Goal: Information Seeking & Learning: Learn about a topic

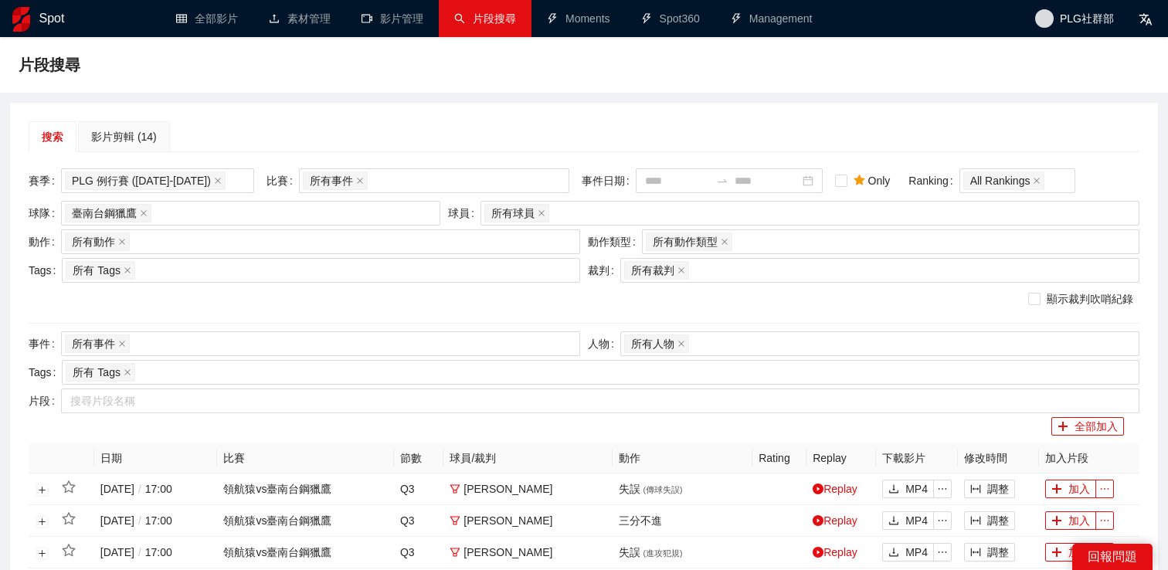
click at [474, 148] on div "搜索 影片剪輯 (14)" at bounding box center [584, 136] width 1111 height 31
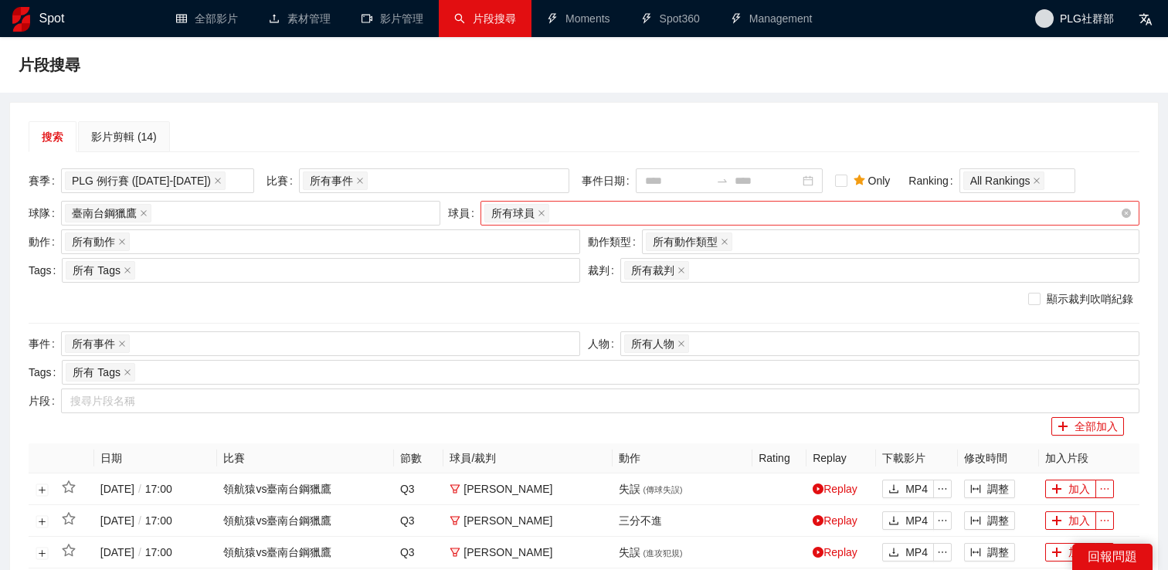
click at [576, 206] on div "所有球員" at bounding box center [802, 213] width 636 height 22
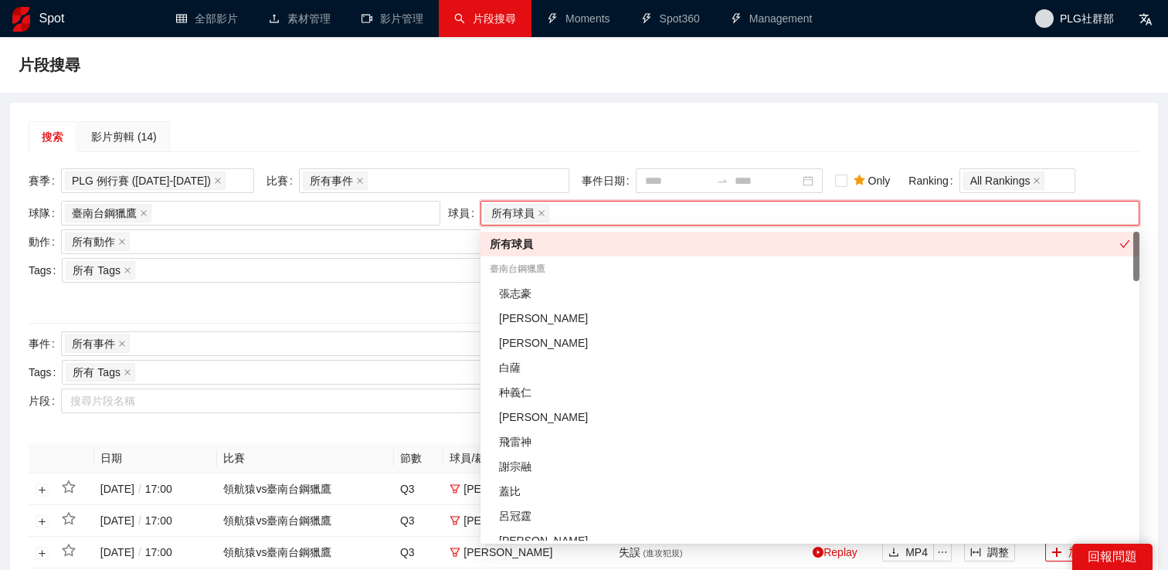
click at [565, 92] on div "片段搜尋" at bounding box center [584, 65] width 1168 height 56
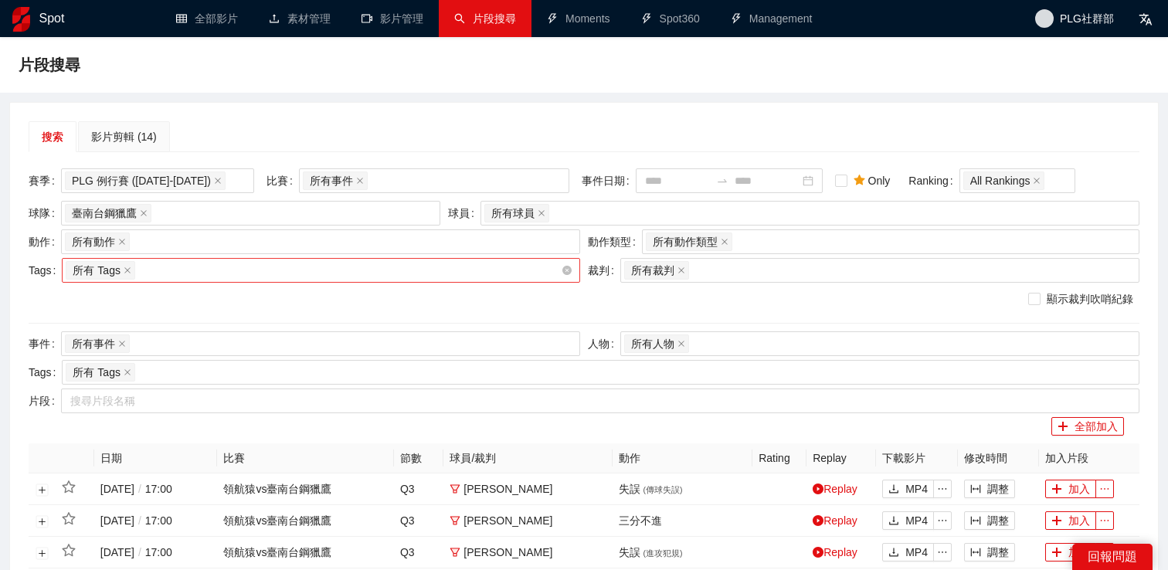
click at [311, 265] on div "所有 Tags" at bounding box center [313, 271] width 495 height 22
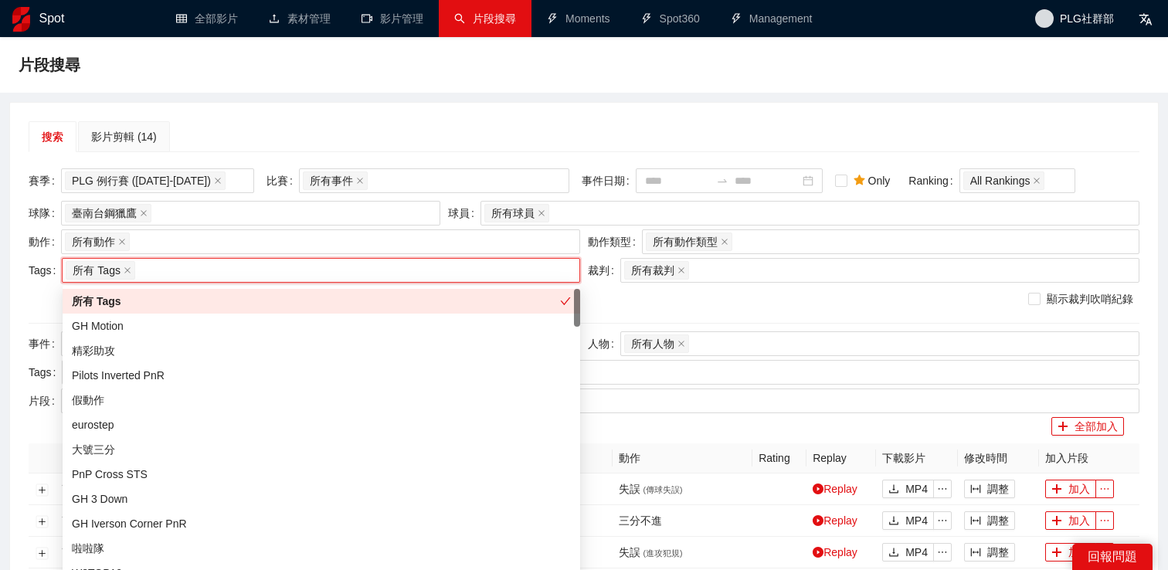
click at [346, 273] on div "所有 Tags" at bounding box center [313, 271] width 495 height 22
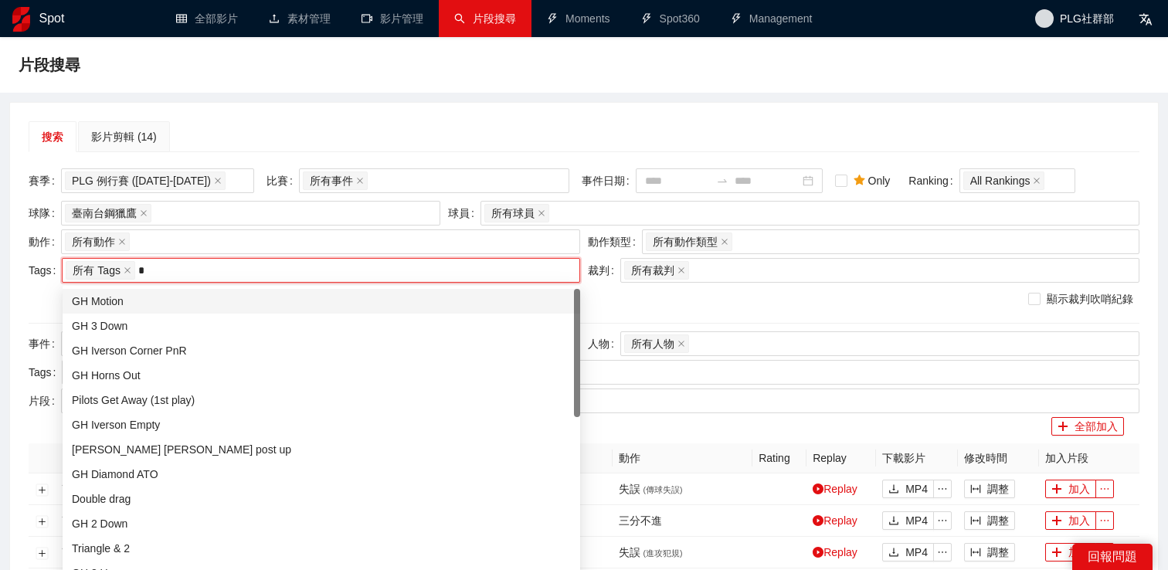
type input "**"
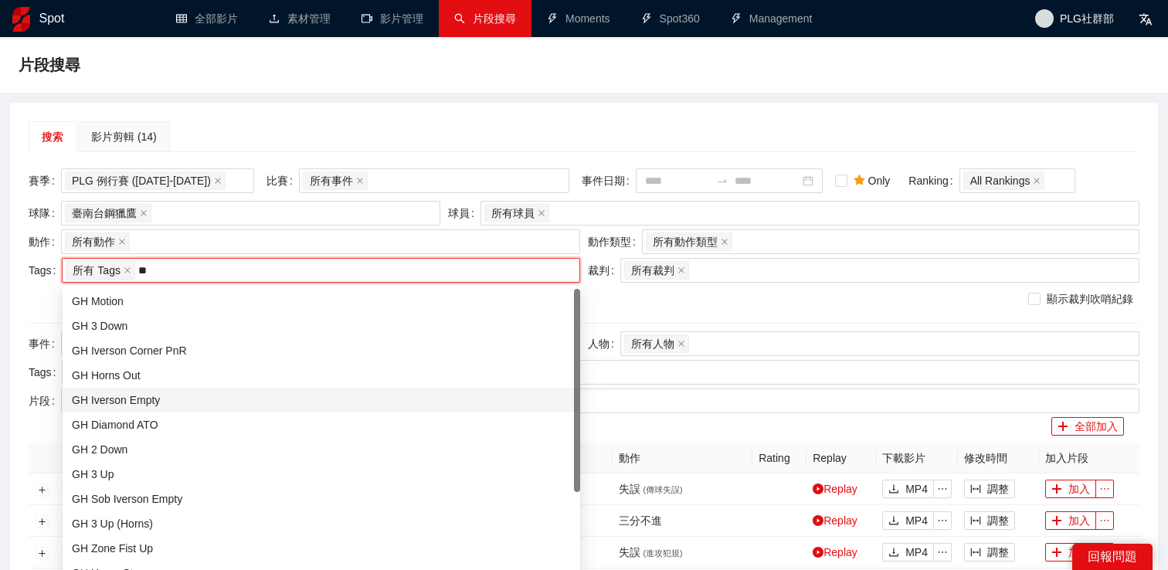
click at [284, 397] on div "GH Iverson Empty" at bounding box center [321, 400] width 499 height 17
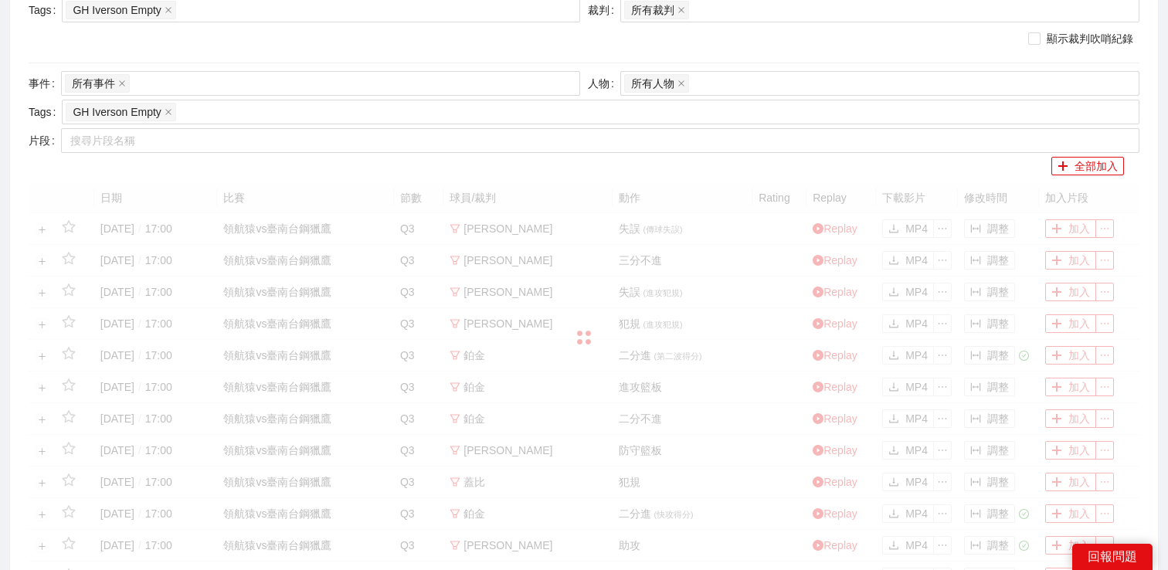
scroll to position [175, 0]
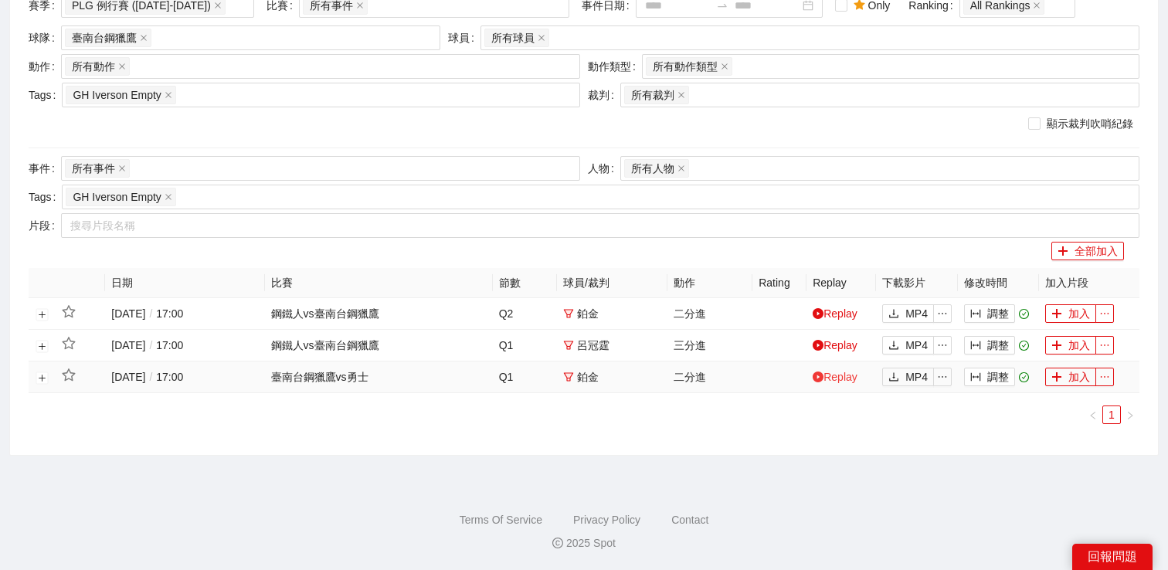
click at [834, 379] on link "Replay" at bounding box center [835, 377] width 45 height 12
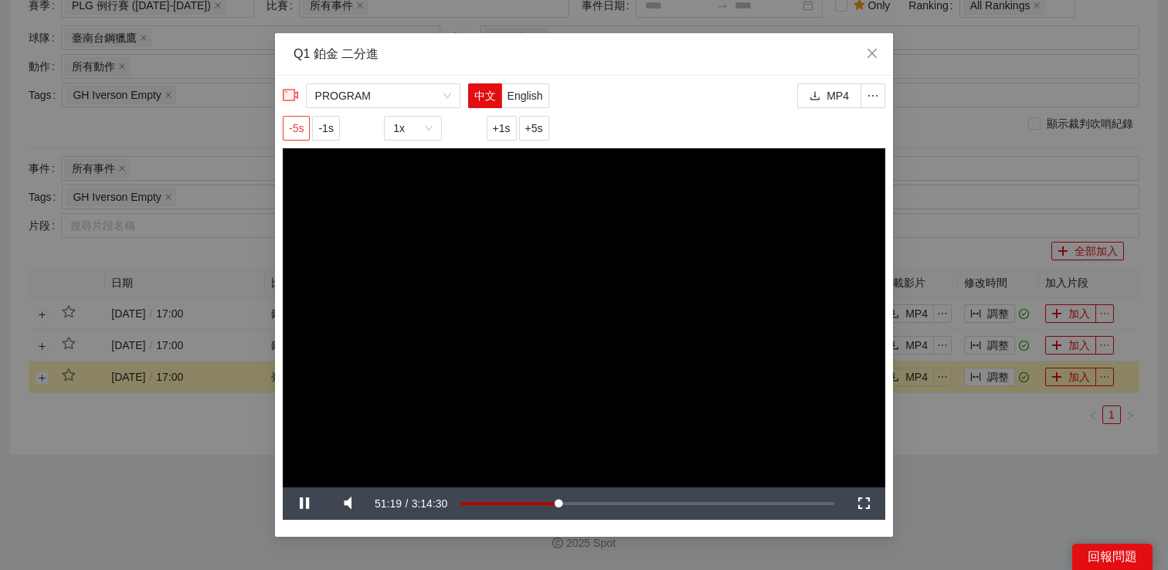
click at [304, 133] on span "-5s" at bounding box center [296, 128] width 15 height 17
click at [303, 133] on span "-5s" at bounding box center [296, 128] width 15 height 17
click at [933, 260] on div "**********" at bounding box center [584, 285] width 1168 height 570
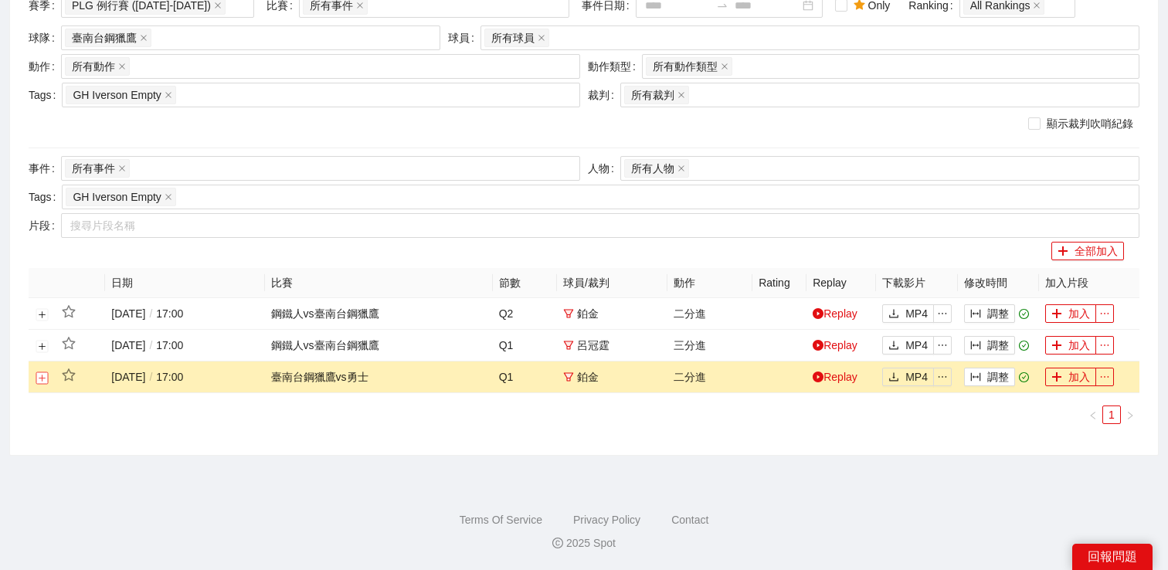
click at [46, 378] on button "展開行" at bounding box center [42, 378] width 12 height 12
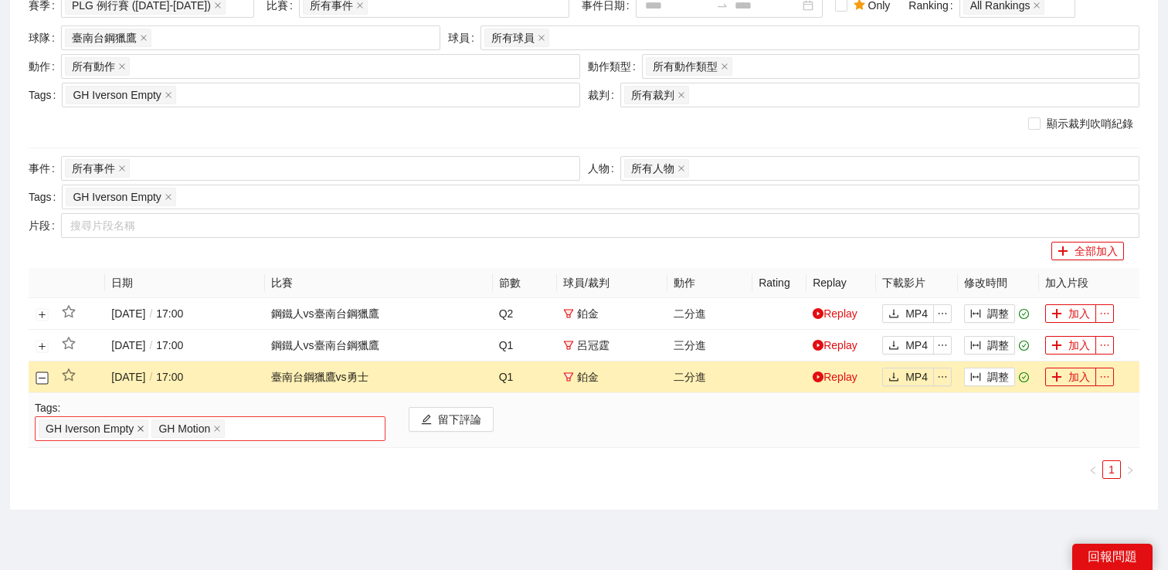
click at [139, 427] on icon "close" at bounding box center [141, 429] width 8 height 8
click at [151, 428] on div "GH Motion" at bounding box center [210, 429] width 343 height 22
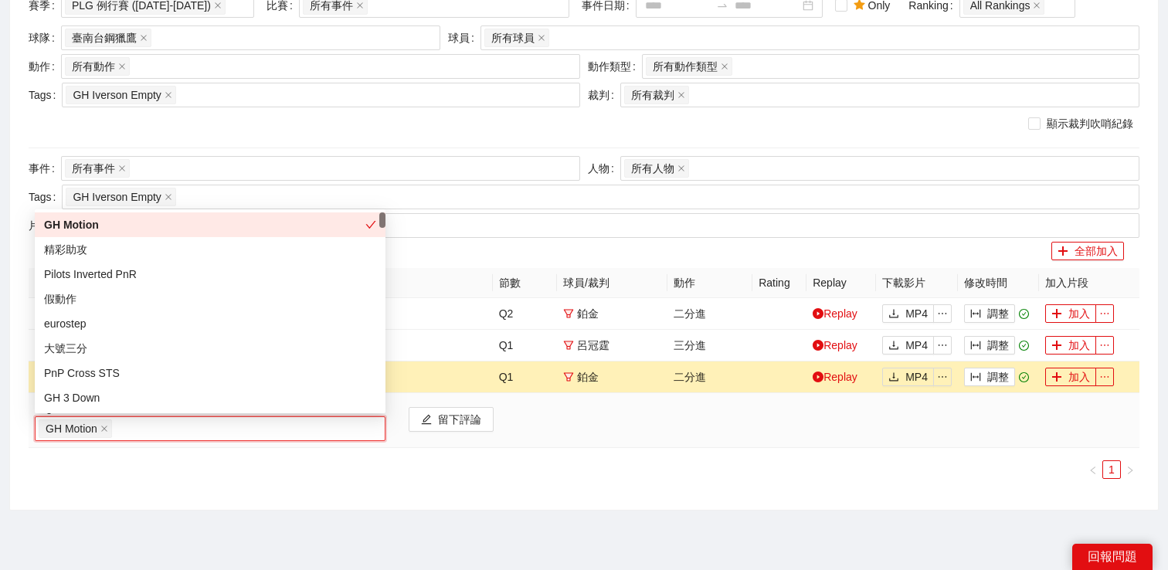
type input "*"
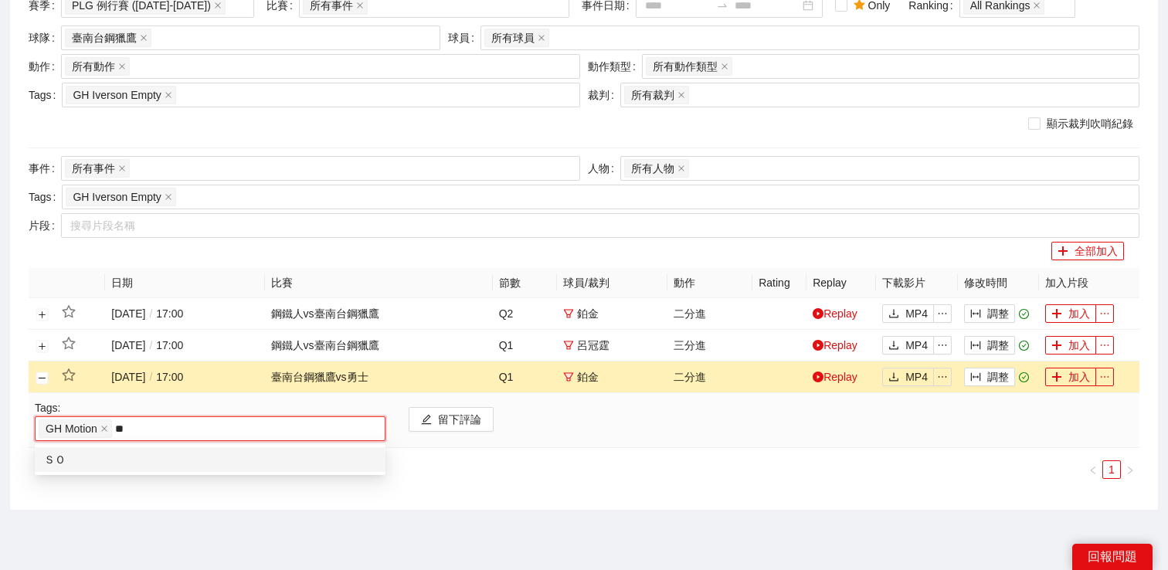
type input "*"
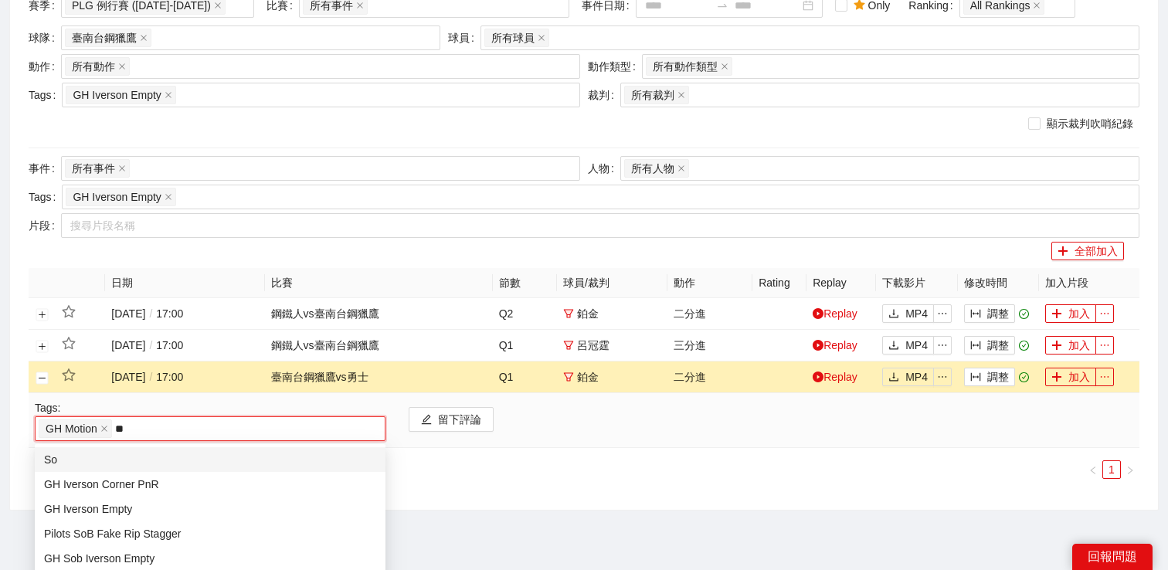
type input "***"
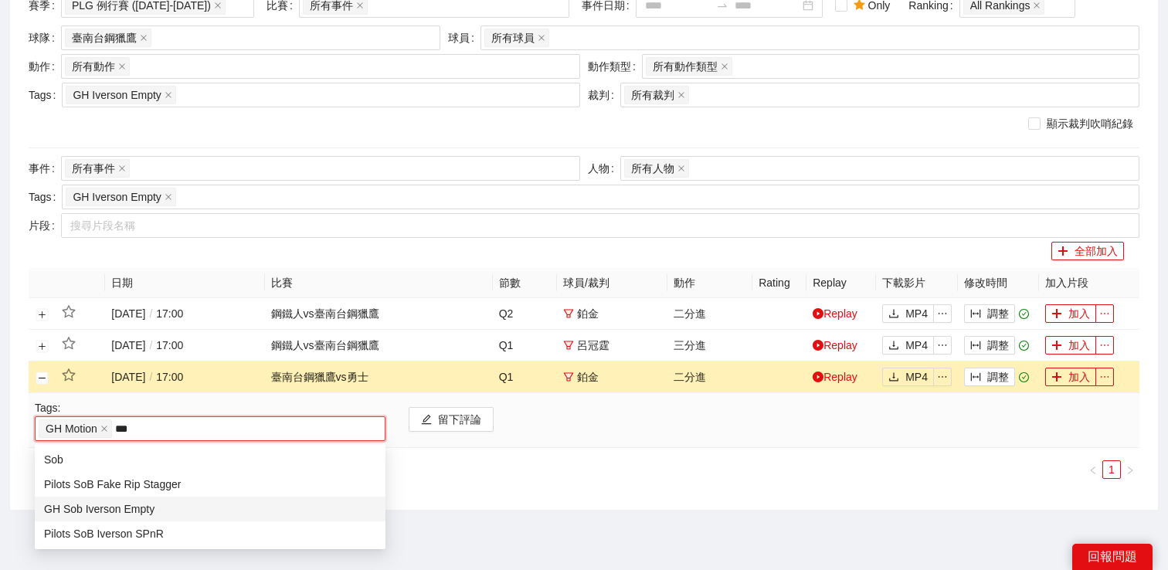
click at [152, 505] on div "GH Sob Iverson Empty" at bounding box center [210, 509] width 332 height 17
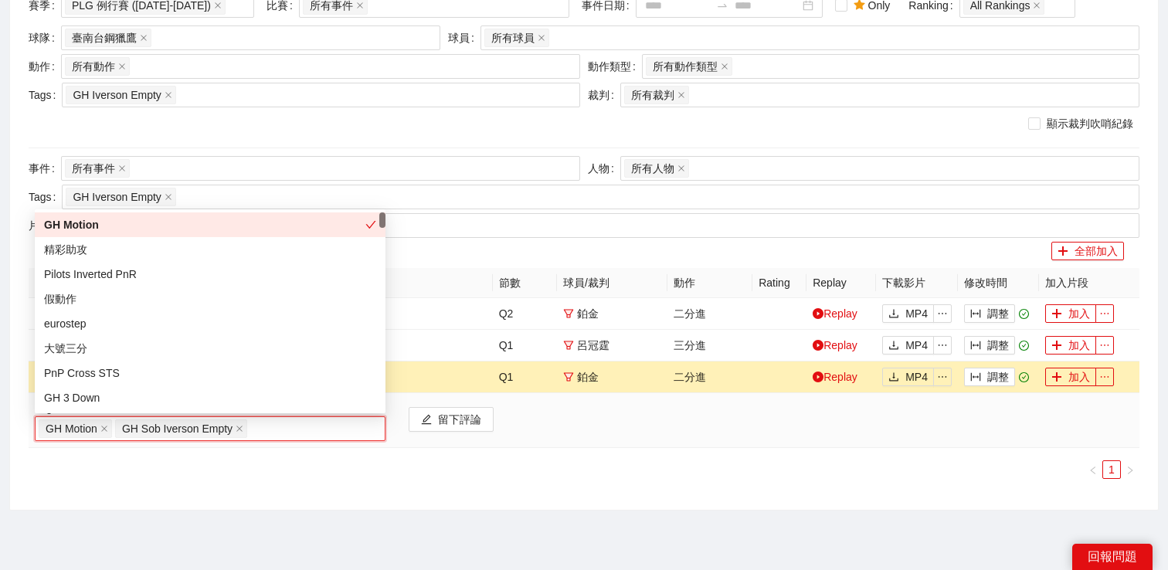
click at [333, 488] on div "日期 比賽 節數 球員 / 裁判 動作 Rating Replay 下載影片 修改時間 加入片段 [DATE] / 17:00 鋼鐵人 vs 臺南台鋼獵鷹 Q…" at bounding box center [584, 379] width 1111 height 223
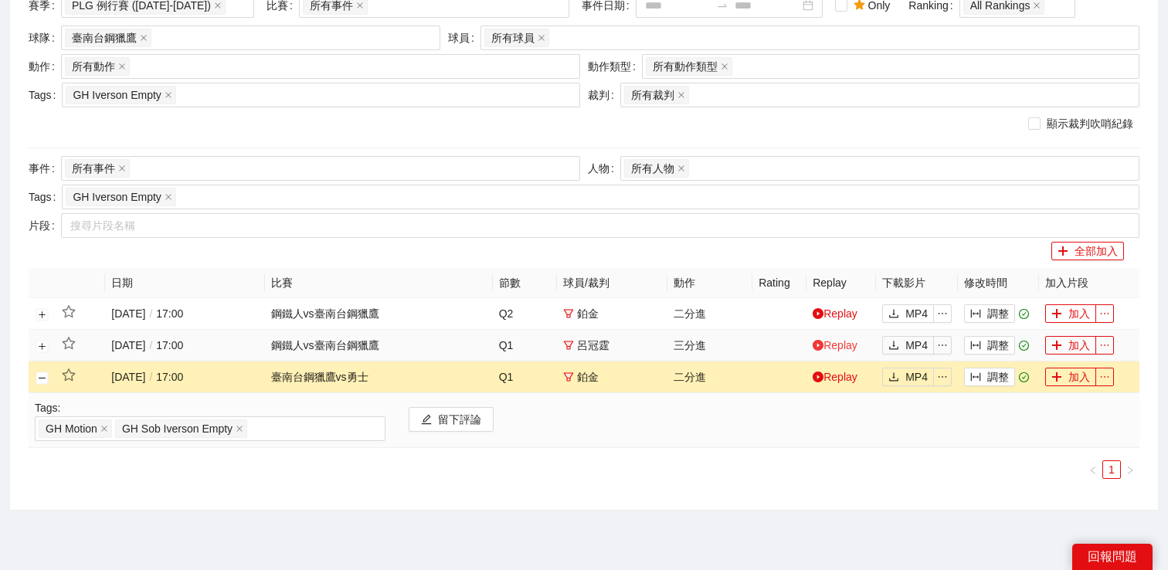
click at [838, 348] on link "Replay" at bounding box center [835, 345] width 45 height 12
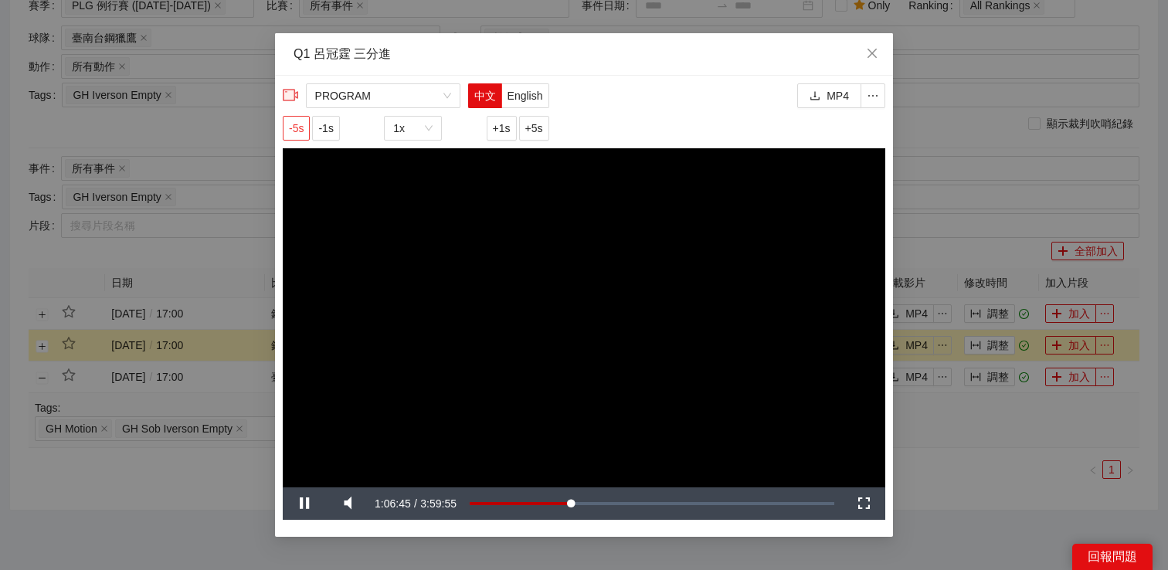
click at [308, 127] on button "-5s" at bounding box center [296, 128] width 27 height 25
click at [307, 127] on button "-5s" at bounding box center [296, 128] width 27 height 25
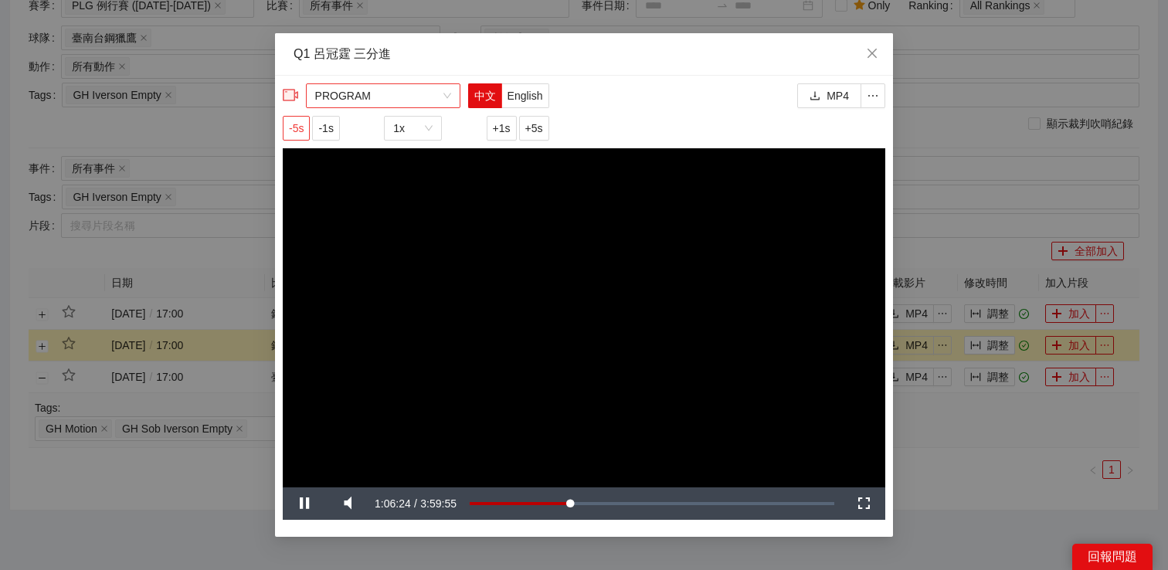
click at [372, 97] on span "PROGRAM" at bounding box center [383, 95] width 136 height 23
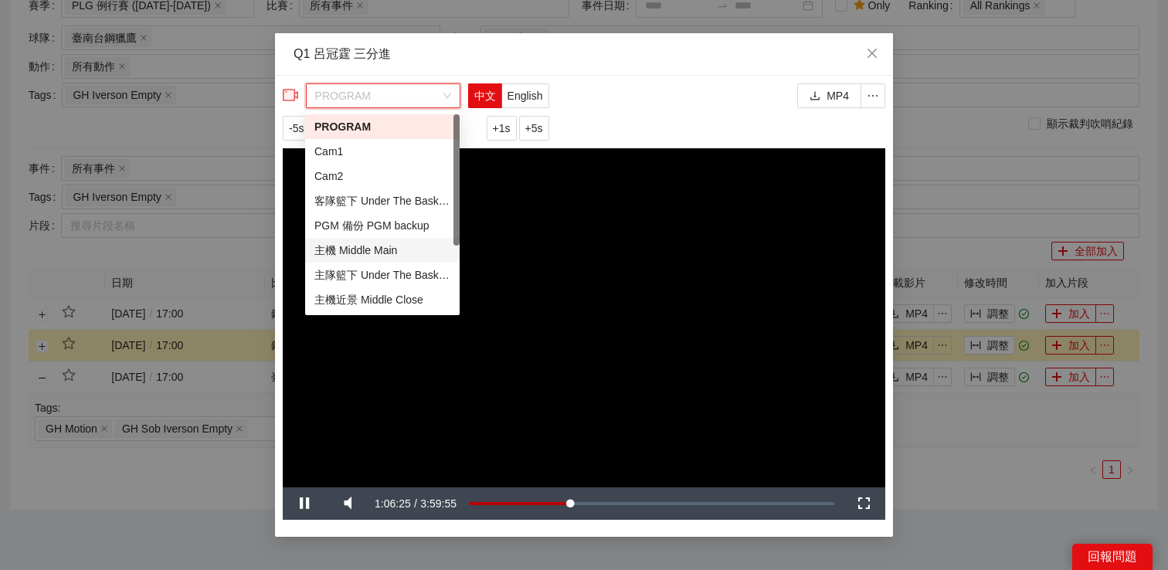
click at [353, 243] on div "主機 Middle Main" at bounding box center [382, 250] width 136 height 17
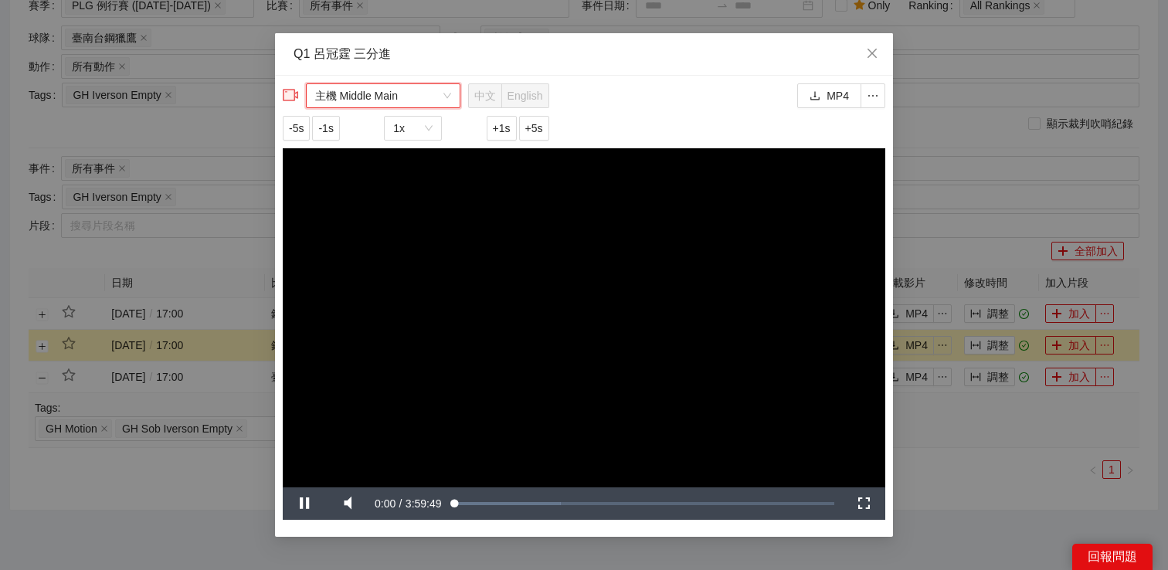
click at [389, 90] on span "主機 Middle Main" at bounding box center [383, 95] width 136 height 23
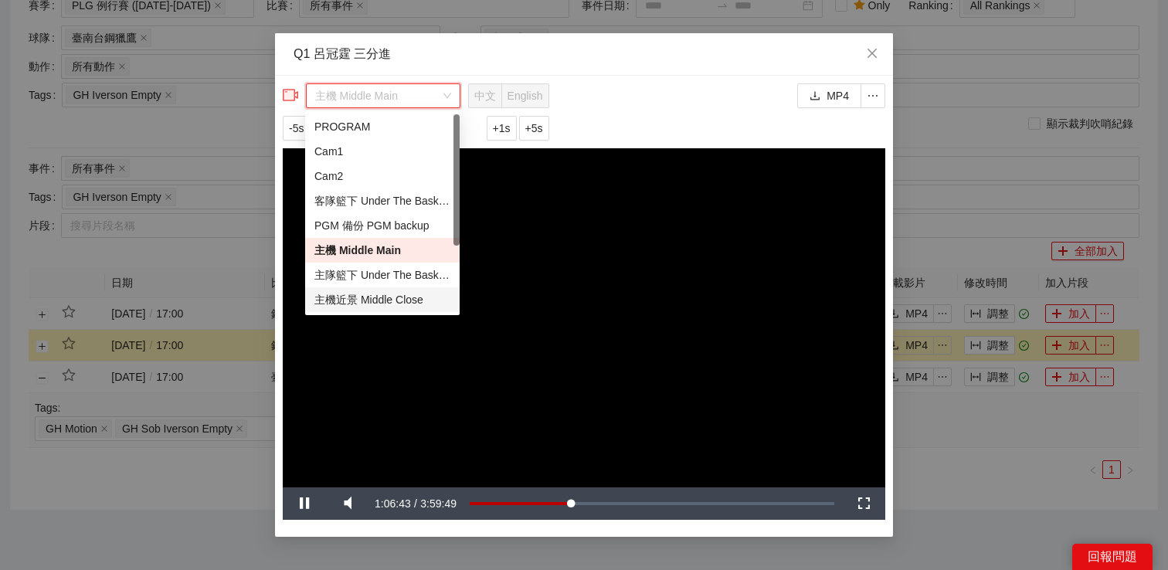
click at [355, 298] on div "主機近景 Middle Close" at bounding box center [382, 299] width 136 height 17
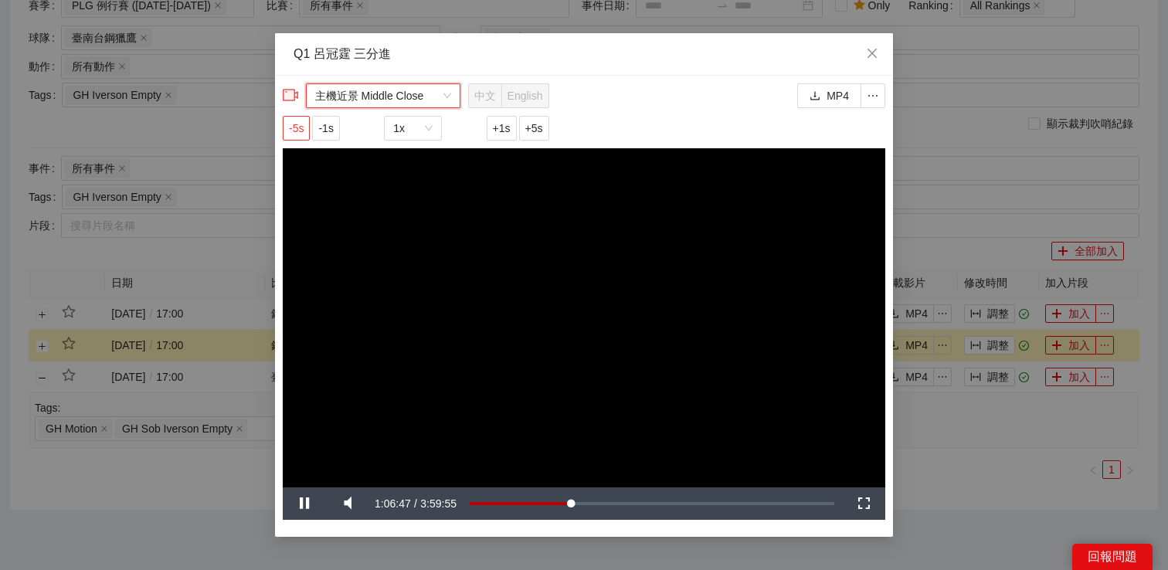
click at [297, 127] on span "-5s" at bounding box center [296, 128] width 15 height 17
click at [515, 240] on video "Video Player" at bounding box center [584, 317] width 603 height 339
click at [500, 251] on video "Video Player" at bounding box center [584, 317] width 603 height 339
click at [301, 131] on span "-5s" at bounding box center [296, 128] width 15 height 17
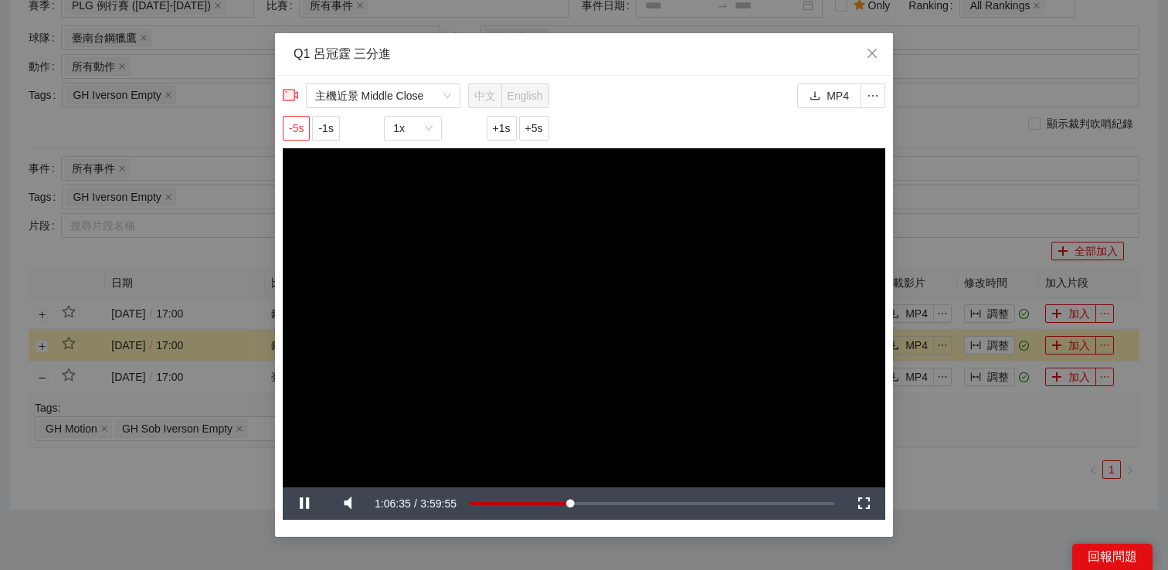
click at [301, 131] on span "-5s" at bounding box center [296, 128] width 15 height 17
click at [408, 92] on span "主機近景 Middle Close" at bounding box center [383, 95] width 136 height 23
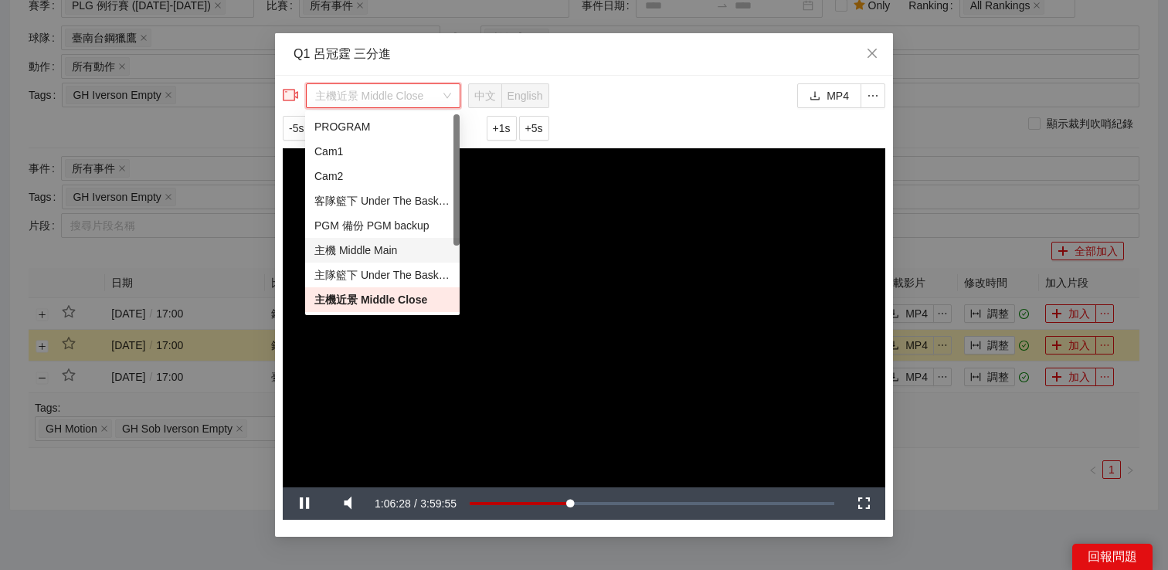
click at [369, 250] on div "主機 Middle Main" at bounding box center [382, 250] width 136 height 17
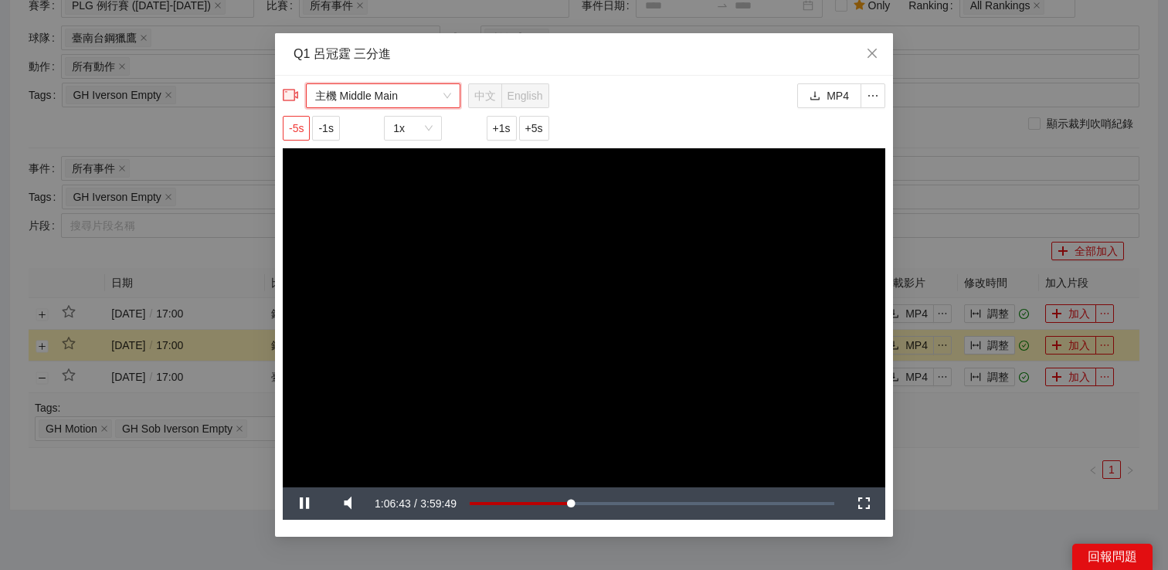
click at [303, 131] on span "-5s" at bounding box center [296, 128] width 15 height 17
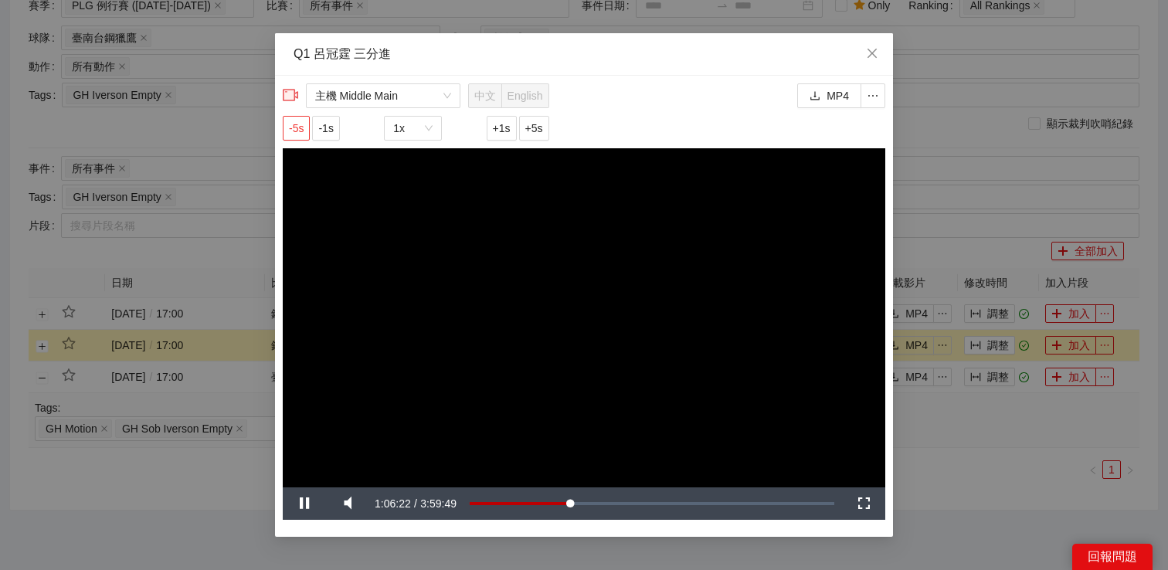
click at [303, 131] on span "-5s" at bounding box center [296, 128] width 15 height 17
click at [581, 247] on video "Video Player" at bounding box center [584, 317] width 603 height 339
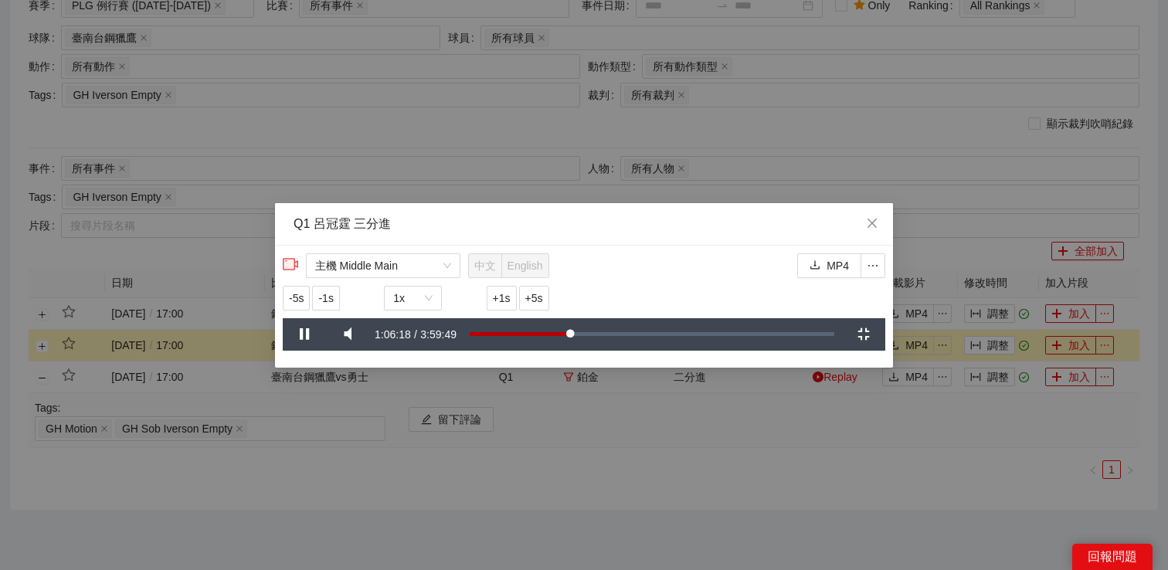
scroll to position [0, 0]
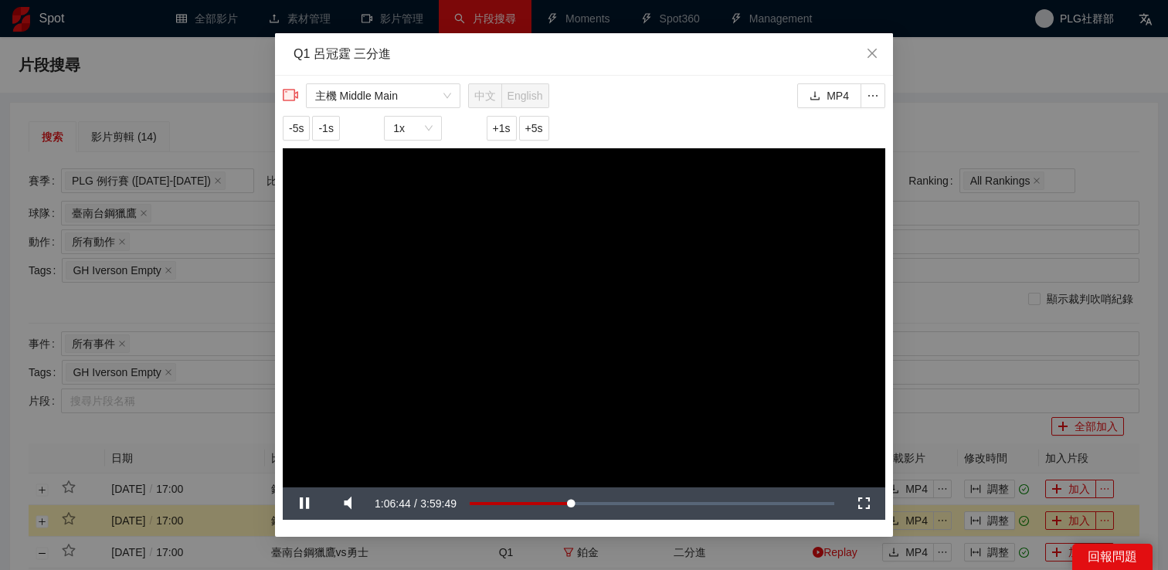
click at [293, 115] on div "主機 Middle Main 中文 English -5s -1s 1x +1s +5s" at bounding box center [416, 115] width 267 height 65
click at [294, 125] on span "-5s" at bounding box center [296, 128] width 15 height 17
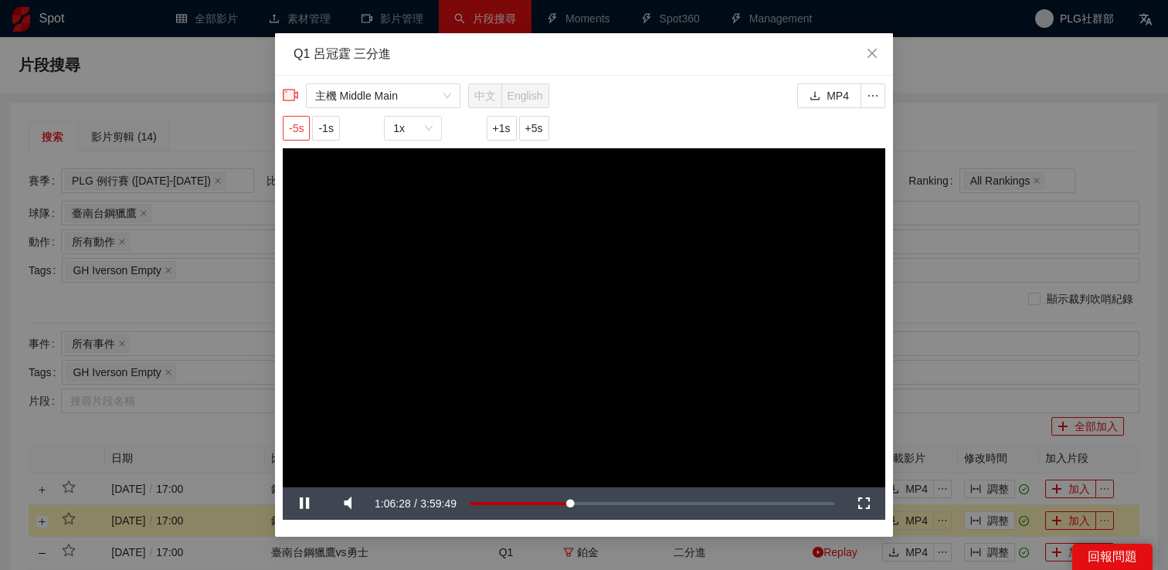
click at [294, 125] on span "-5s" at bounding box center [296, 128] width 15 height 17
click at [1039, 73] on div "**********" at bounding box center [584, 285] width 1168 height 570
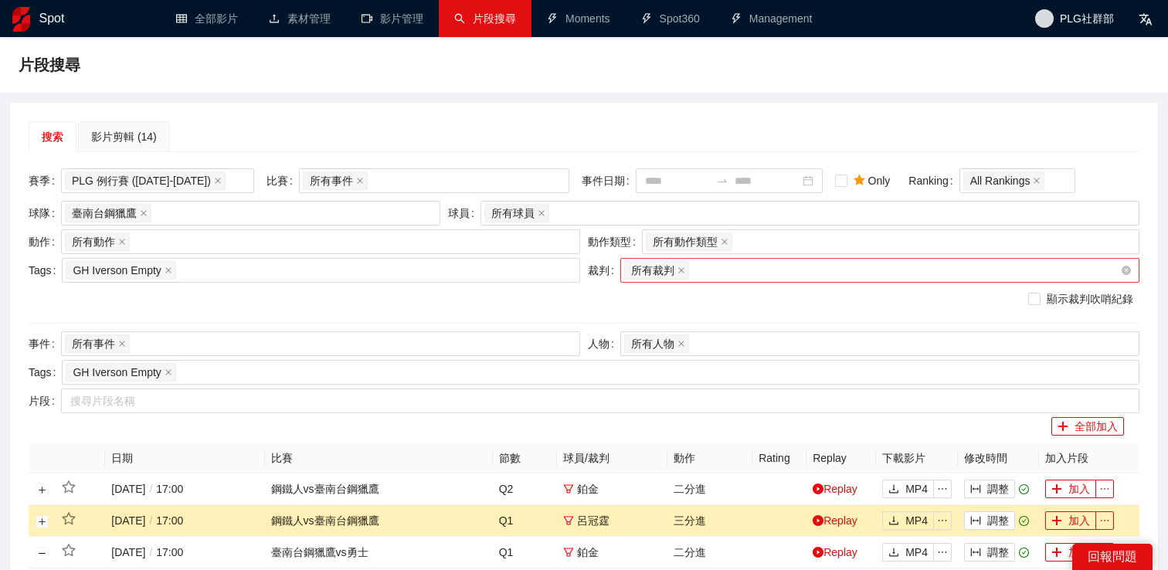
scroll to position [230, 0]
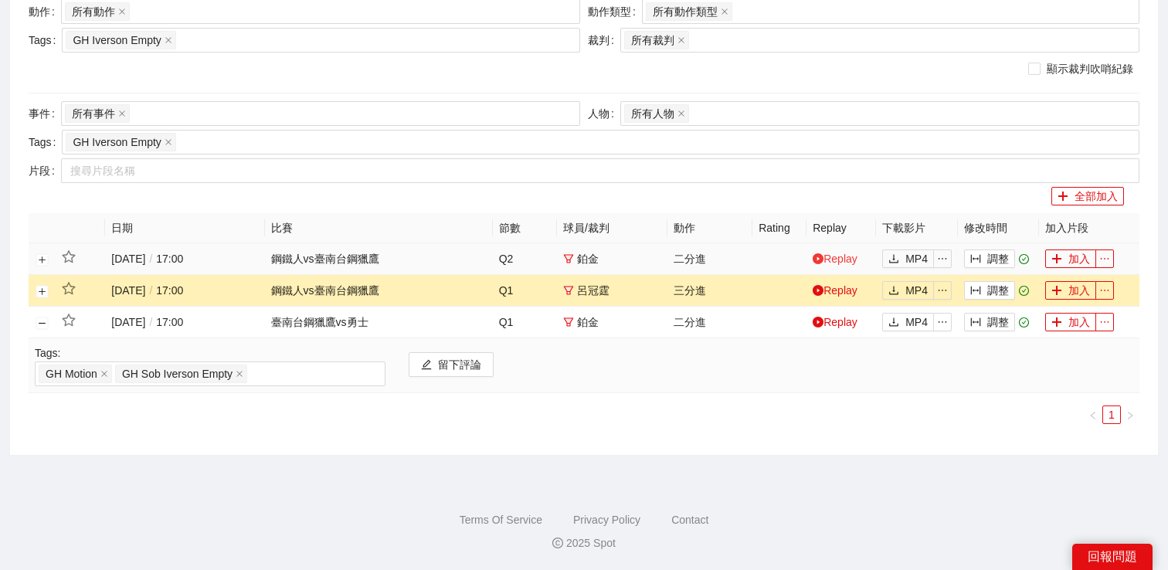
click at [835, 255] on link "Replay" at bounding box center [835, 259] width 45 height 12
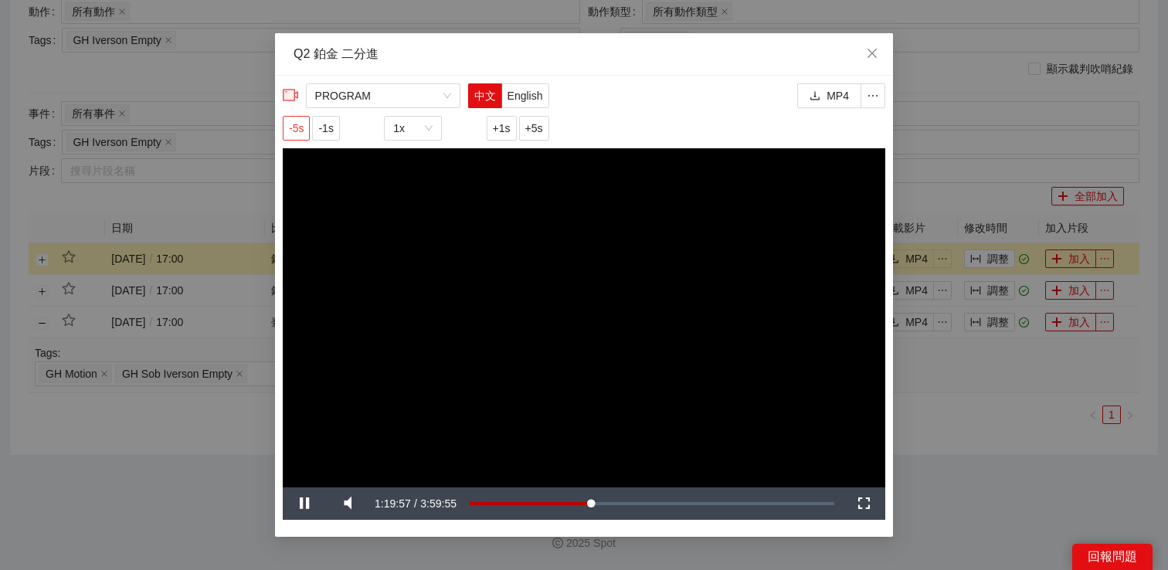
click at [298, 121] on span "-5s" at bounding box center [296, 128] width 15 height 17
click at [930, 165] on div "**********" at bounding box center [584, 285] width 1168 height 570
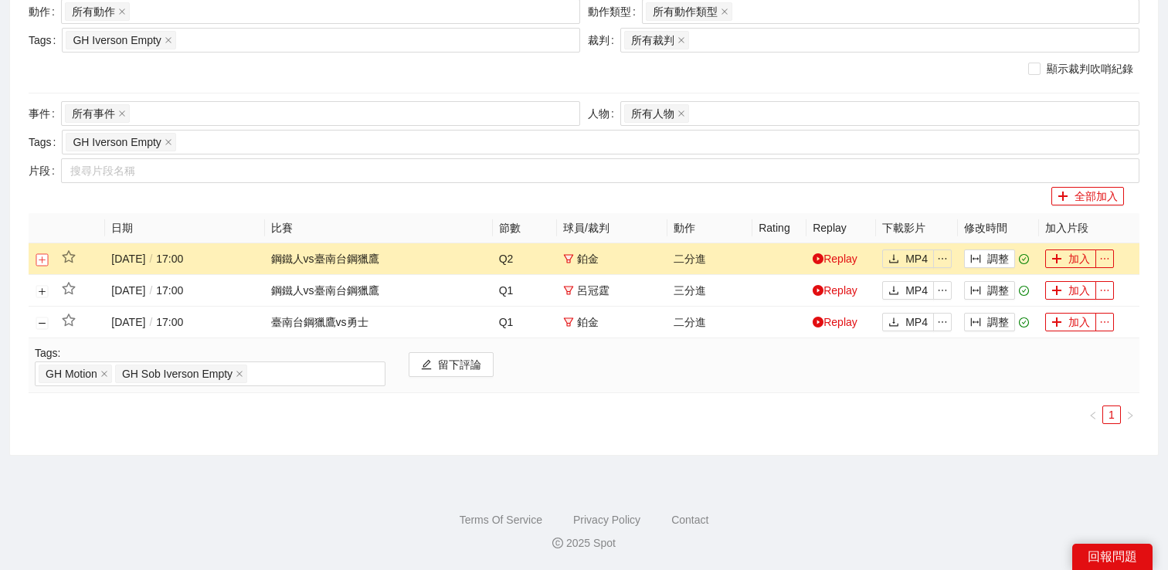
click at [39, 260] on button "展開行" at bounding box center [42, 259] width 12 height 12
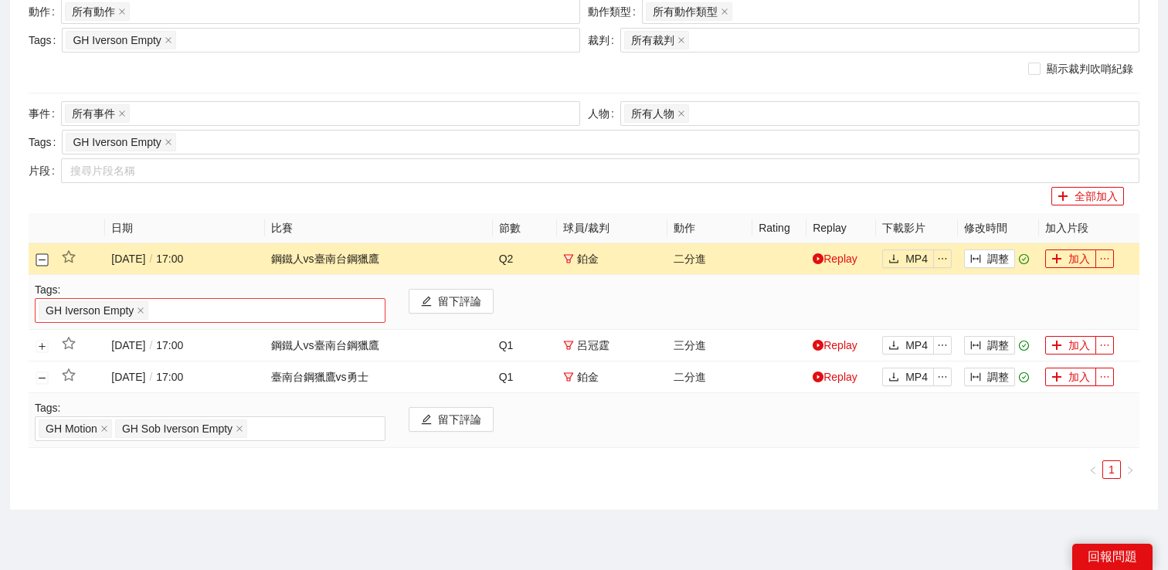
click at [178, 311] on div "GH Iverson Empty" at bounding box center [210, 311] width 343 height 22
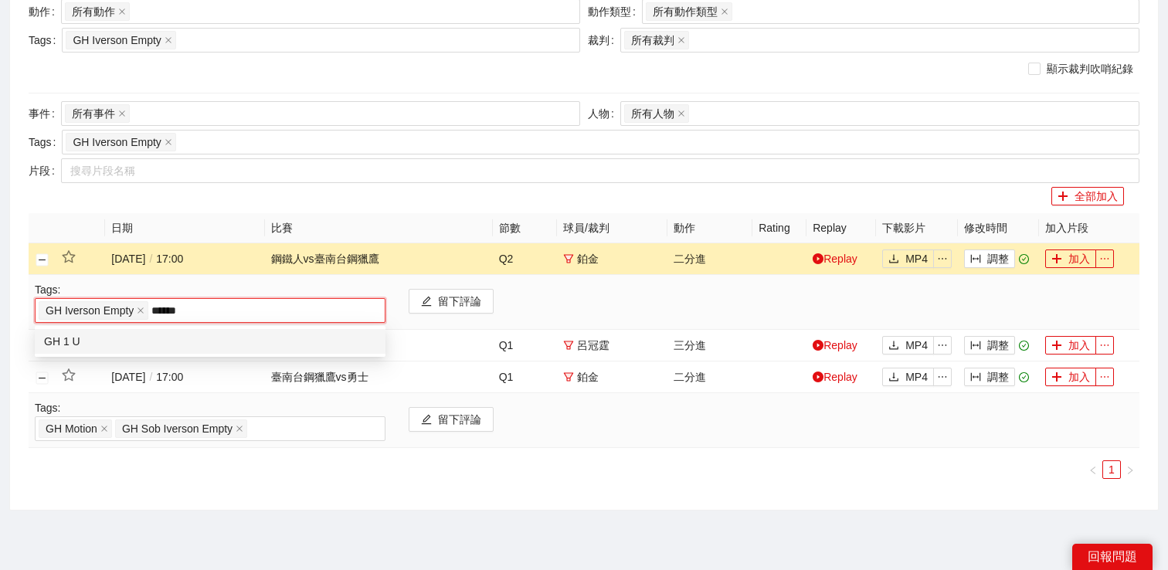
type input "*******"
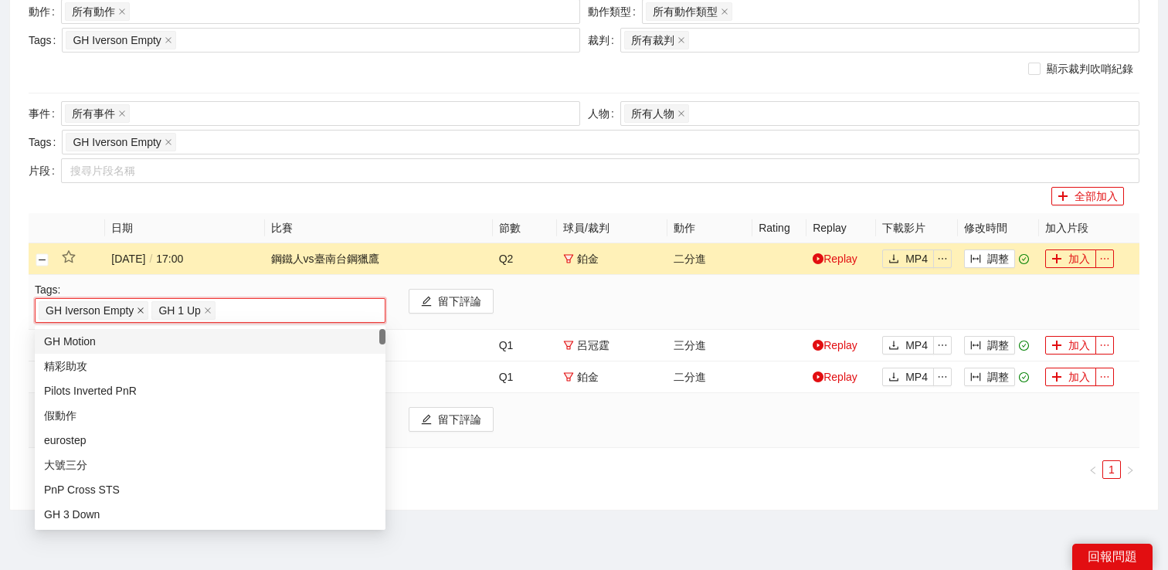
click at [140, 311] on icon "close" at bounding box center [141, 311] width 8 height 8
click at [36, 222] on th at bounding box center [42, 228] width 27 height 30
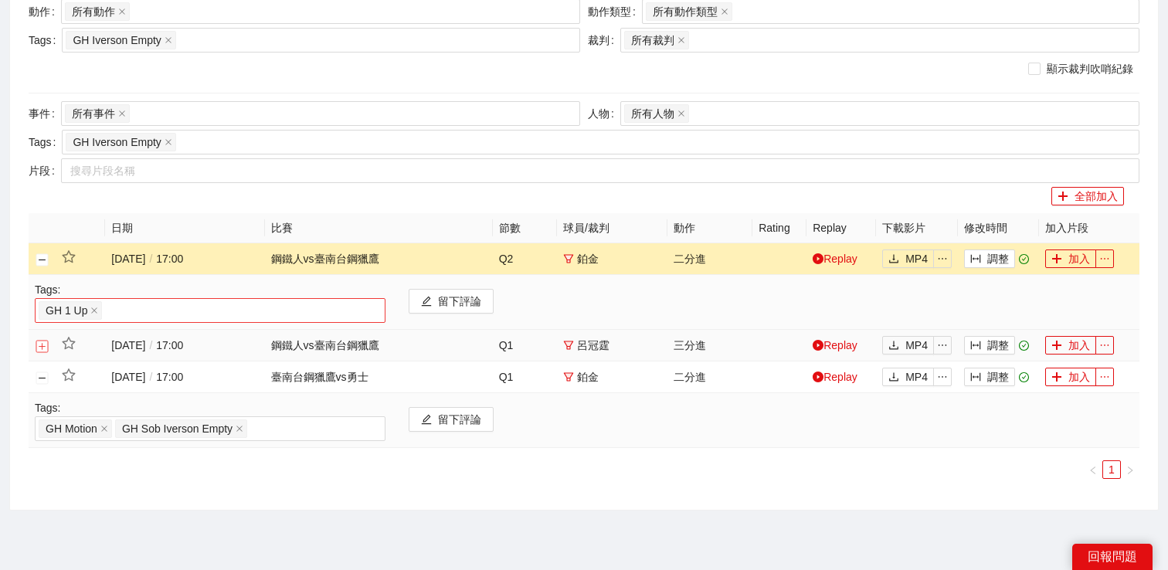
click at [46, 345] on button "展開行" at bounding box center [42, 346] width 12 height 12
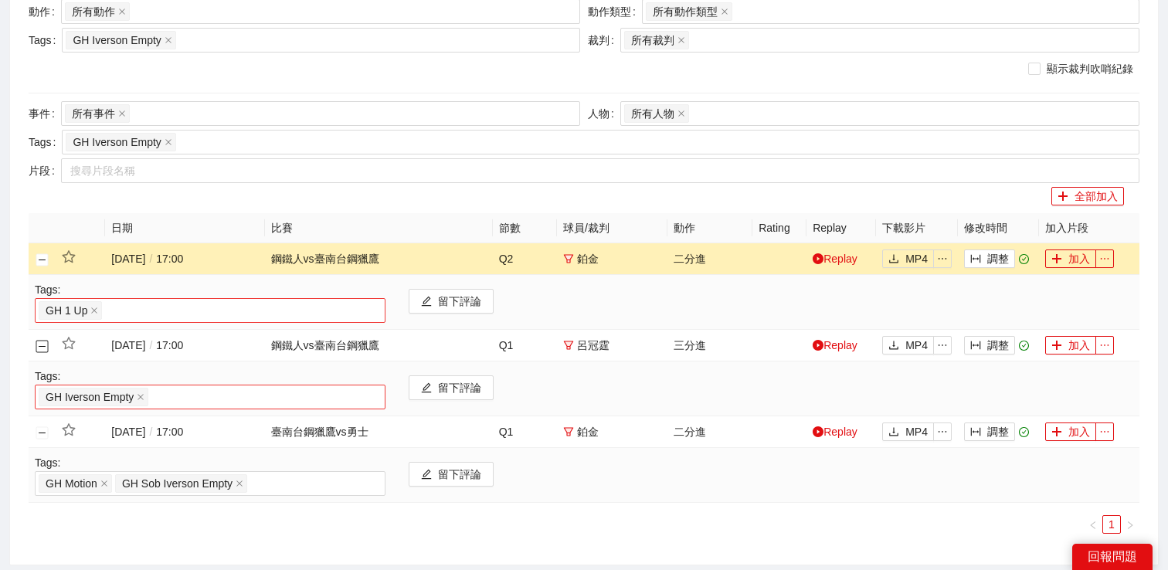
click at [172, 398] on div "GH Iverson Empty" at bounding box center [210, 397] width 343 height 22
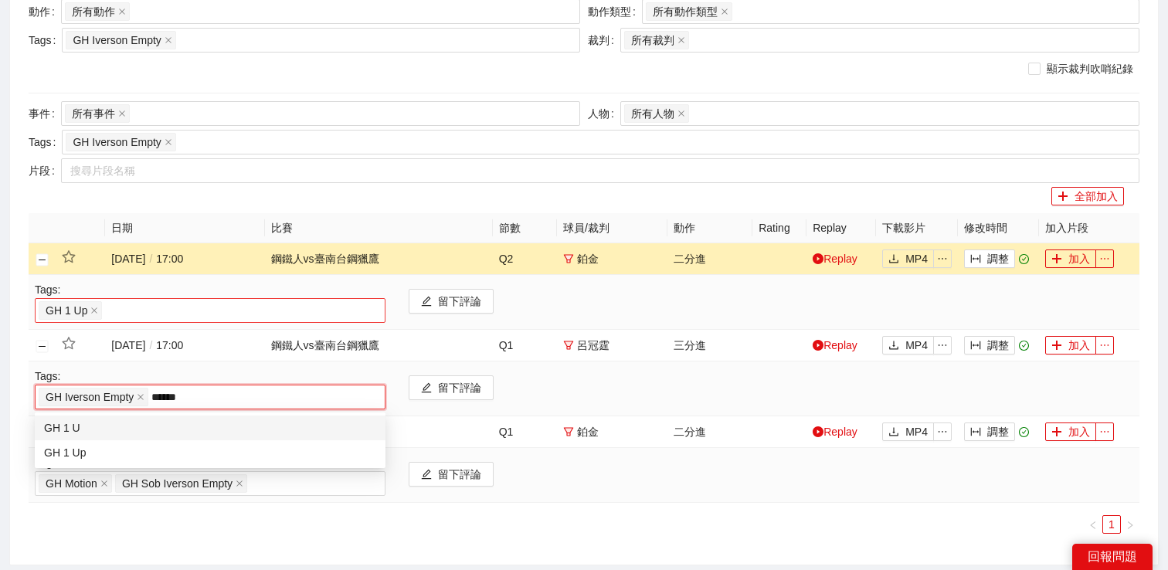
type input "*******"
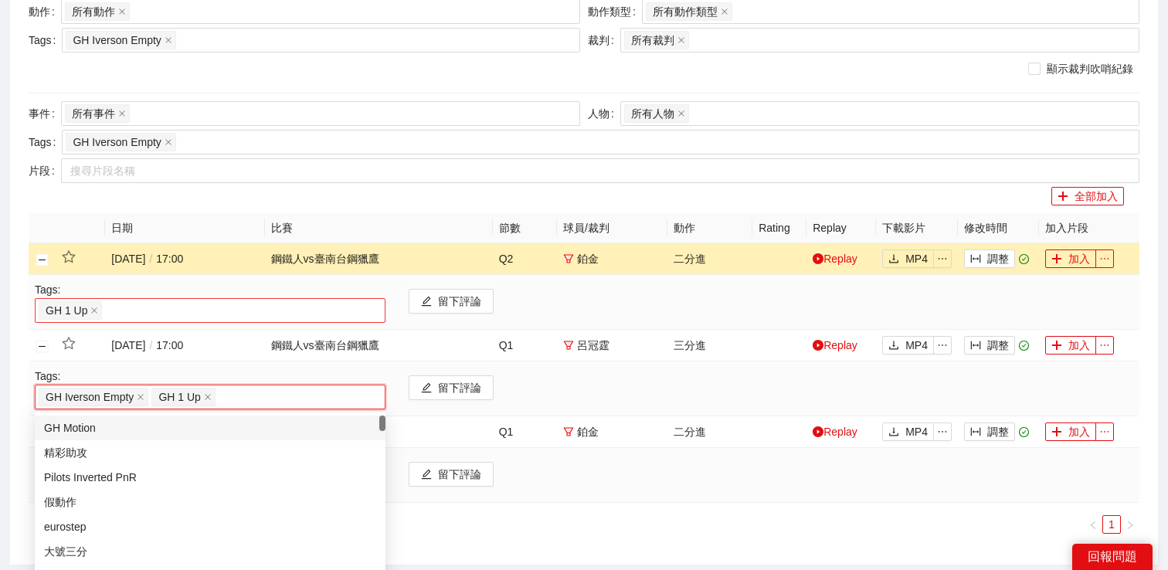
click at [131, 426] on div "GH Motion" at bounding box center [210, 428] width 332 height 17
click at [124, 308] on div "GH 1 Up" at bounding box center [210, 311] width 343 height 22
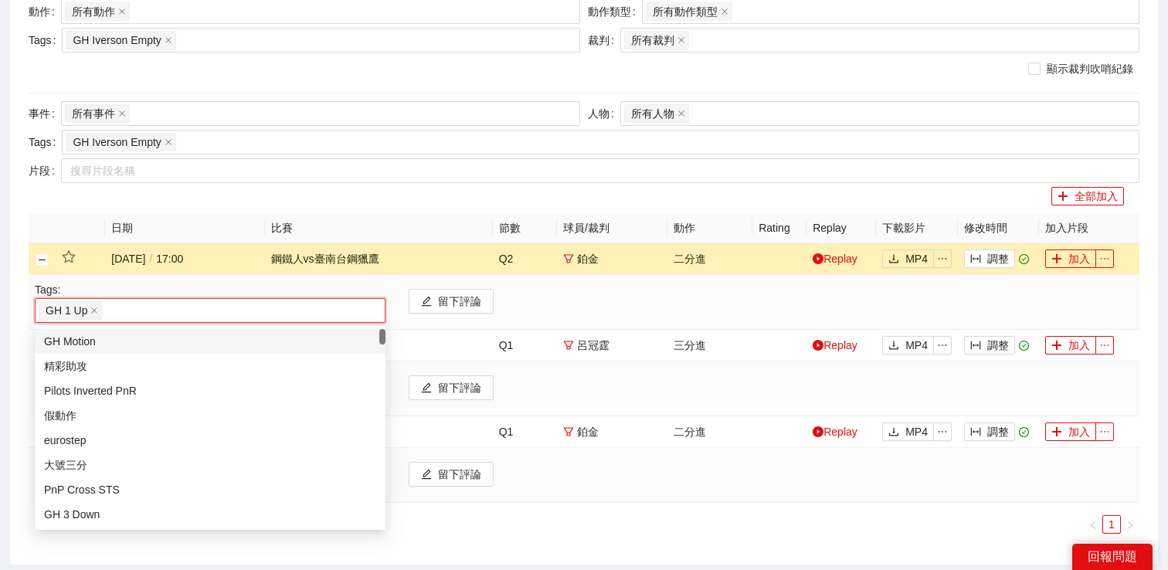
click at [127, 345] on div "GH Motion" at bounding box center [210, 341] width 332 height 17
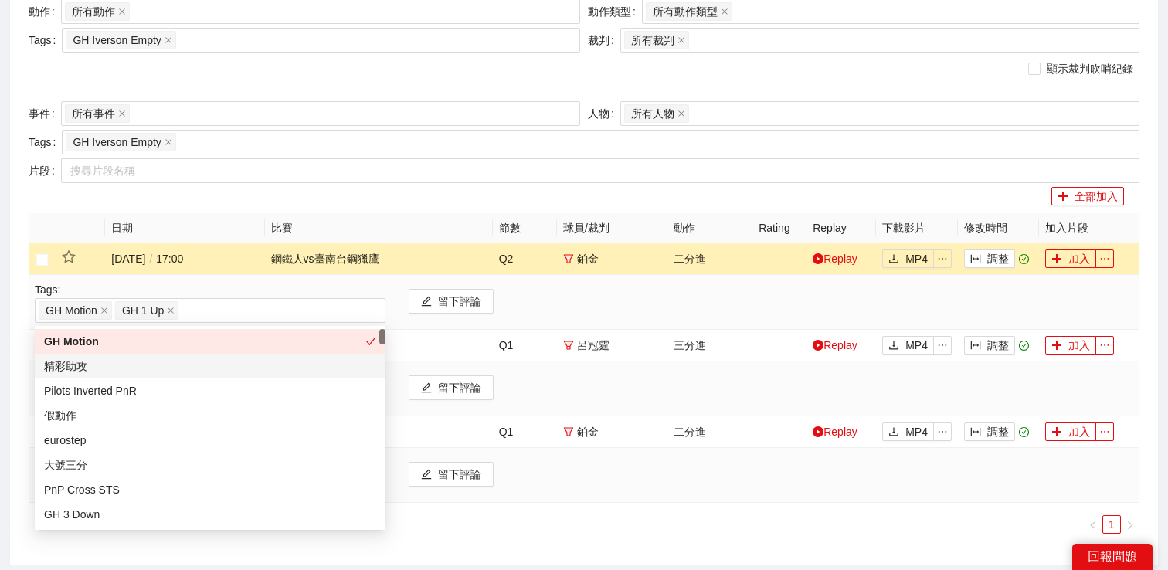
click at [18, 360] on div "搜索 影片剪輯 (14) 賽季 PLG 例行賽 ([DATE]-[DATE]) 比賽 所有事件 事件日期 Only Ranking All Rankings …" at bounding box center [584, 219] width 1148 height 692
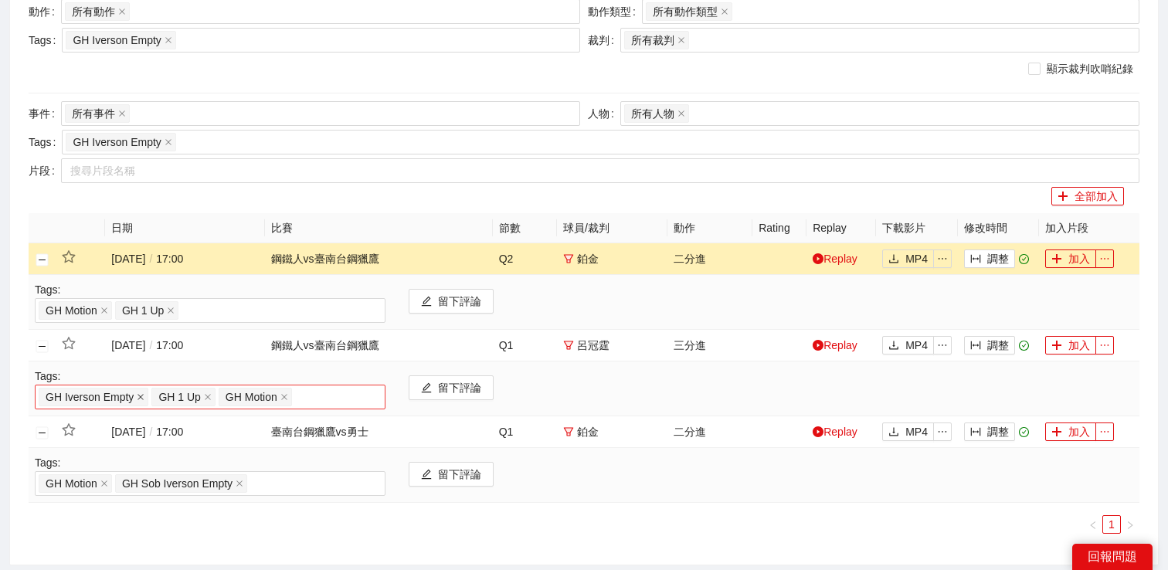
click at [141, 394] on icon "close" at bounding box center [141, 397] width 8 height 8
click at [13, 359] on div "搜索 影片剪輯 (14) 賽季 PLG 例行賽 ([DATE]-[DATE]) 比賽 所有事件 事件日期 Only Ranking All Rankings …" at bounding box center [584, 219] width 1148 height 692
click at [172, 141] on icon "close" at bounding box center [169, 142] width 8 height 8
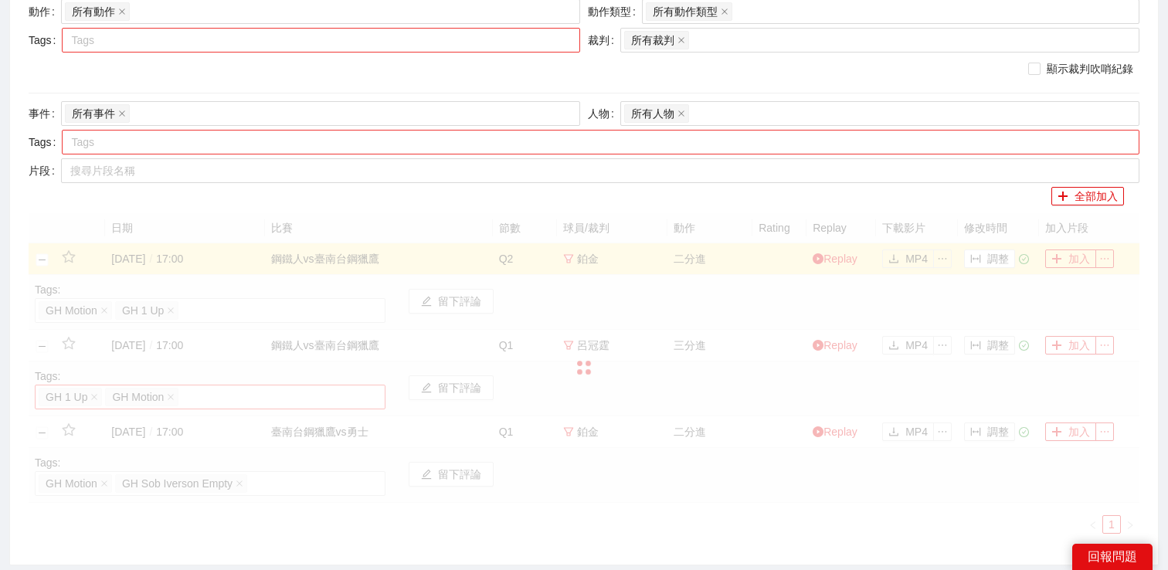
scroll to position [166, 0]
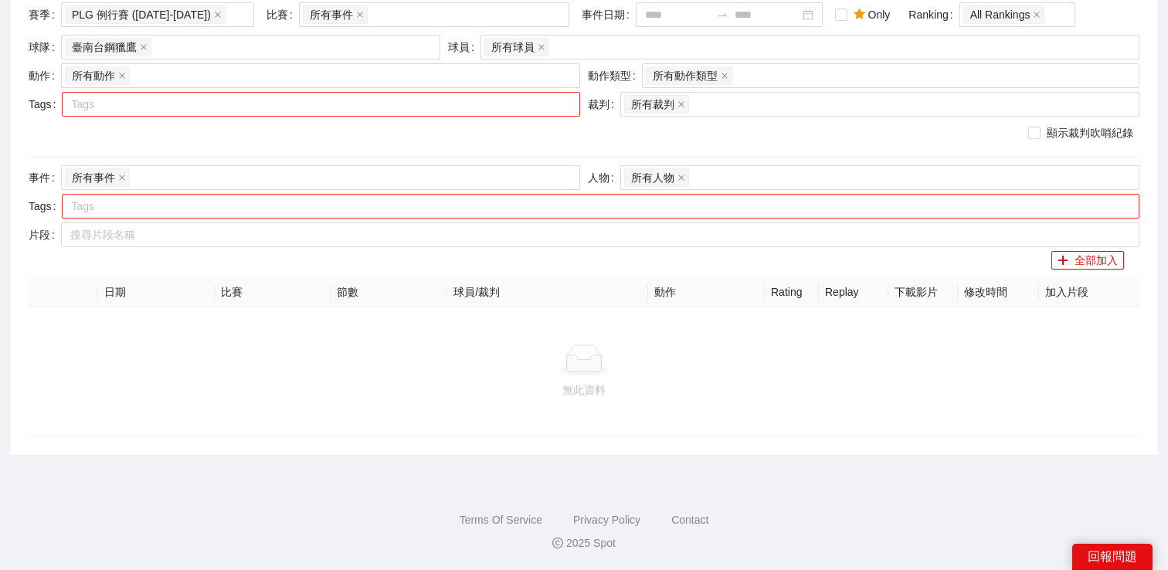
click at [165, 108] on div at bounding box center [313, 104] width 495 height 19
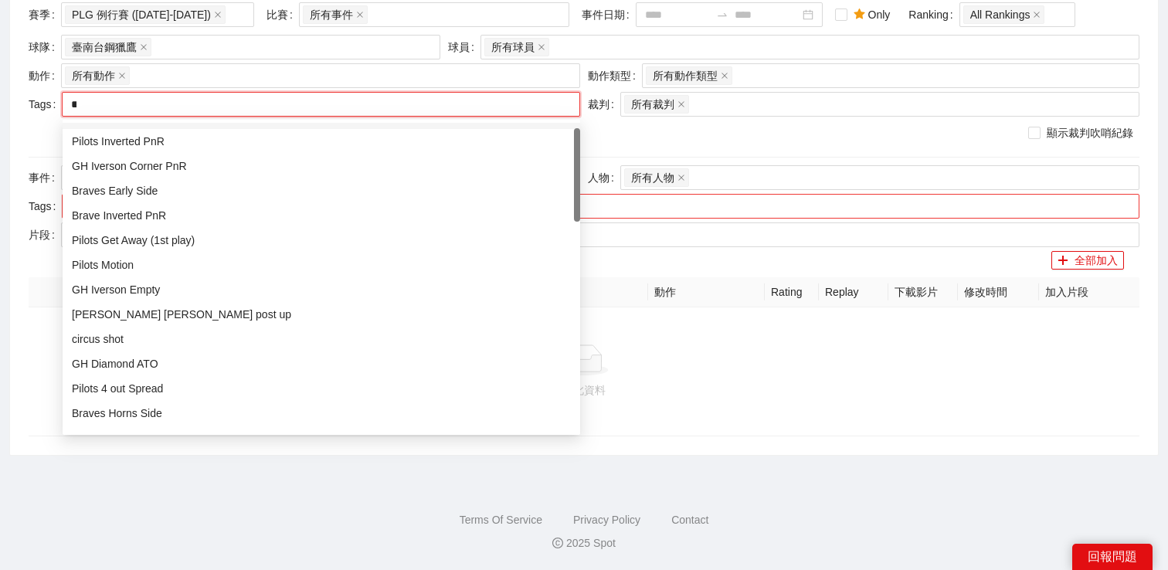
scroll to position [0, 0]
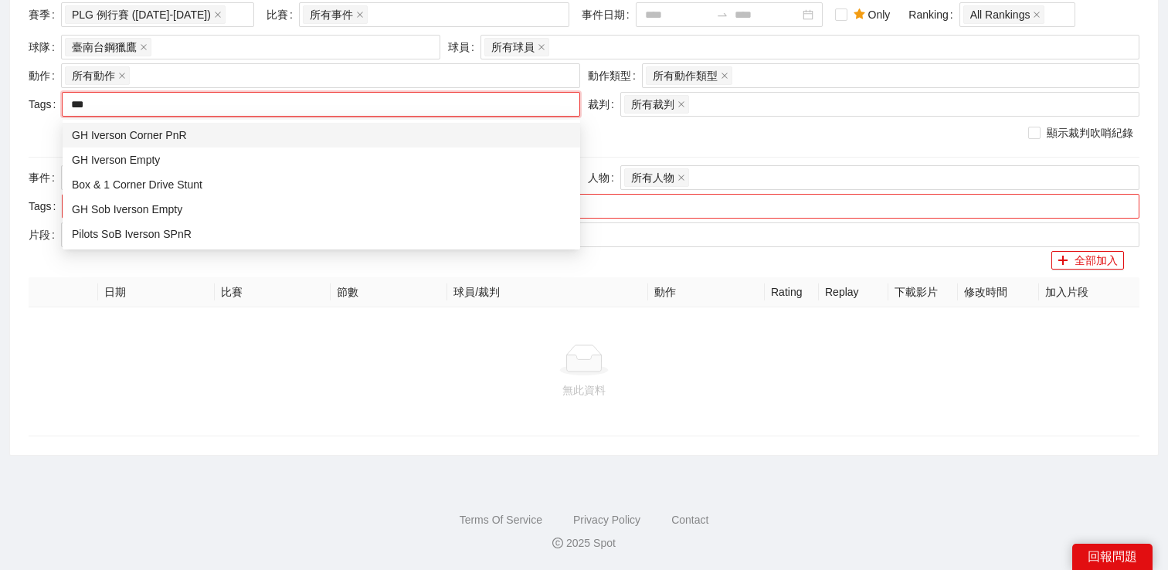
type input "****"
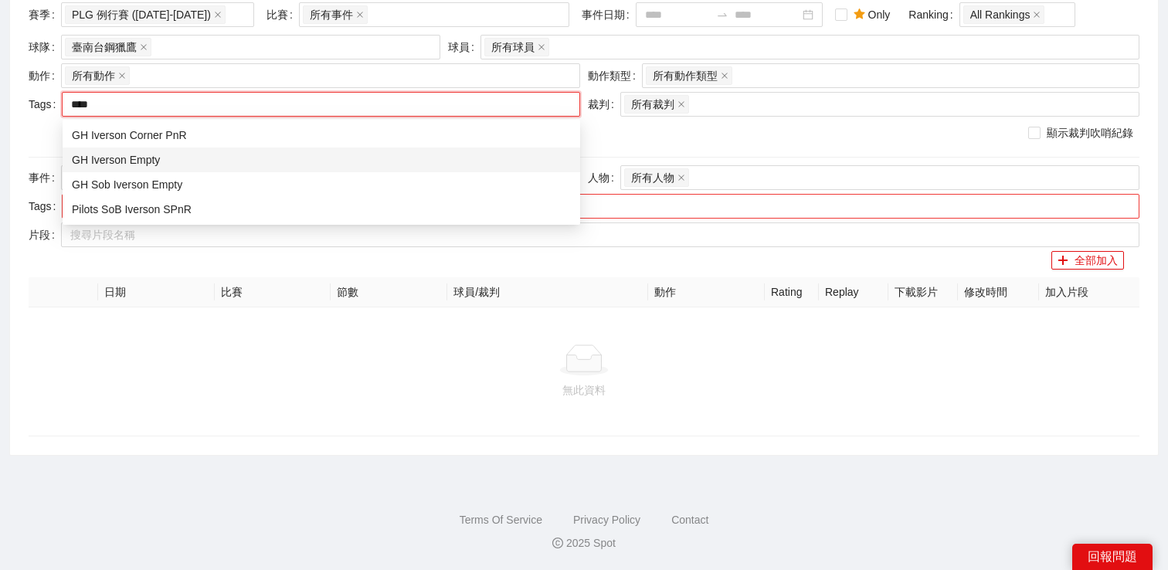
click at [199, 157] on div "GH Iverson Empty" at bounding box center [321, 159] width 499 height 17
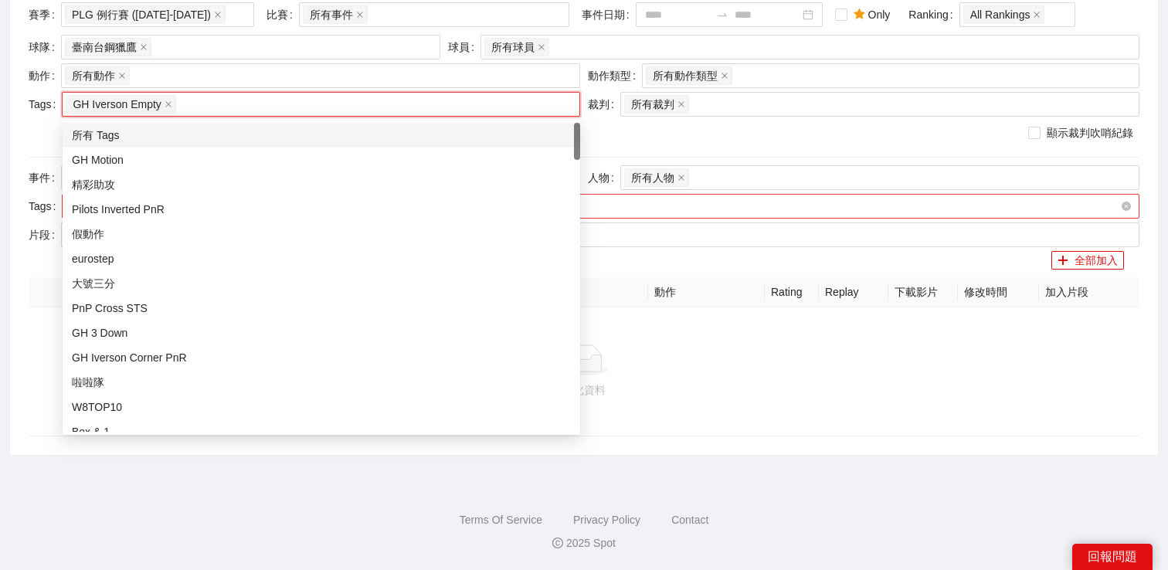
click at [46, 147] on div "顯示裁判吹哨紀錄" at bounding box center [584, 135] width 1119 height 29
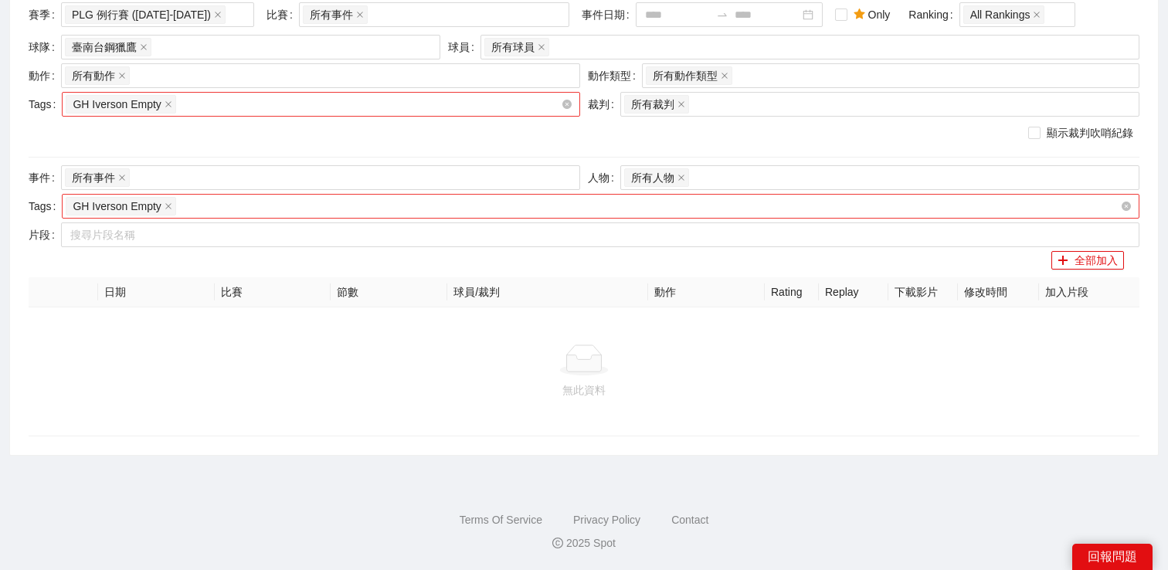
click at [204, 107] on div "GH Iverson Empty" at bounding box center [313, 104] width 495 height 22
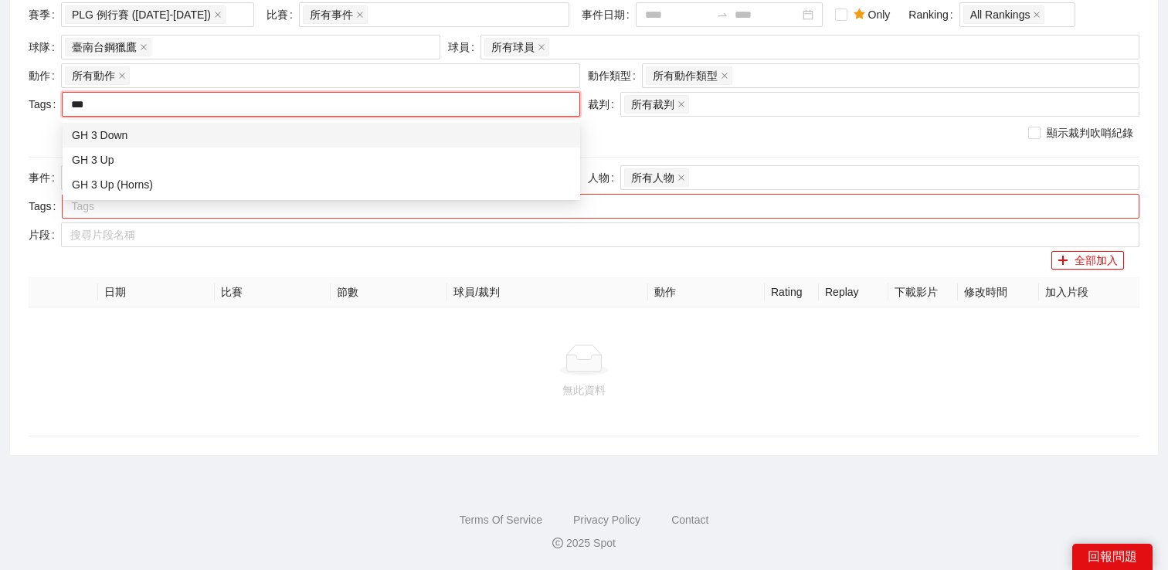
type input "****"
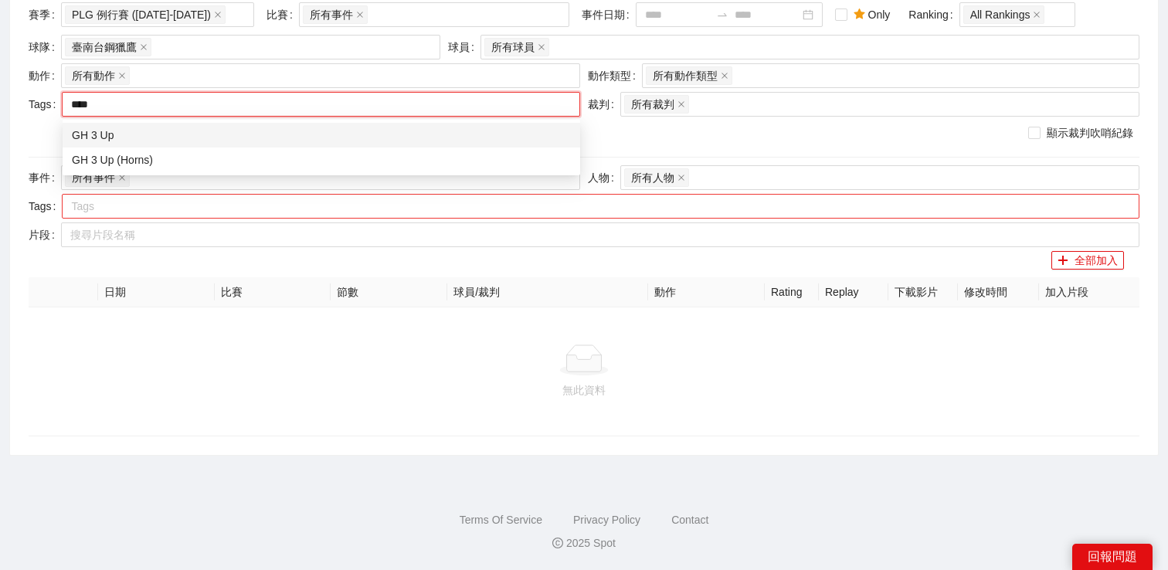
click at [204, 140] on div "GH 3 Up" at bounding box center [321, 135] width 499 height 17
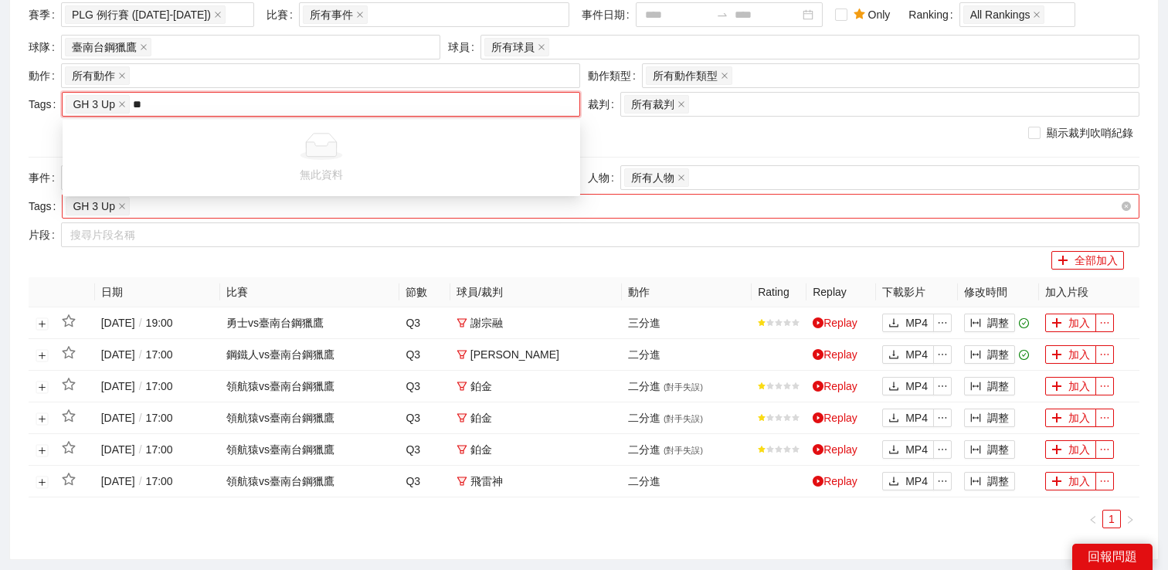
type input "*"
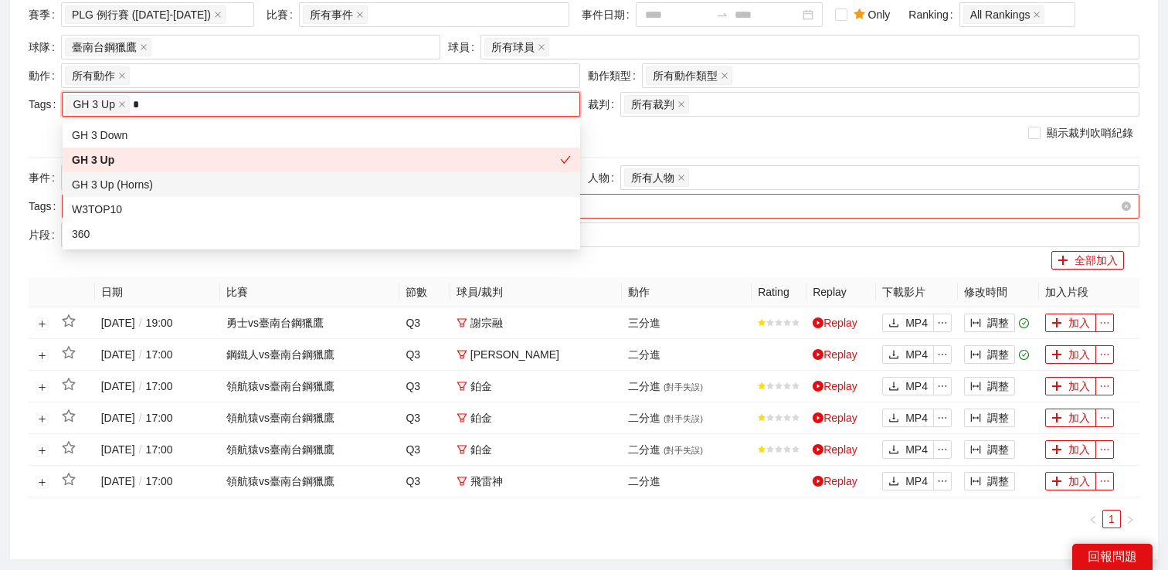
click at [162, 181] on div "GH 3 Up (Horns)" at bounding box center [321, 184] width 499 height 17
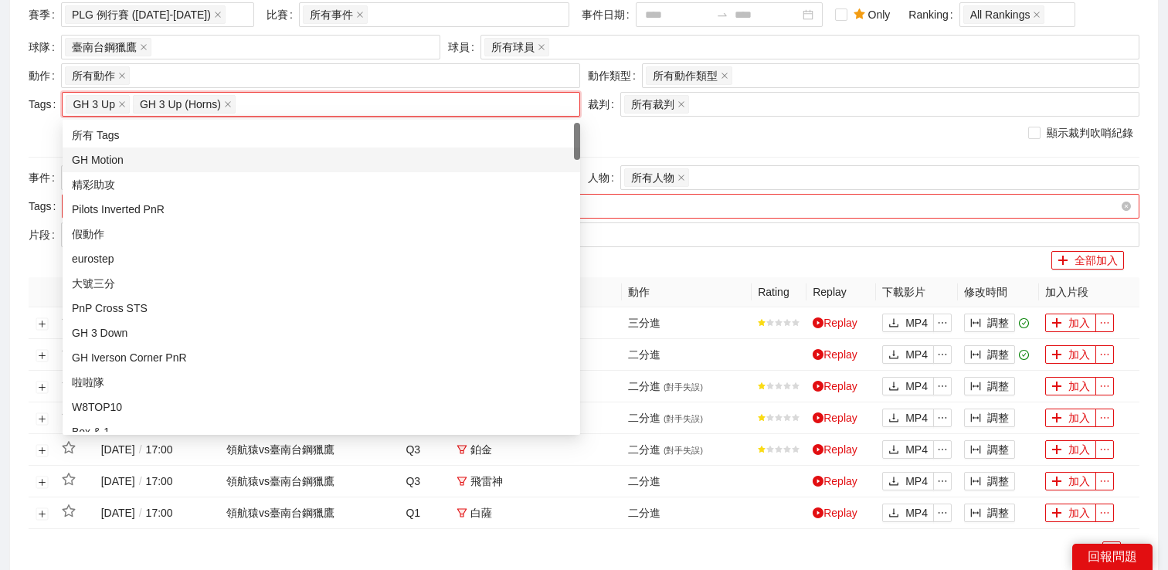
click at [28, 143] on div "顯示裁判吹哨紀錄" at bounding box center [584, 135] width 1119 height 29
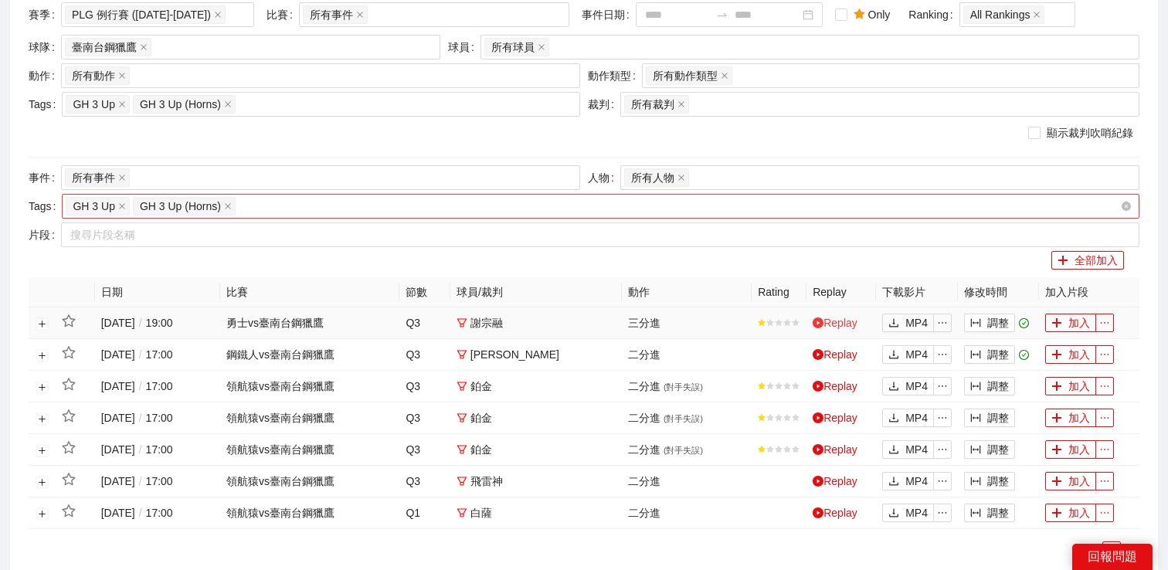
click at [851, 325] on link "Replay" at bounding box center [835, 323] width 45 height 12
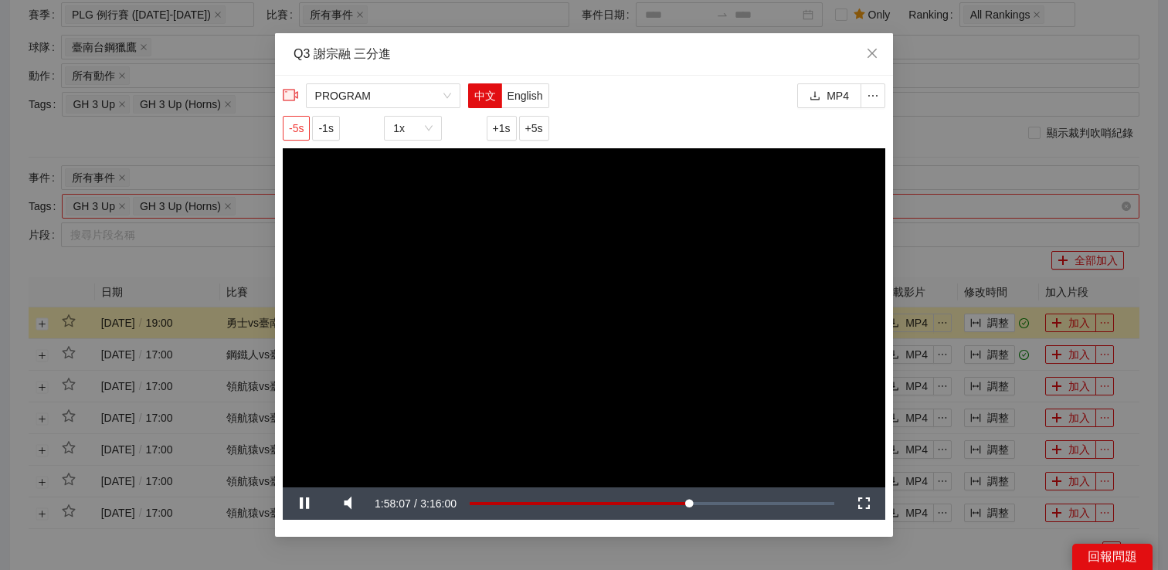
click at [287, 136] on button "-5s" at bounding box center [296, 128] width 27 height 25
click at [363, 103] on span "PROGRAM" at bounding box center [383, 95] width 136 height 23
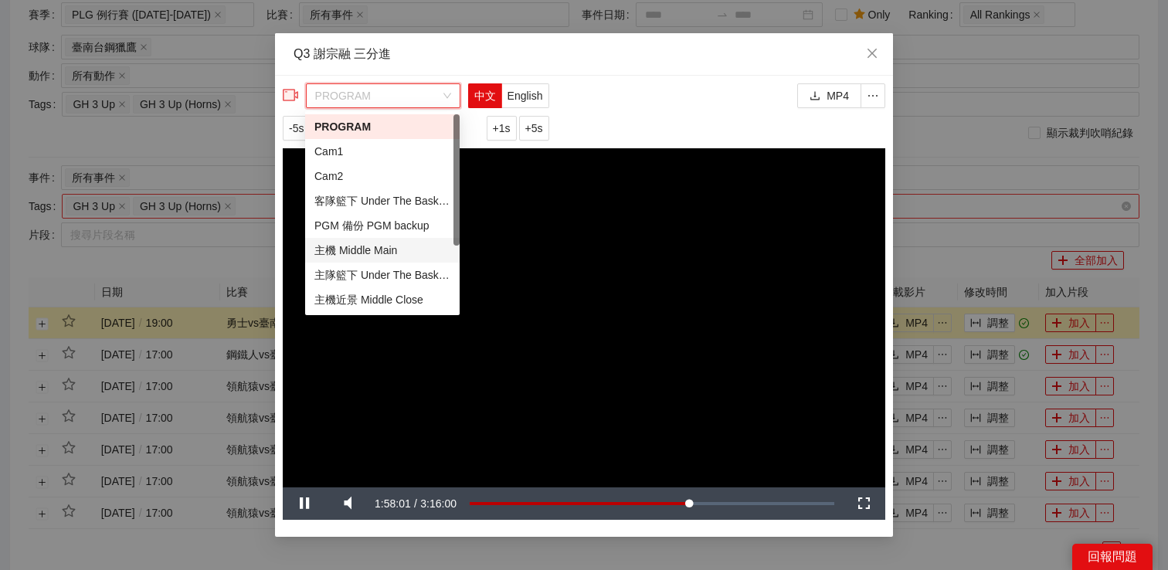
click at [368, 244] on div "主機 Middle Main" at bounding box center [382, 250] width 136 height 17
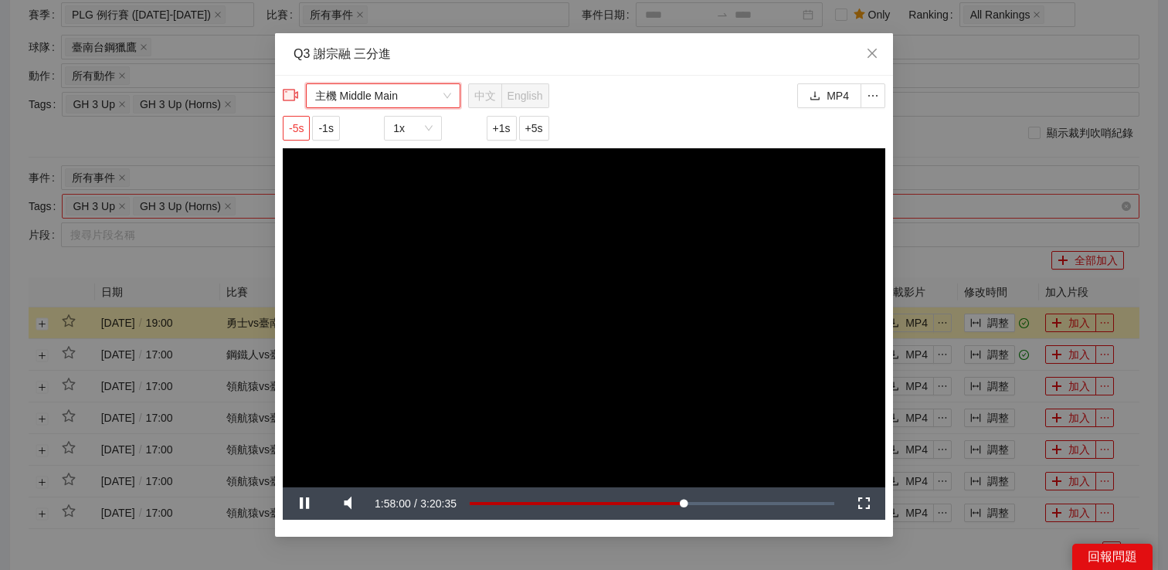
click at [300, 122] on span "-5s" at bounding box center [296, 128] width 15 height 17
click at [967, 190] on div "**********" at bounding box center [584, 285] width 1168 height 570
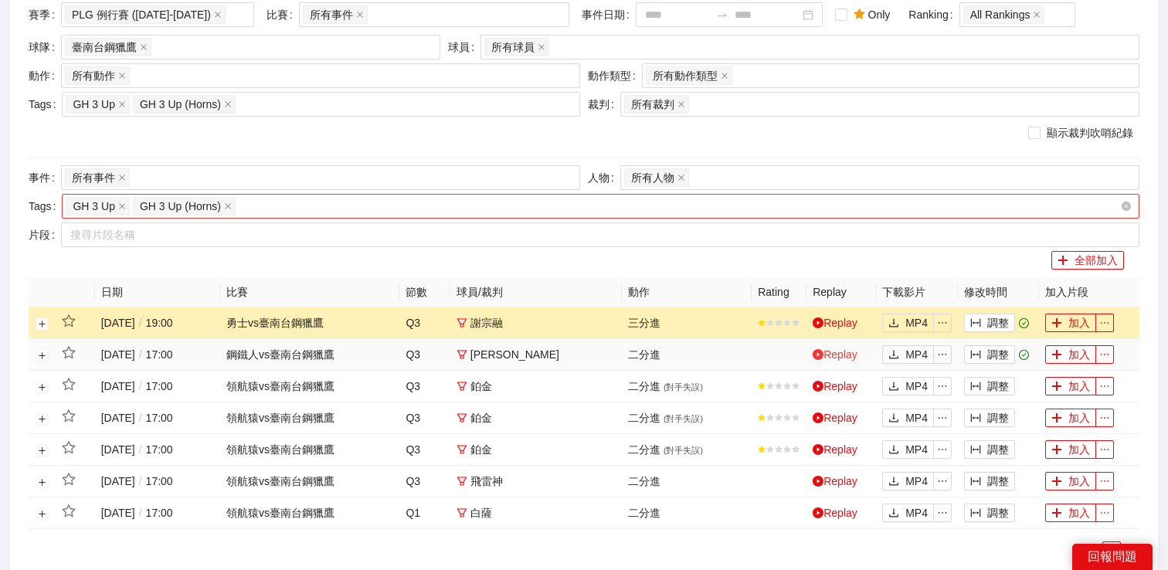
click at [839, 356] on link "Replay" at bounding box center [835, 354] width 45 height 12
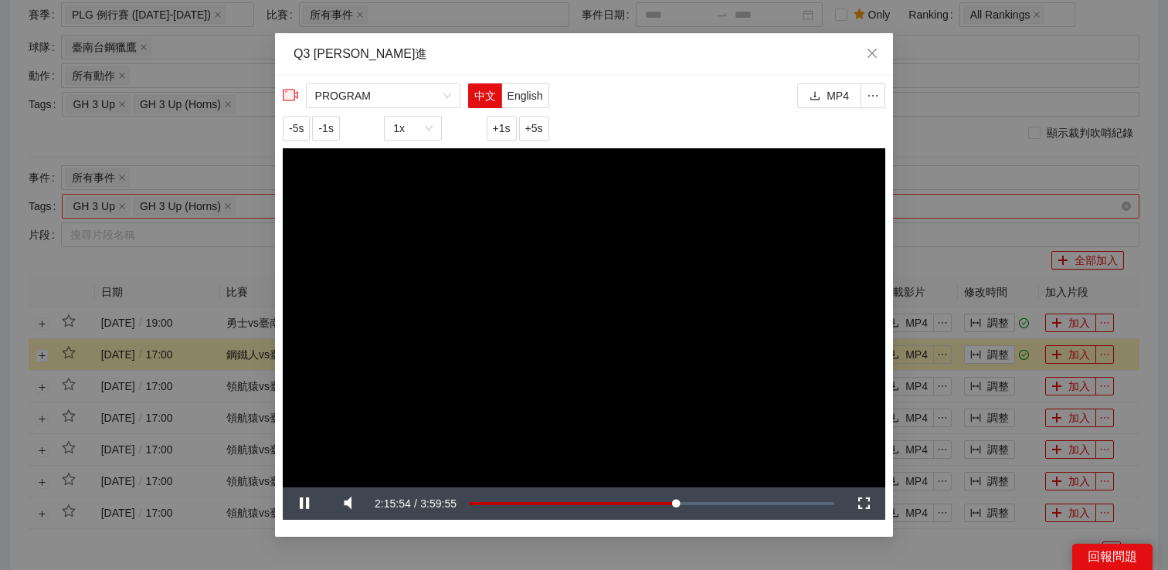
click at [455, 317] on video "Video Player" at bounding box center [584, 317] width 603 height 339
click at [295, 127] on span "-5s" at bounding box center [296, 128] width 15 height 17
click at [355, 256] on video "Video Player" at bounding box center [584, 317] width 603 height 339
click at [416, 108] on div "PROGRAM 中文 English -5s -1s 1x +1s +5s" at bounding box center [416, 115] width 267 height 65
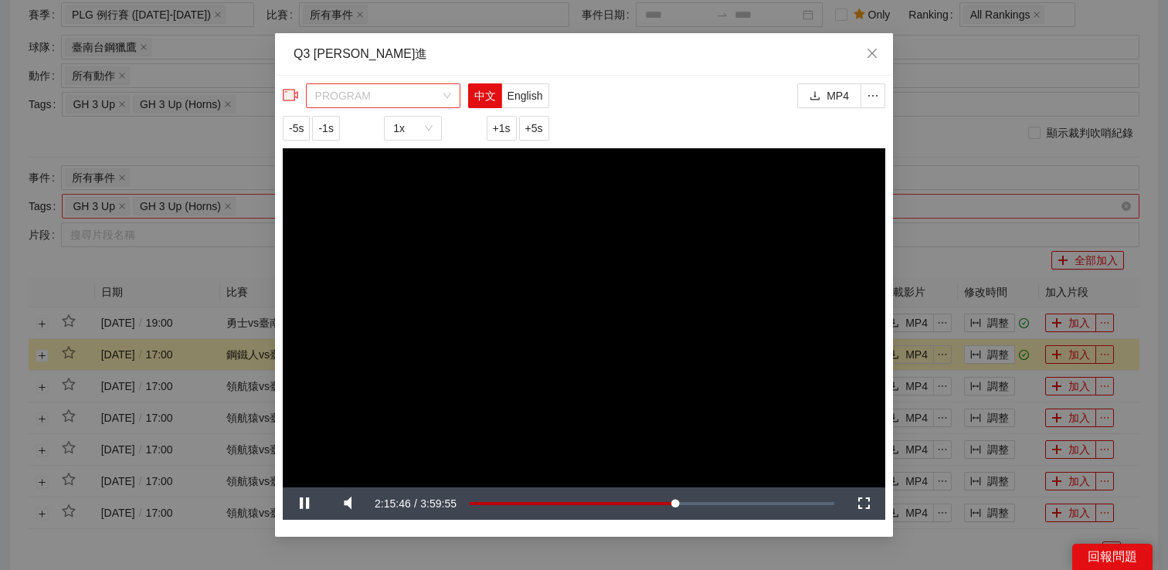
click at [419, 103] on span "PROGRAM" at bounding box center [383, 95] width 136 height 23
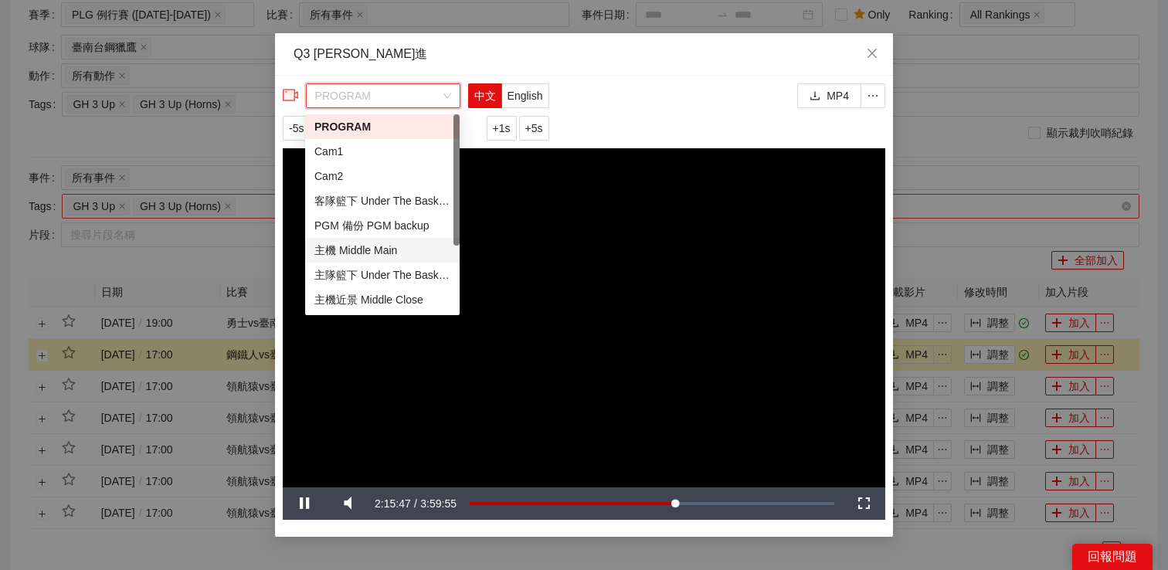
click at [377, 244] on div "主機 Middle Main" at bounding box center [382, 250] width 136 height 17
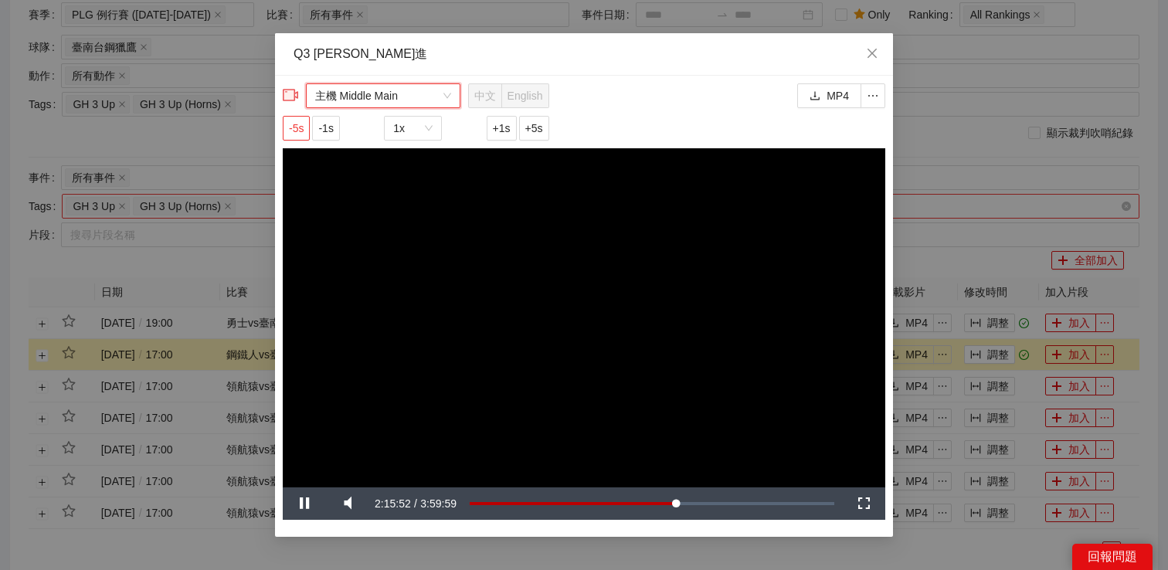
click at [297, 131] on span "-5s" at bounding box center [296, 128] width 15 height 17
click at [974, 156] on div "**********" at bounding box center [584, 285] width 1168 height 570
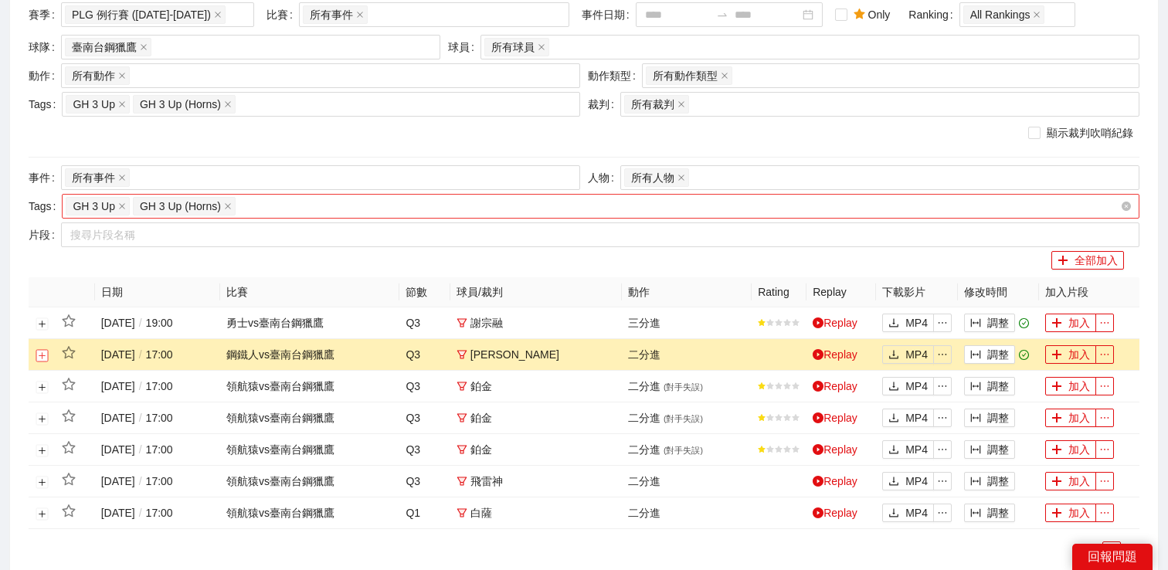
click at [43, 353] on button "展開行" at bounding box center [42, 355] width 12 height 12
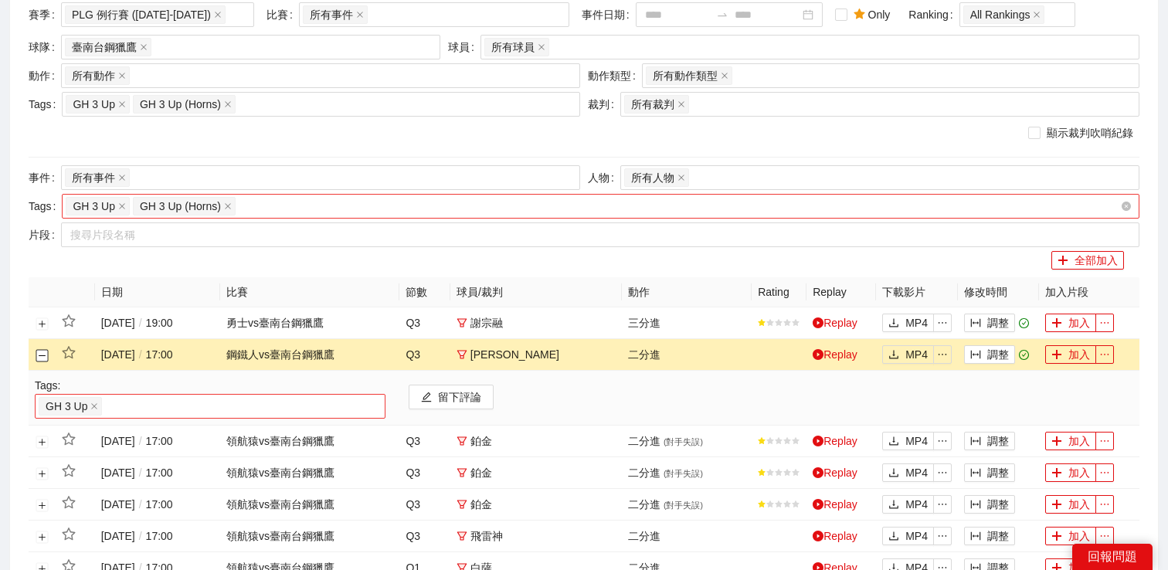
click at [142, 402] on div "GH 3 Up" at bounding box center [210, 407] width 343 height 22
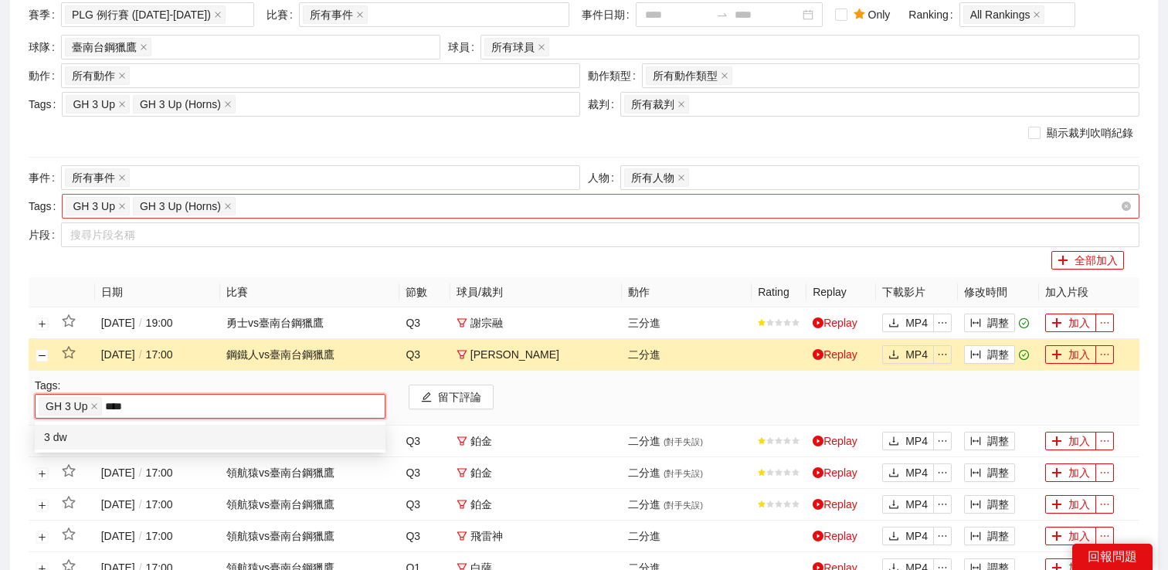
type input "***"
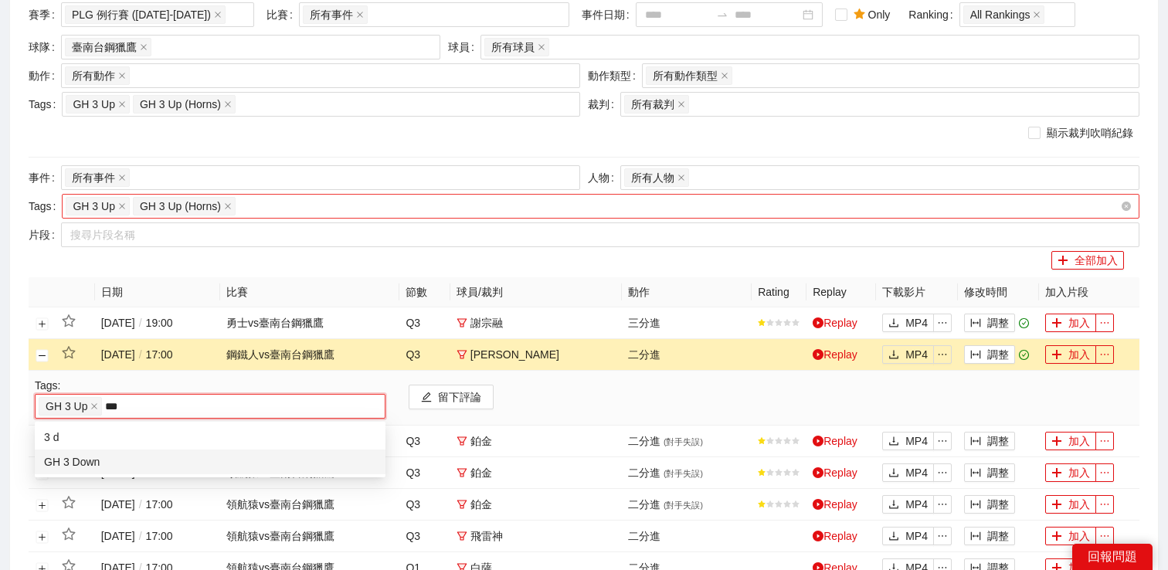
click at [128, 469] on div "GH 3 Down" at bounding box center [210, 462] width 332 height 17
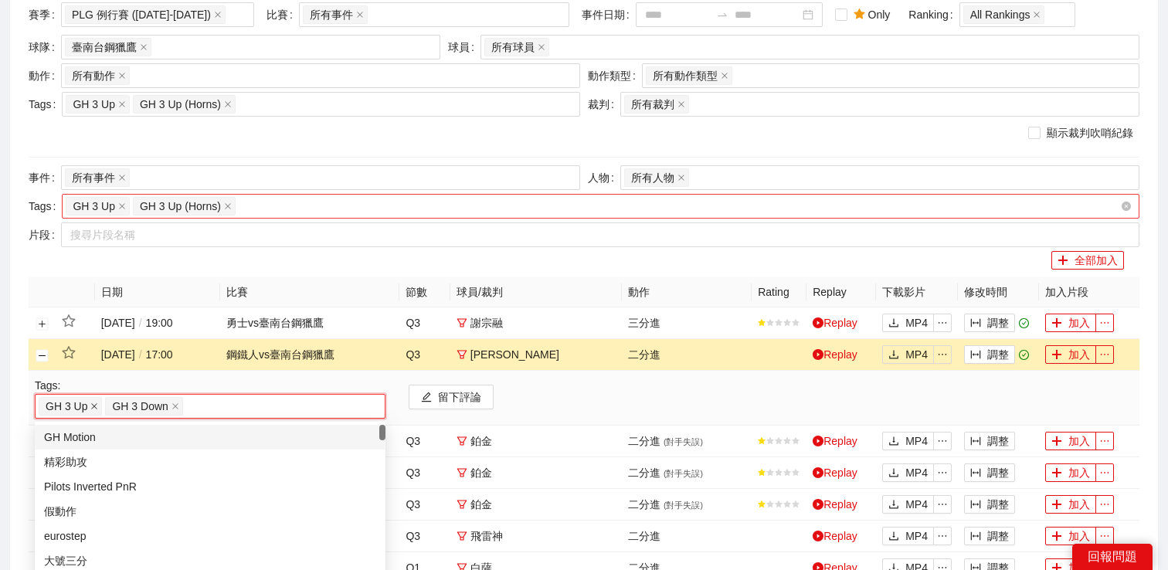
click at [97, 406] on icon "close" at bounding box center [94, 407] width 8 height 8
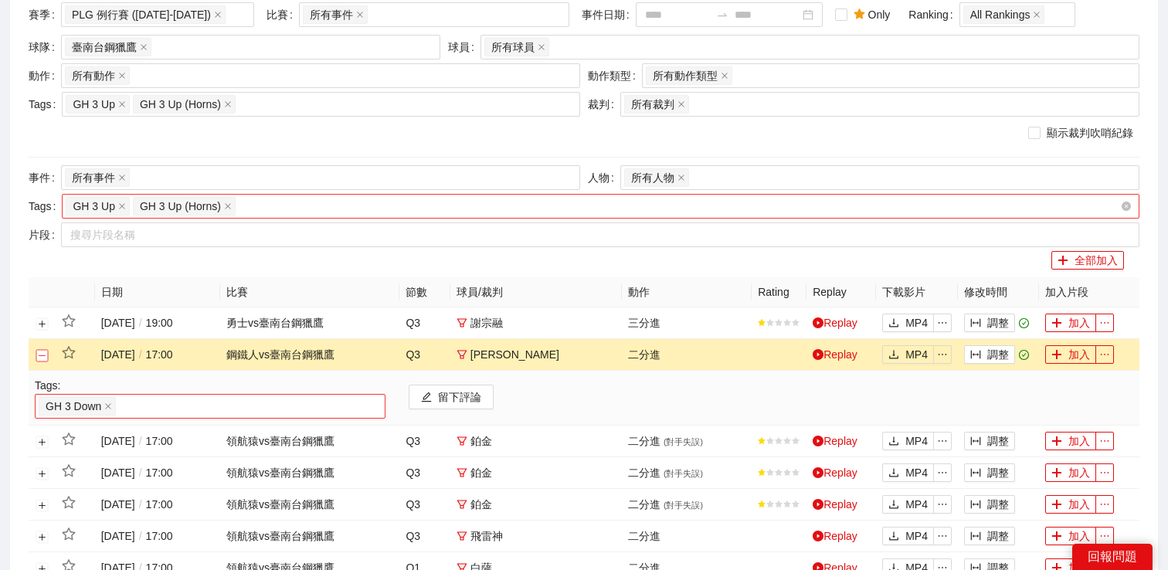
click at [42, 352] on button "關閉行" at bounding box center [42, 355] width 12 height 12
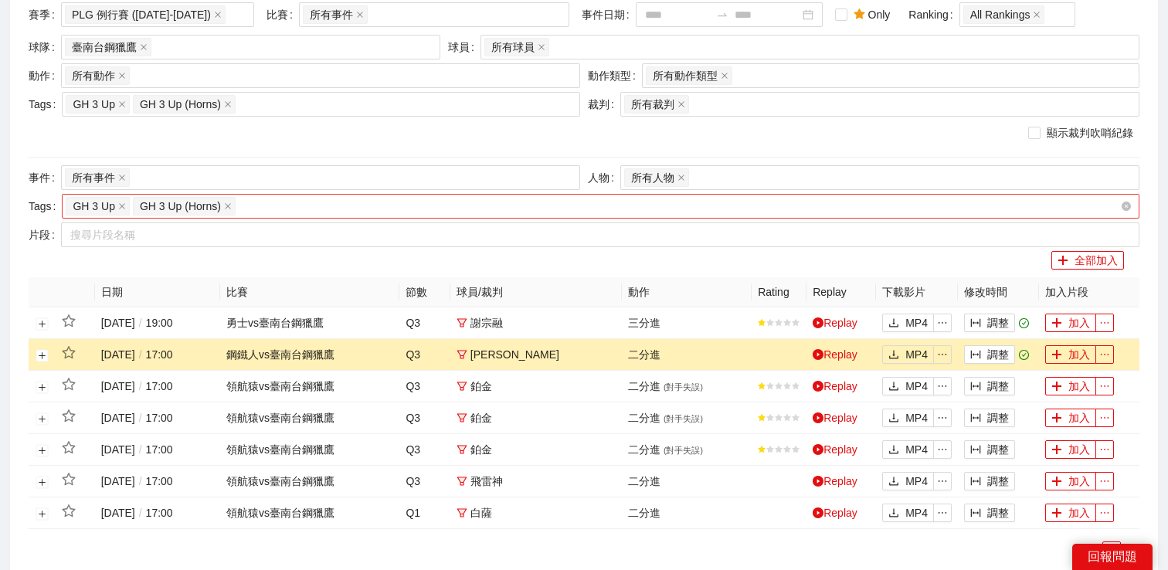
click at [189, 270] on div "賽季 PLG 例行賽 ([DATE]-[DATE]) 比賽 所有事件 事件日期 Only Ranking All Rankings 球隊 臺南台鋼獵鷹 球員 …" at bounding box center [584, 287] width 1111 height 570
click at [840, 388] on link "Replay" at bounding box center [835, 386] width 45 height 12
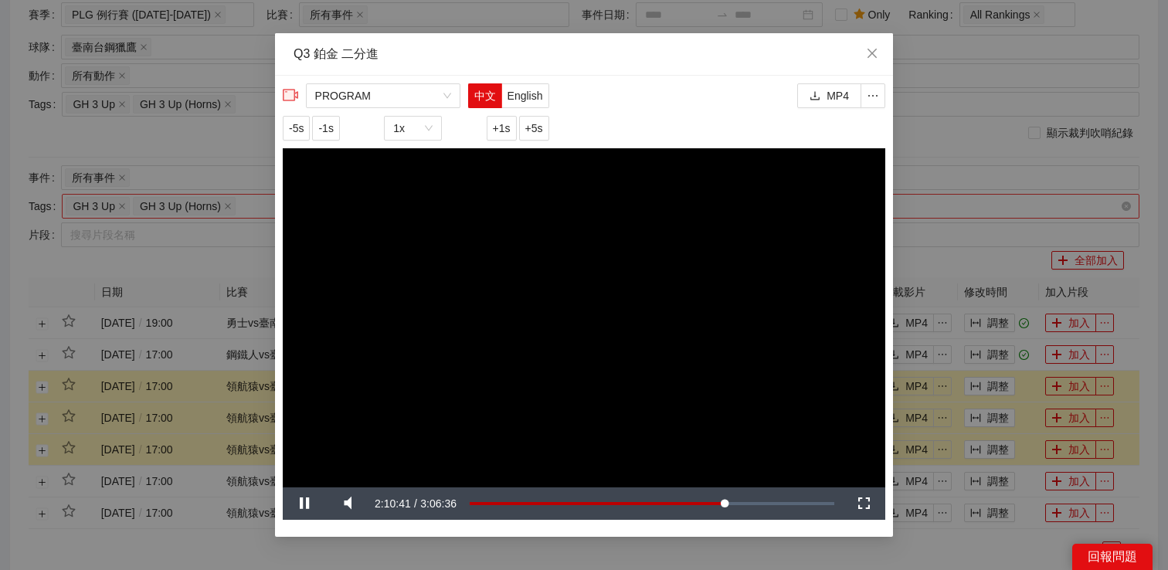
click at [946, 239] on div "**********" at bounding box center [584, 285] width 1168 height 570
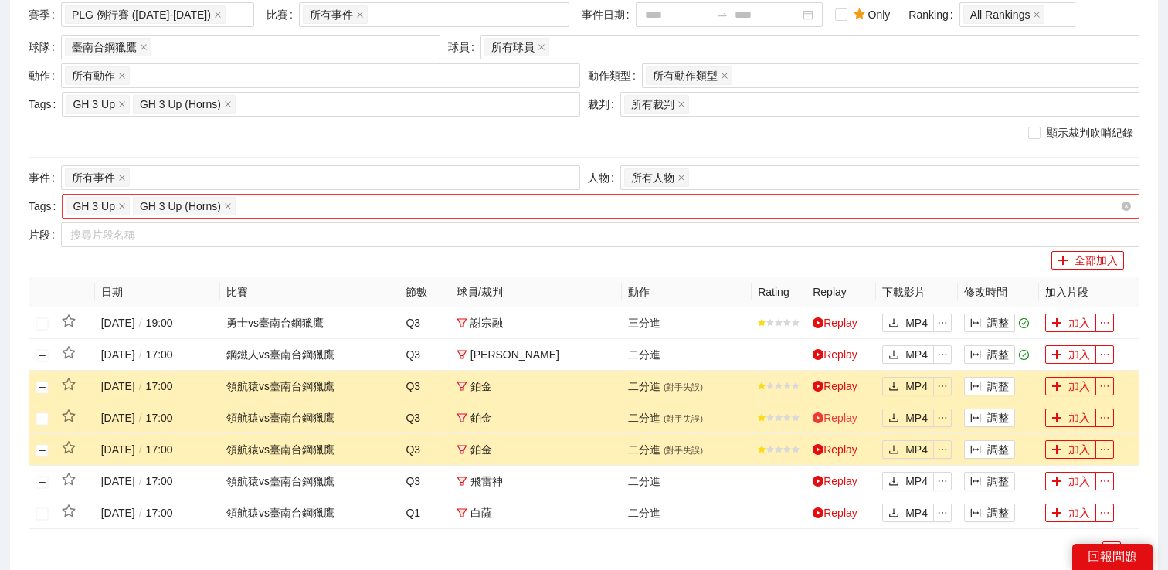
click at [845, 419] on link "Replay" at bounding box center [835, 418] width 45 height 12
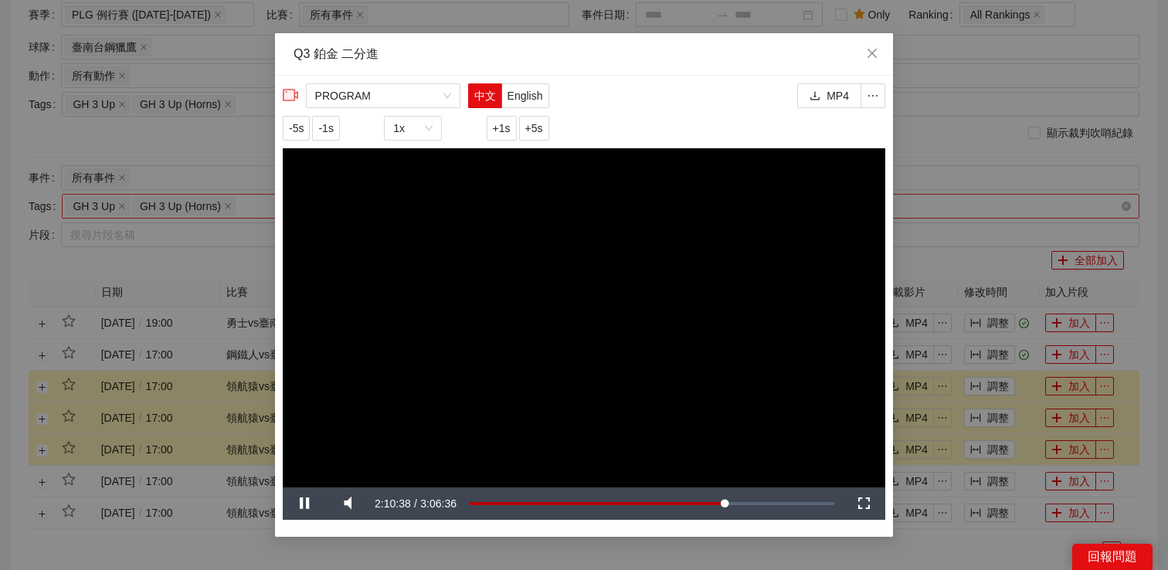
click at [926, 239] on div "**********" at bounding box center [584, 285] width 1168 height 570
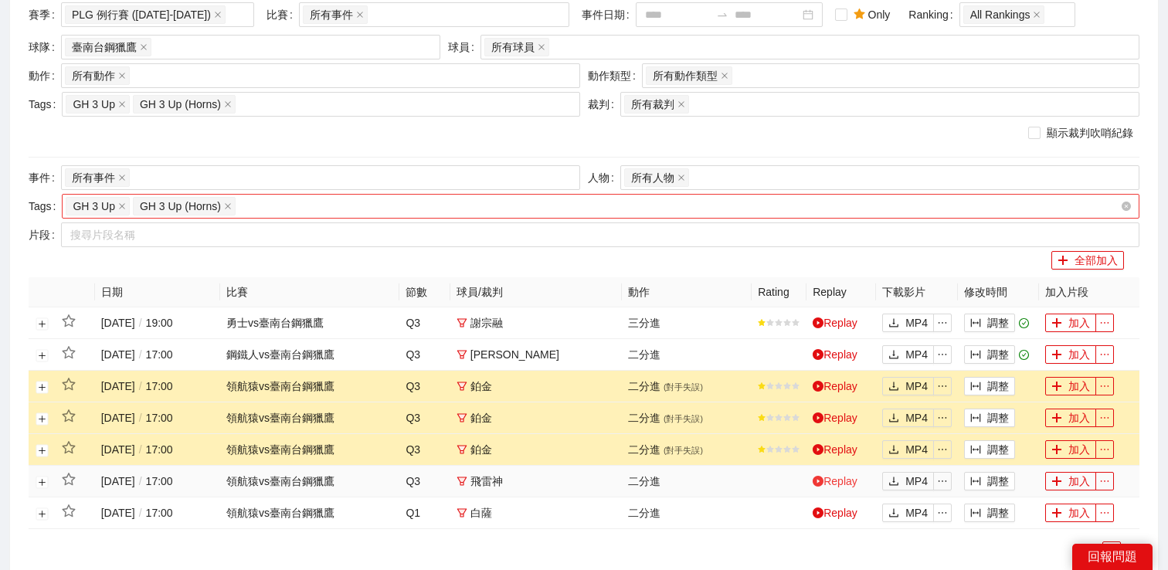
click at [846, 484] on link "Replay" at bounding box center [835, 481] width 45 height 12
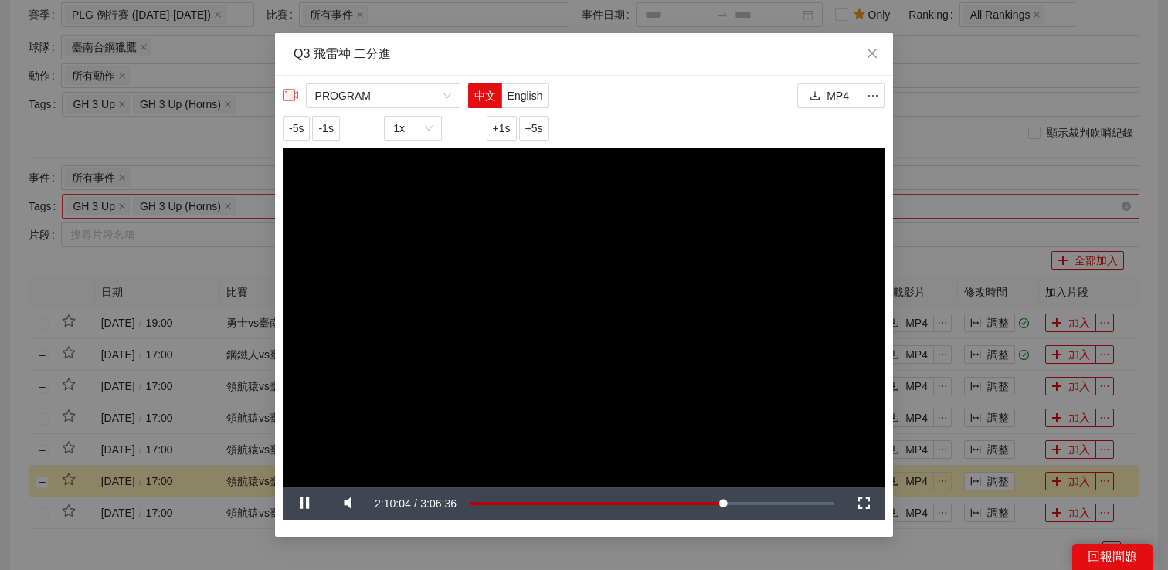
click at [922, 269] on div "**********" at bounding box center [584, 285] width 1168 height 570
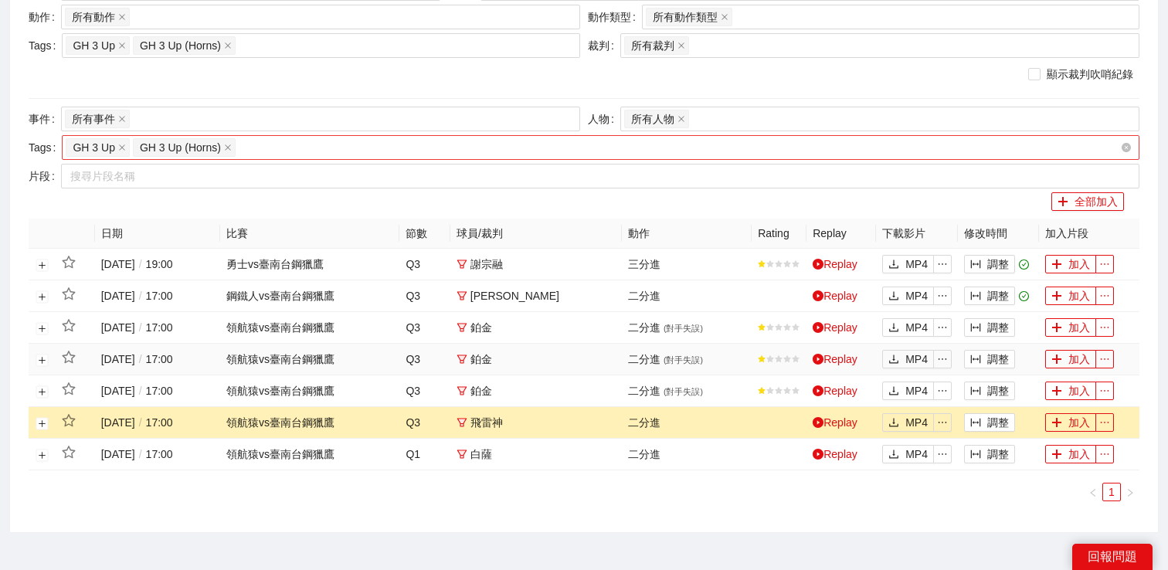
scroll to position [228, 0]
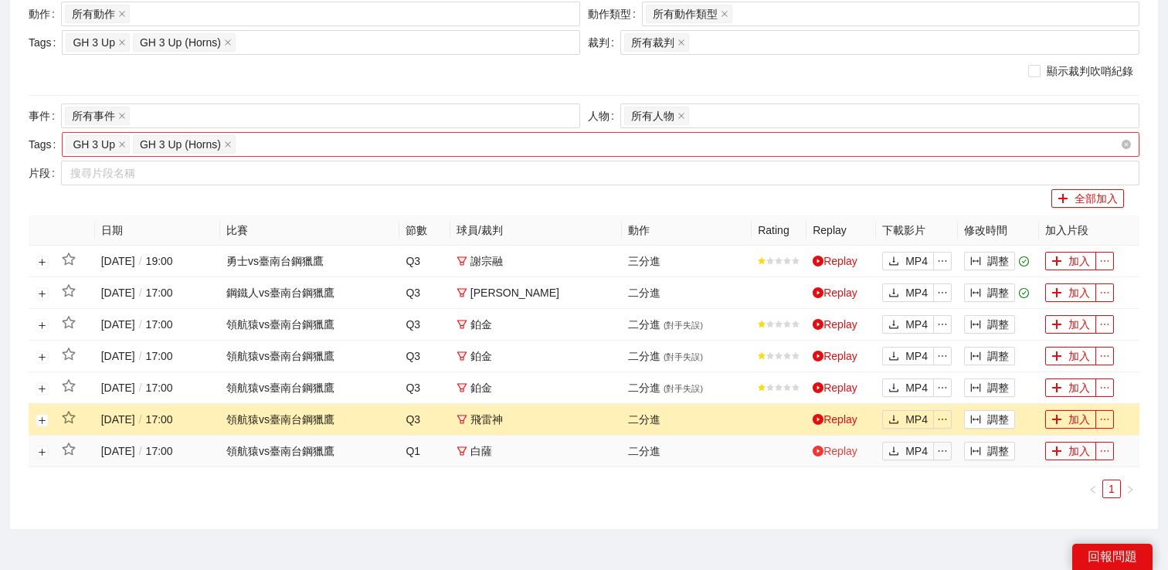
click at [845, 451] on link "Replay" at bounding box center [835, 451] width 45 height 12
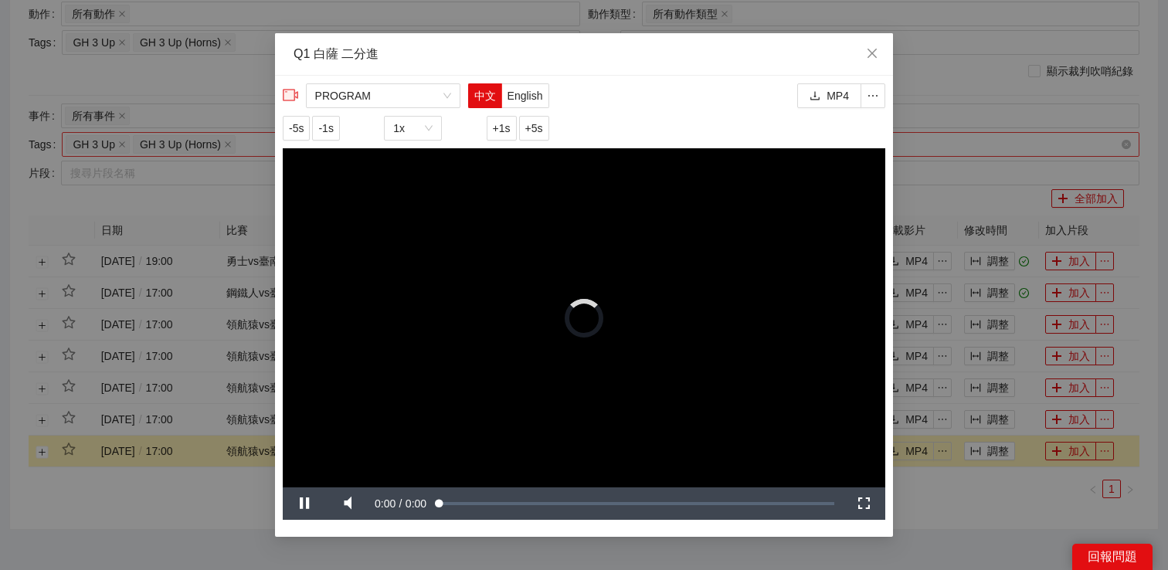
click at [928, 178] on div "**********" at bounding box center [584, 285] width 1168 height 570
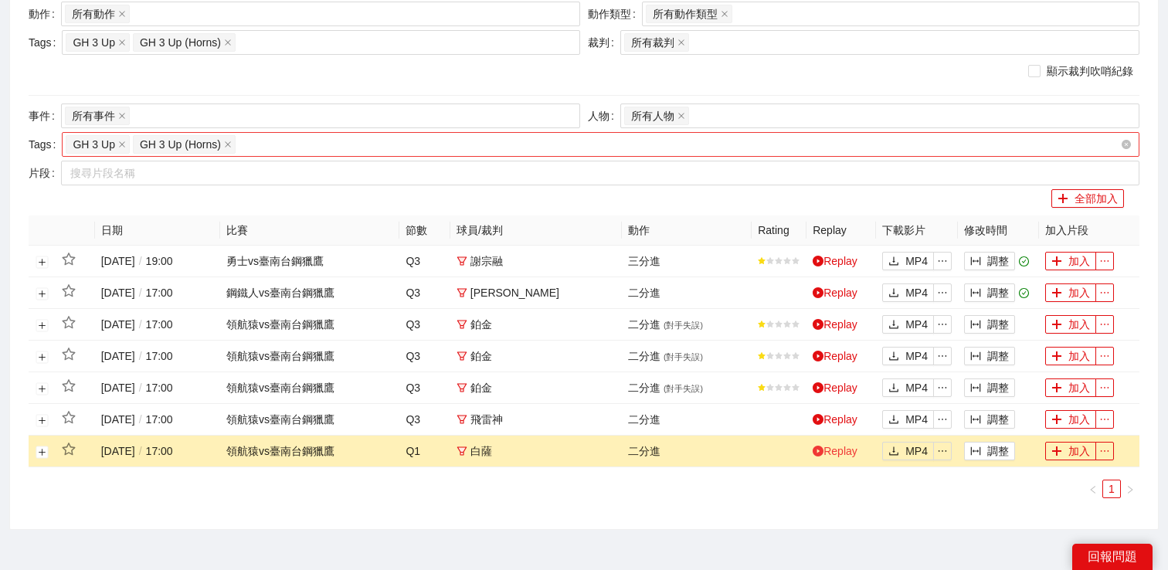
click at [843, 448] on link "Replay" at bounding box center [835, 451] width 45 height 12
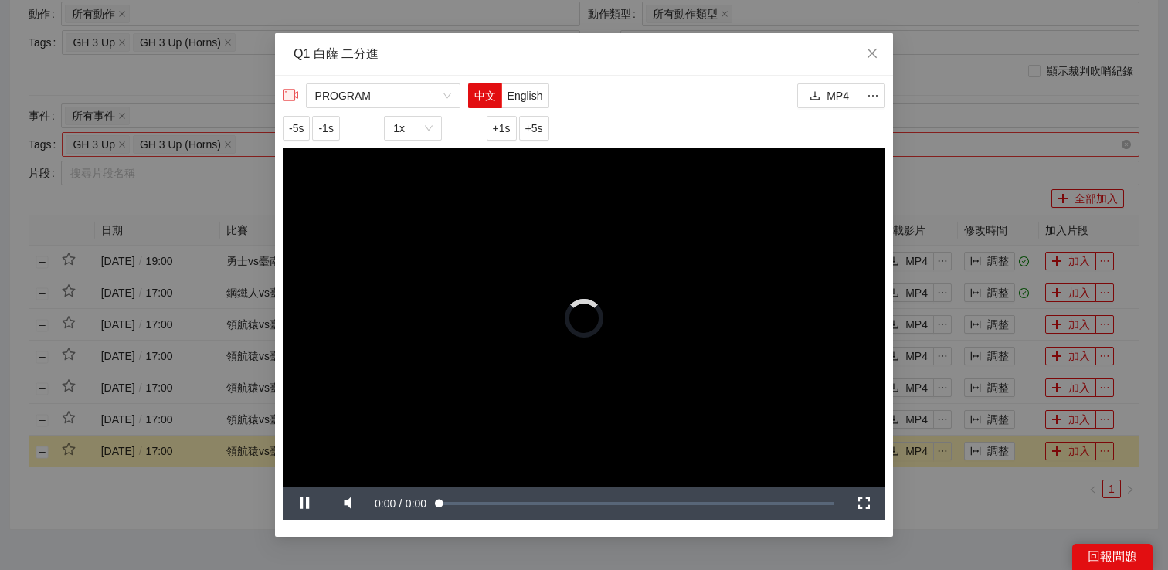
click at [912, 497] on div "**********" at bounding box center [584, 285] width 1168 height 570
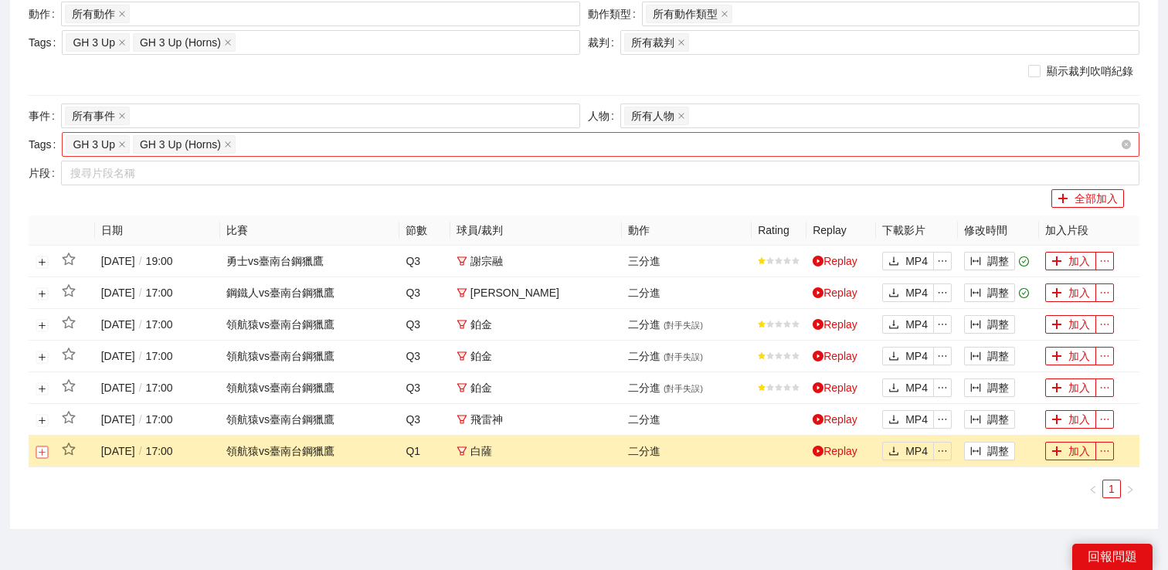
click at [45, 451] on button "展開行" at bounding box center [42, 452] width 12 height 12
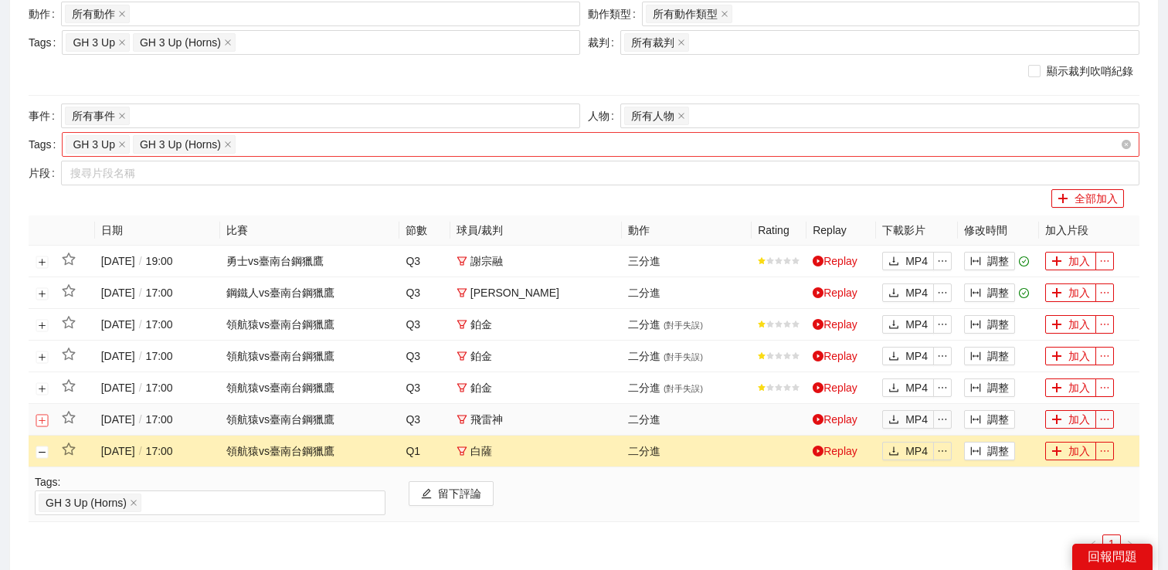
click at [44, 420] on button "展開行" at bounding box center [42, 420] width 12 height 12
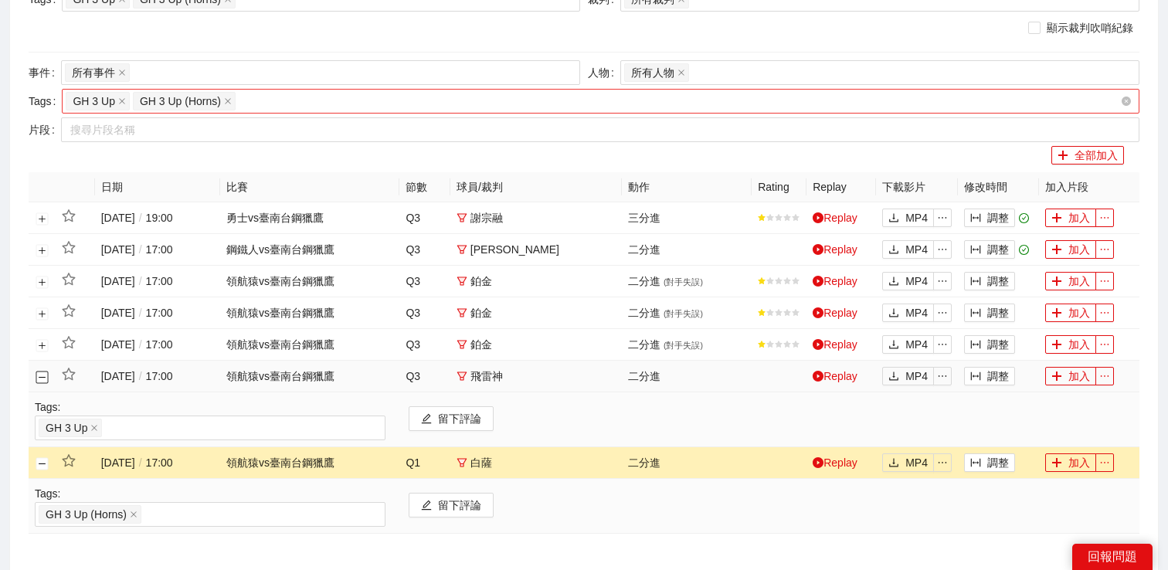
scroll to position [347, 0]
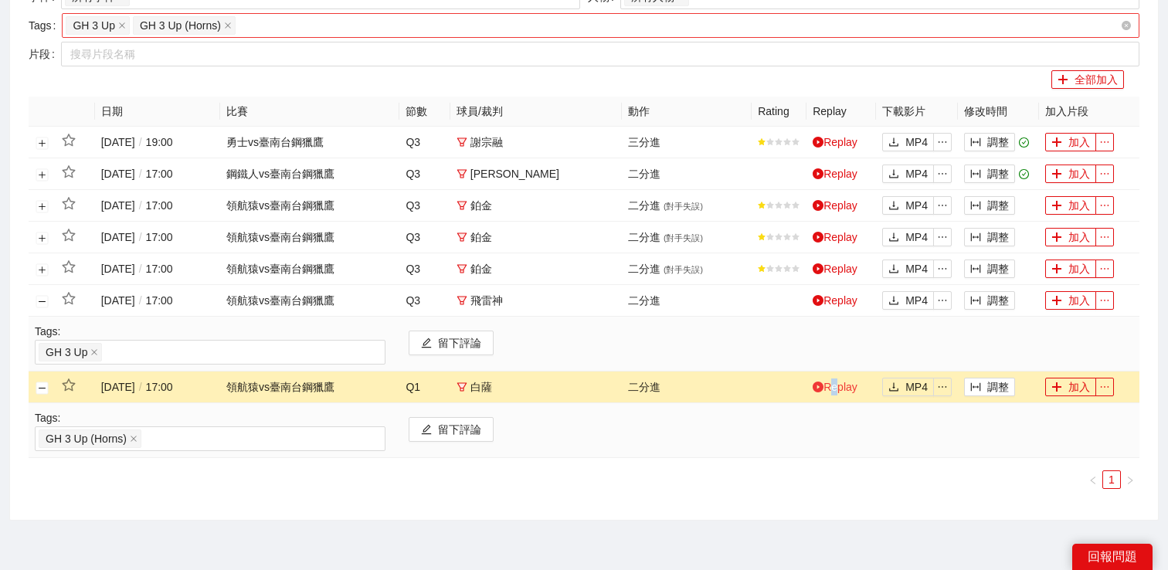
click at [830, 388] on link "Replay" at bounding box center [835, 387] width 45 height 12
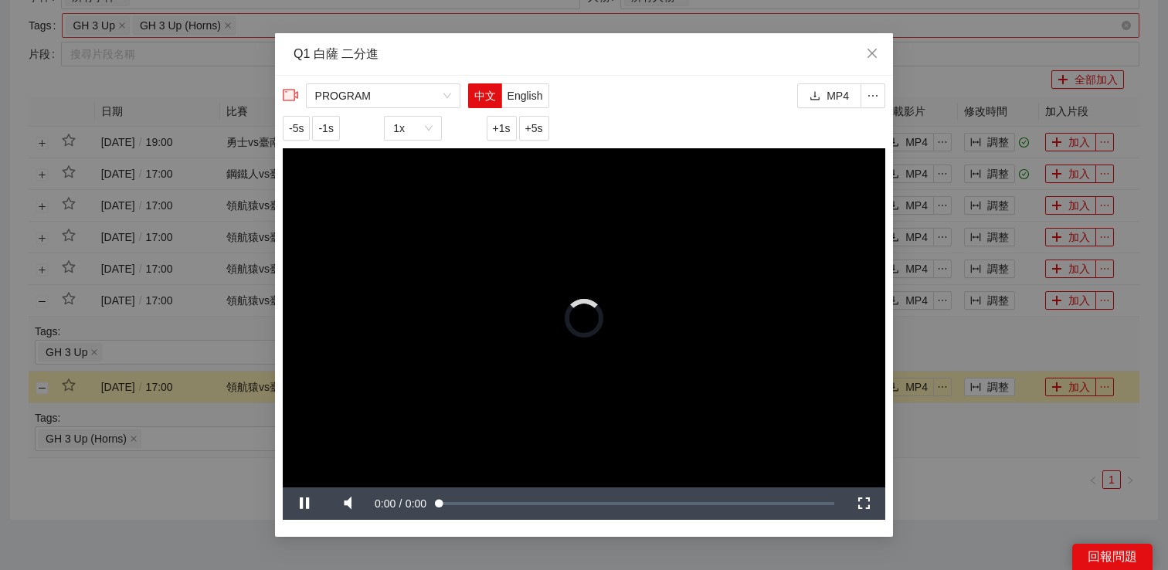
click at [938, 432] on div "**********" at bounding box center [584, 285] width 1168 height 570
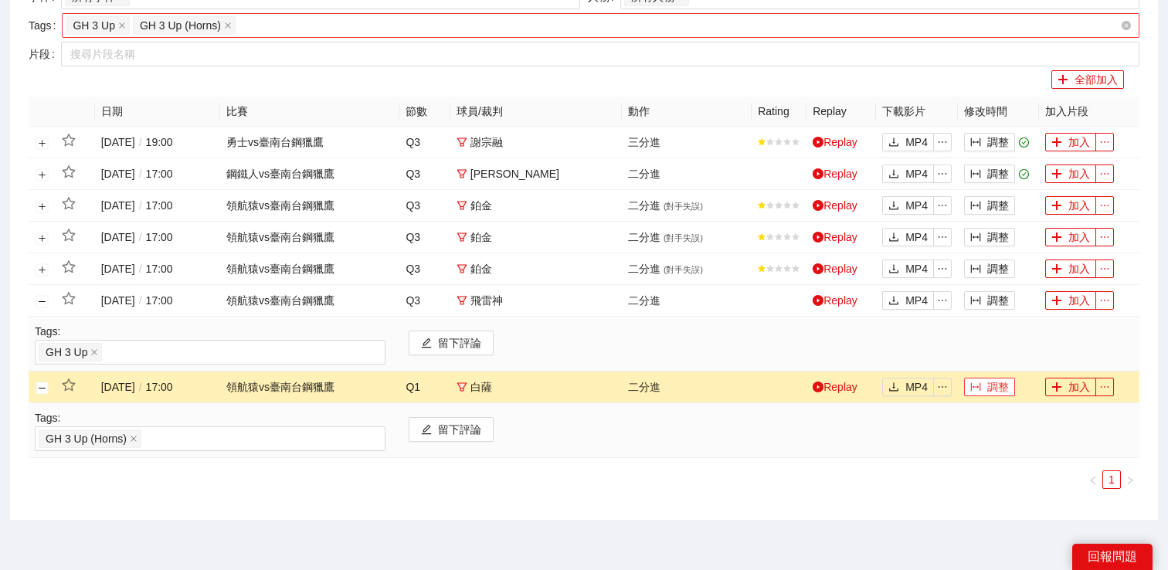
click at [984, 392] on button "調整" at bounding box center [989, 387] width 51 height 19
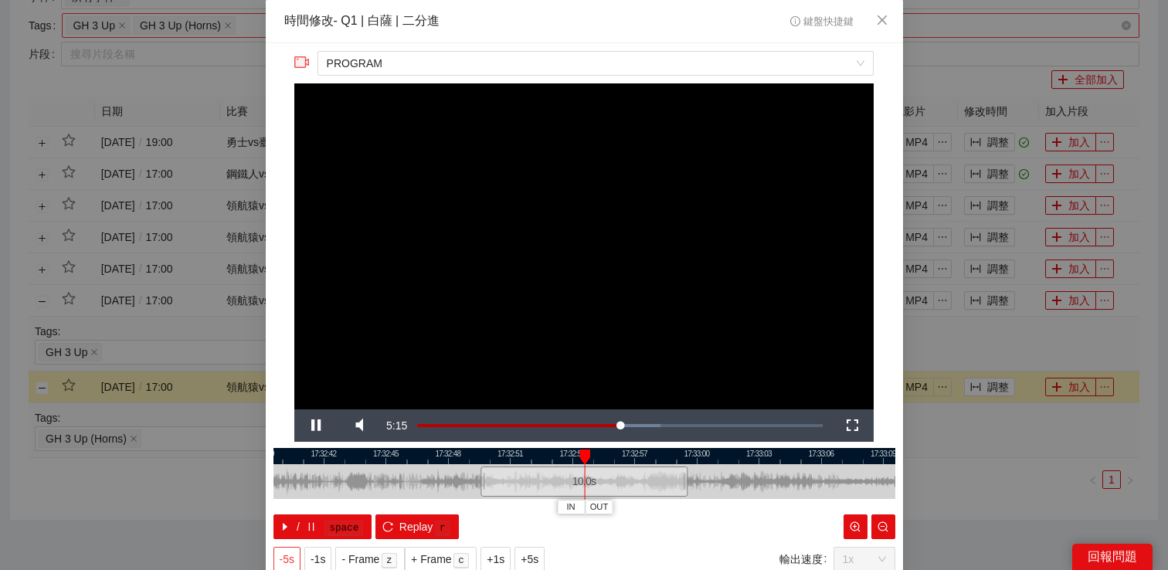
click at [291, 562] on span "-5s" at bounding box center [287, 559] width 15 height 17
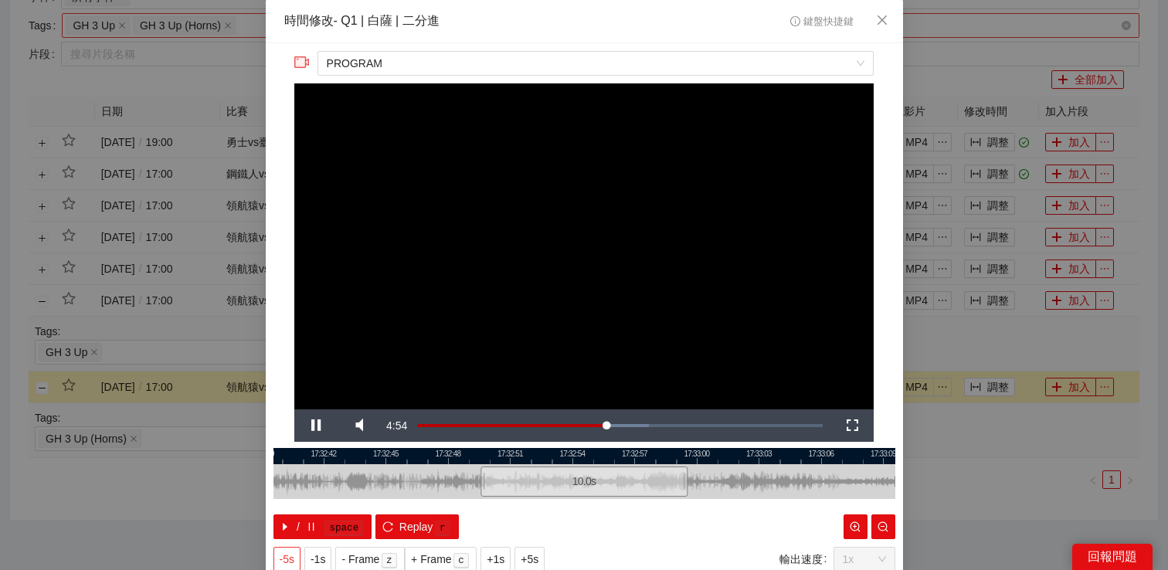
click at [291, 562] on span "-5s" at bounding box center [287, 559] width 15 height 17
click at [496, 556] on span "+1s" at bounding box center [496, 559] width 18 height 17
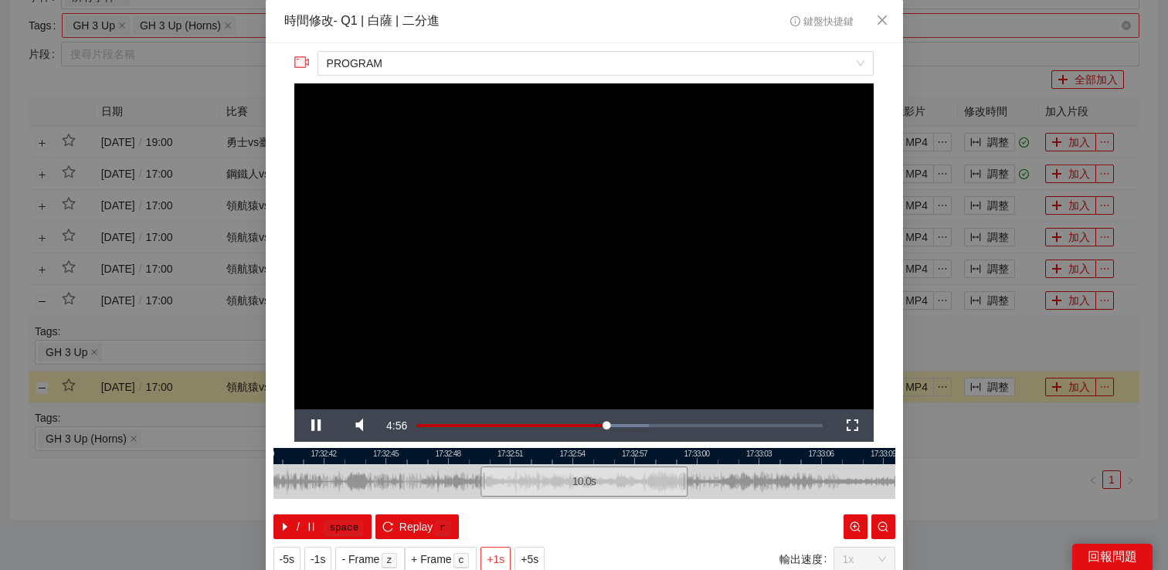
click at [496, 556] on span "+1s" at bounding box center [496, 559] width 18 height 17
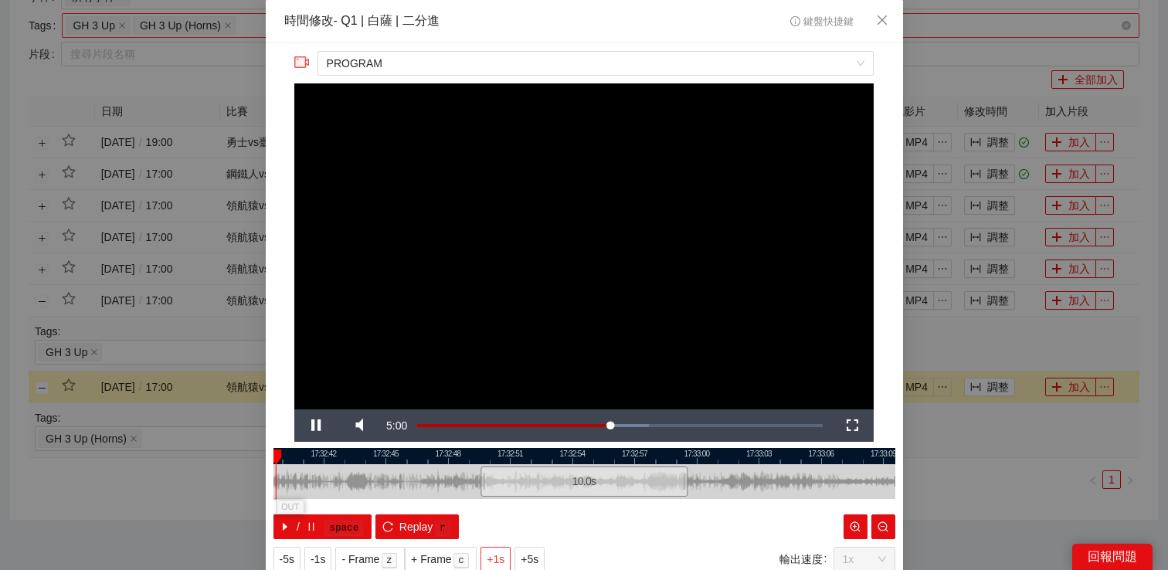
click at [496, 556] on span "+1s" at bounding box center [496, 559] width 18 height 17
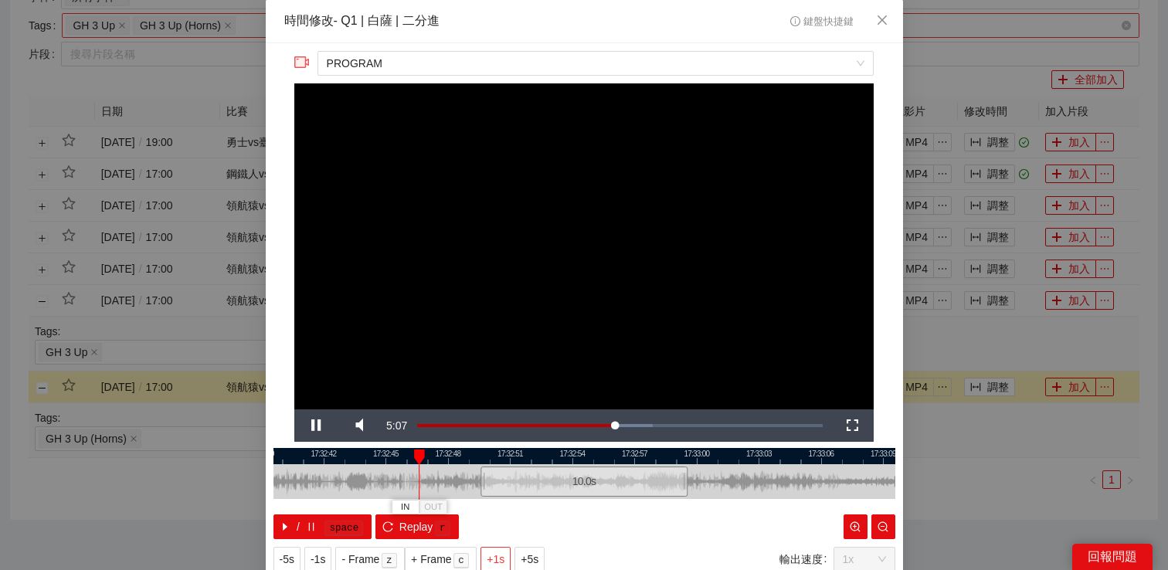
click at [496, 556] on span "+1s" at bounding box center [496, 559] width 18 height 17
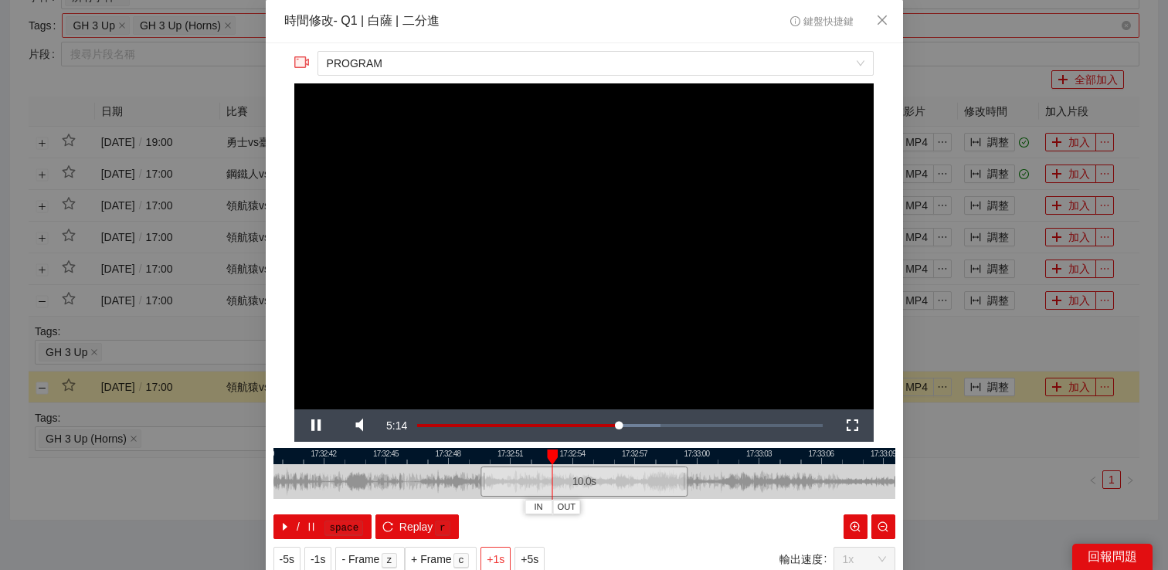
click at [496, 556] on span "+1s" at bounding box center [496, 559] width 18 height 17
click at [496, 555] on span "+1s" at bounding box center [496, 559] width 18 height 17
click at [978, 461] on div "**********" at bounding box center [584, 285] width 1168 height 570
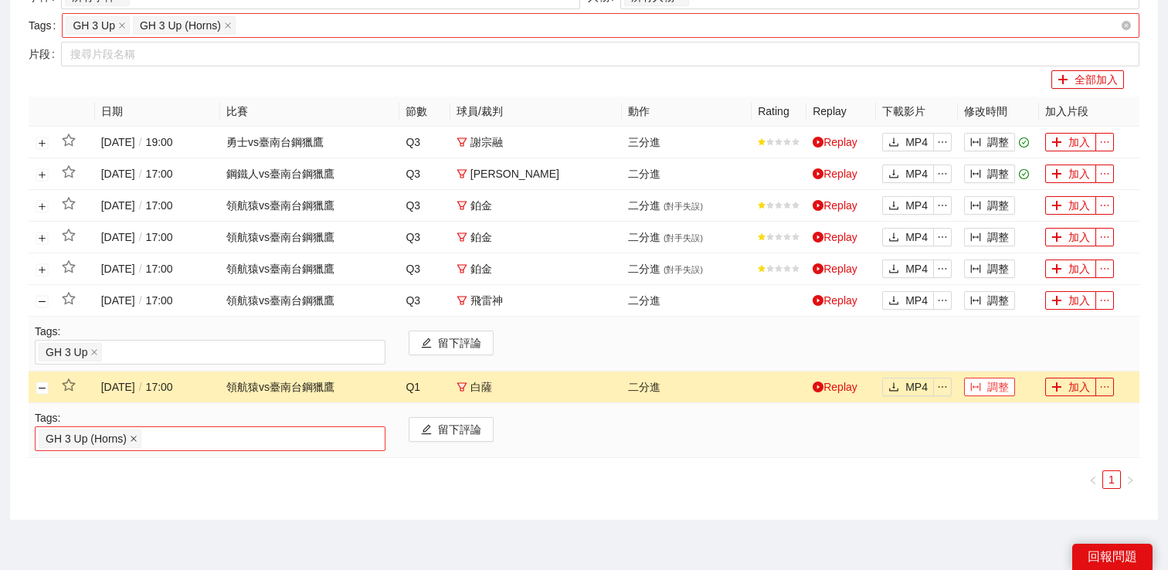
click at [136, 436] on icon "close" at bounding box center [134, 439] width 8 height 8
click at [140, 439] on div at bounding box center [210, 439] width 343 height 19
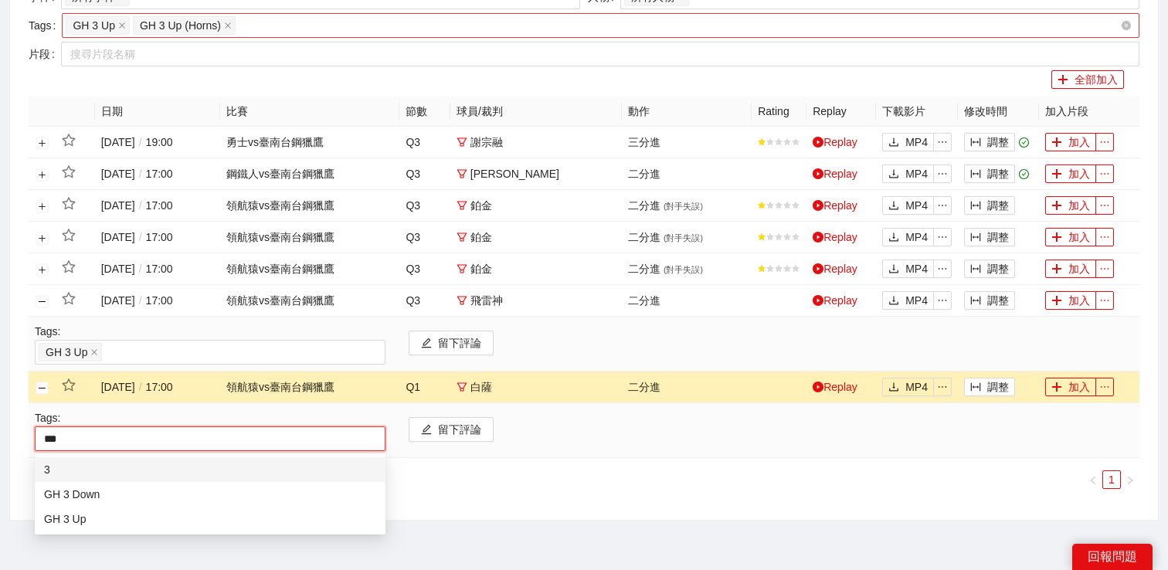
type input "****"
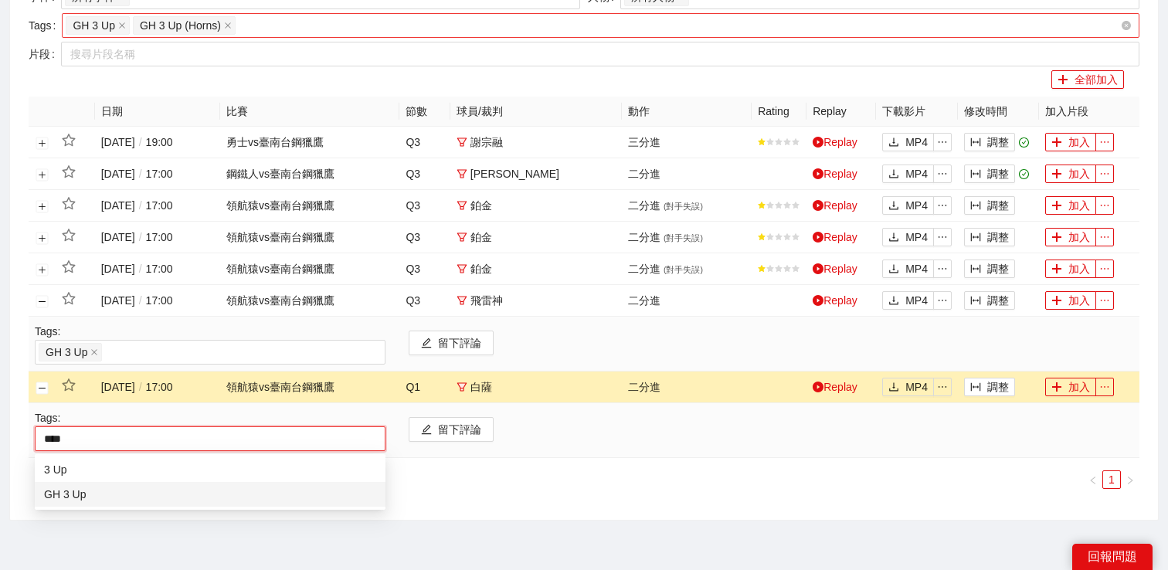
click at [104, 498] on div "GH 3 Up" at bounding box center [210, 494] width 332 height 17
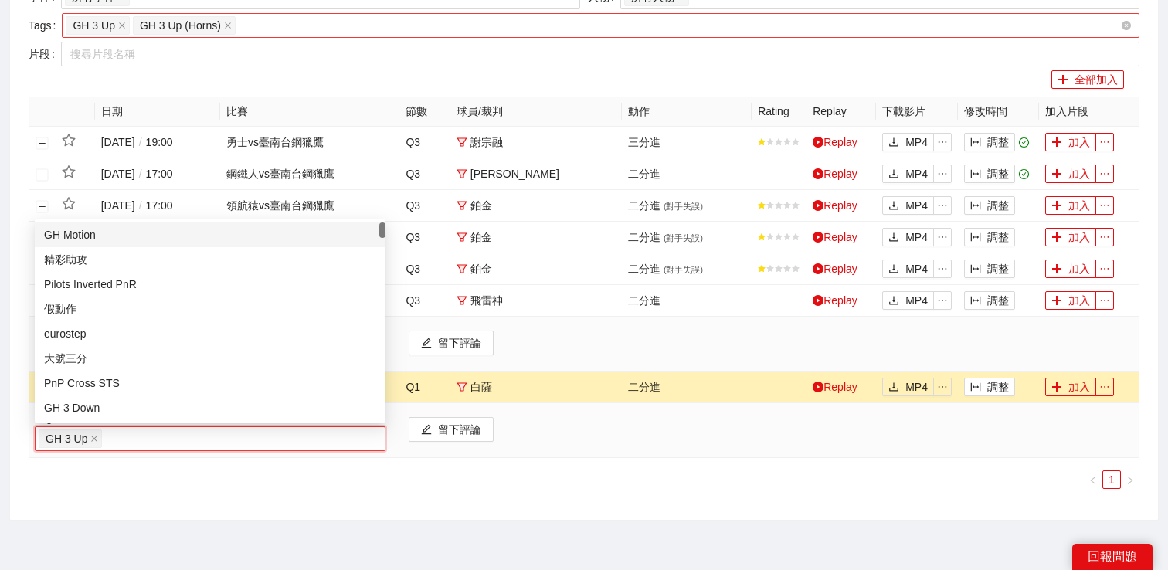
click at [113, 487] on ul "1" at bounding box center [584, 480] width 1111 height 19
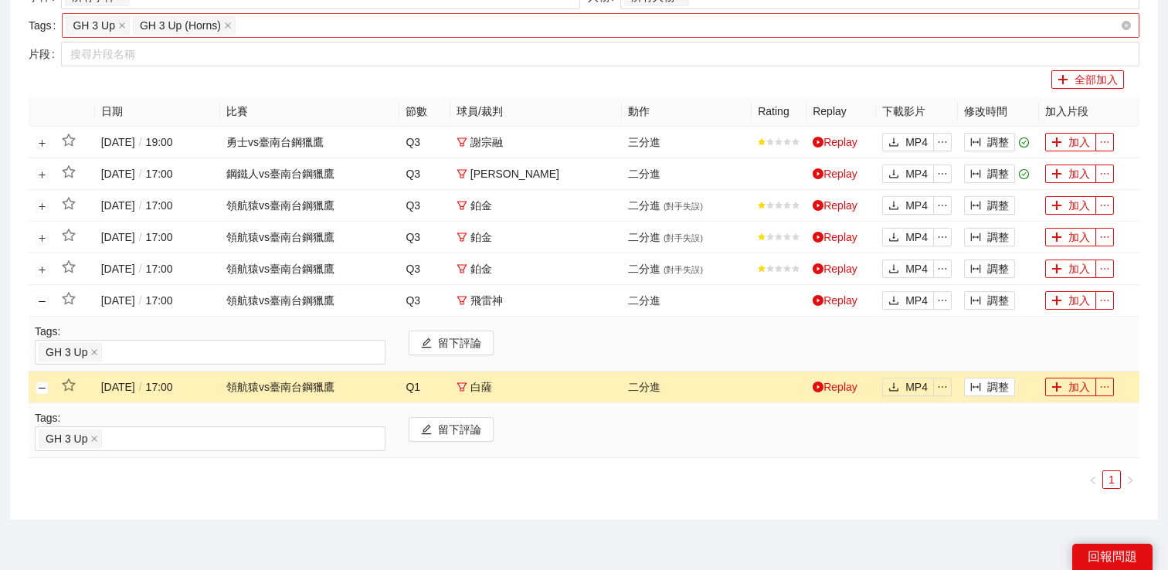
click at [43, 394] on td at bounding box center [42, 388] width 27 height 32
click at [42, 389] on button "關閉行" at bounding box center [42, 388] width 12 height 12
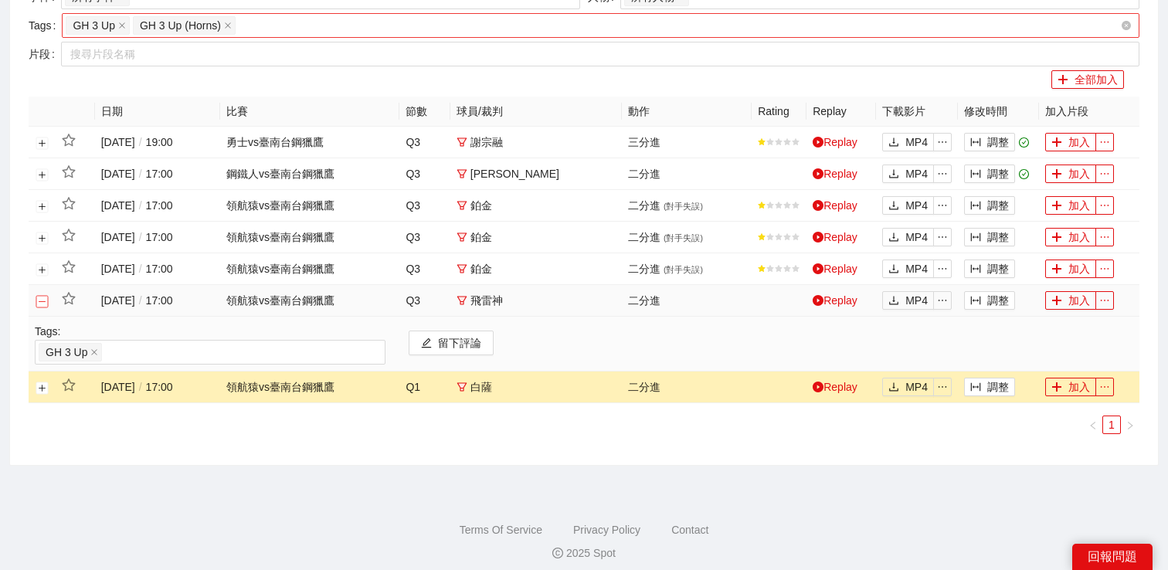
click at [42, 304] on button "關閉行" at bounding box center [42, 301] width 12 height 12
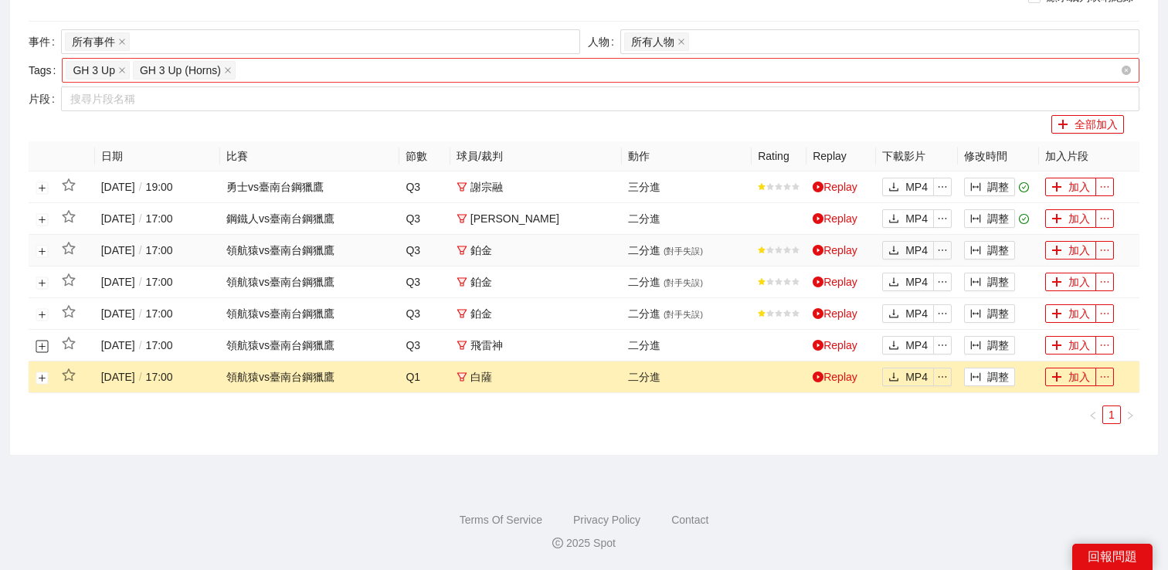
scroll to position [87, 0]
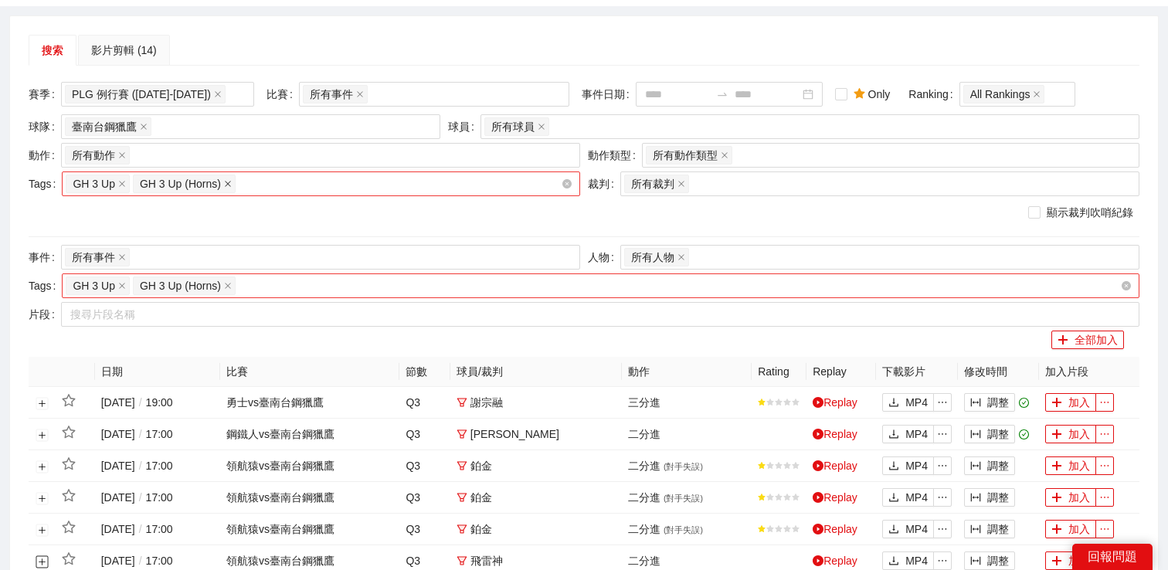
click at [231, 183] on icon "close" at bounding box center [228, 184] width 6 height 6
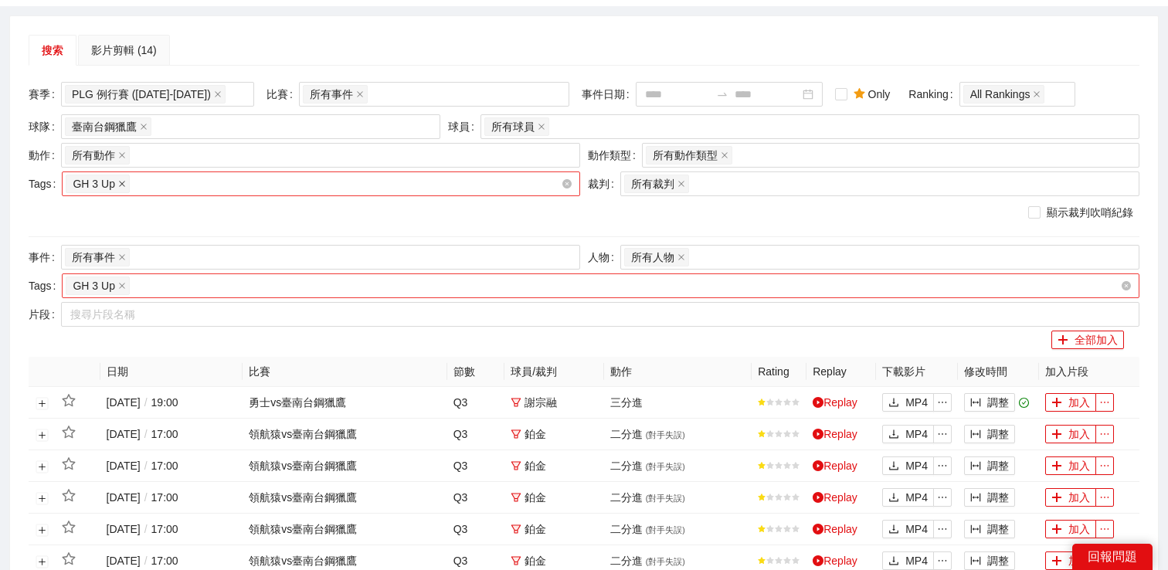
click at [124, 181] on icon "close" at bounding box center [122, 184] width 8 height 8
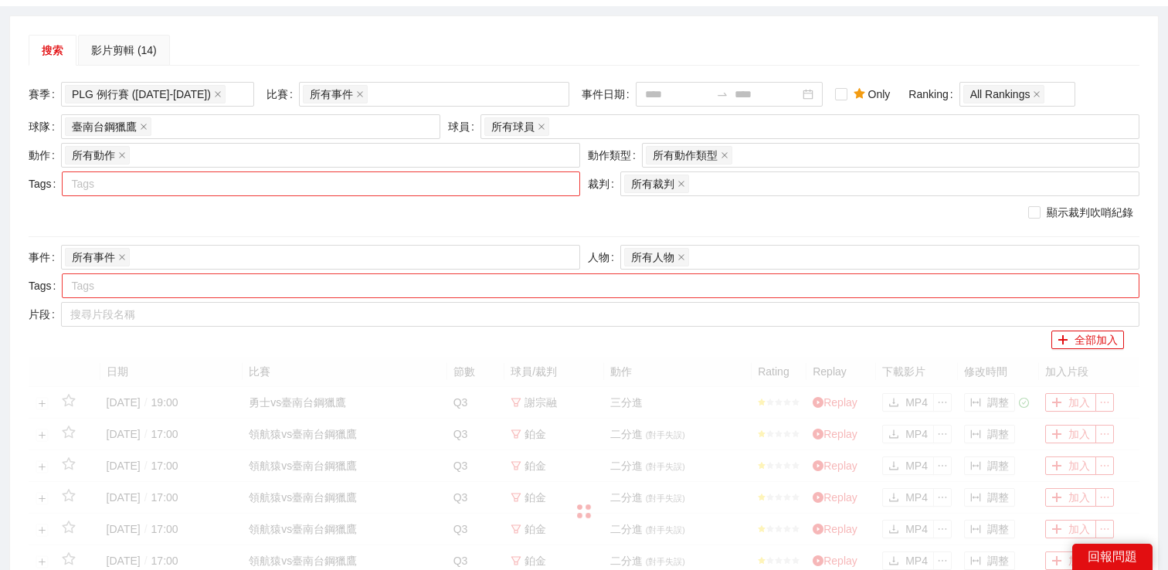
click at [144, 185] on div at bounding box center [313, 184] width 495 height 19
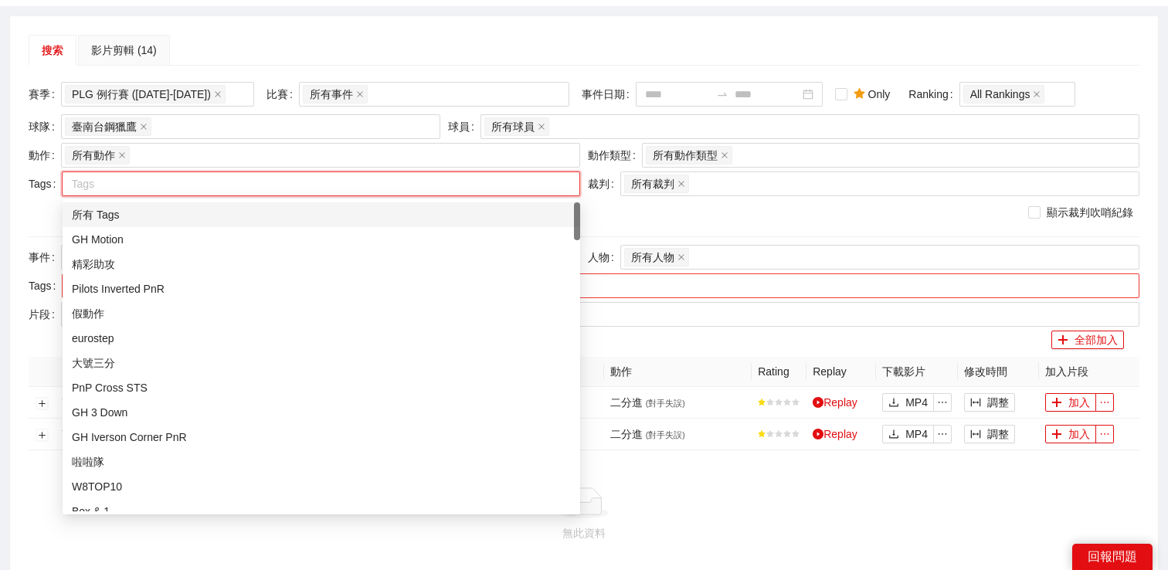
type input "*"
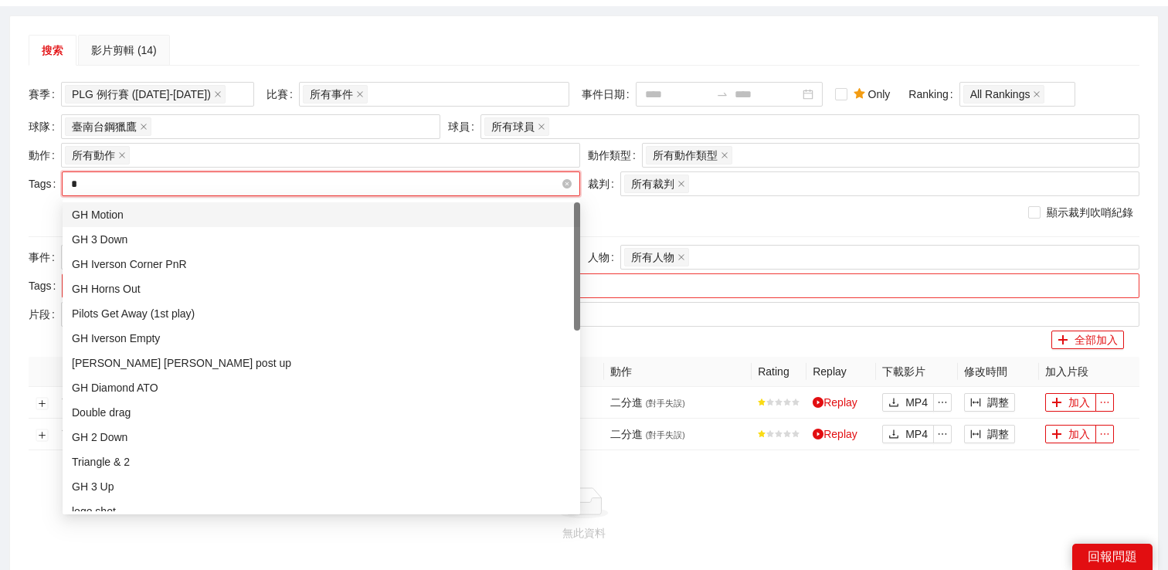
type input "**"
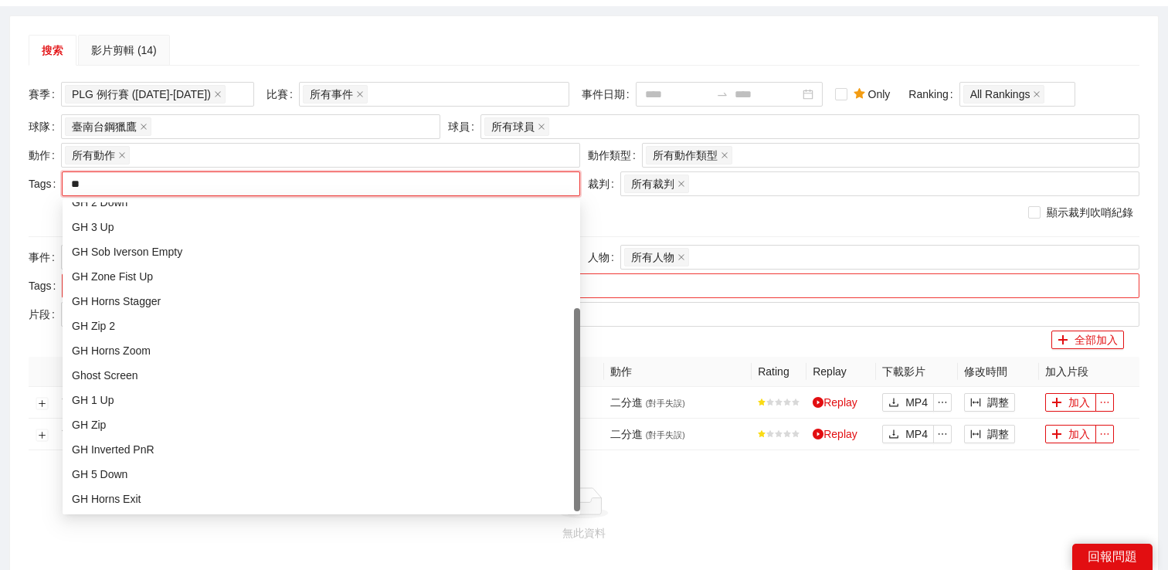
scroll to position [87, 0]
click at [178, 424] on div "GH Zip" at bounding box center [321, 424] width 499 height 17
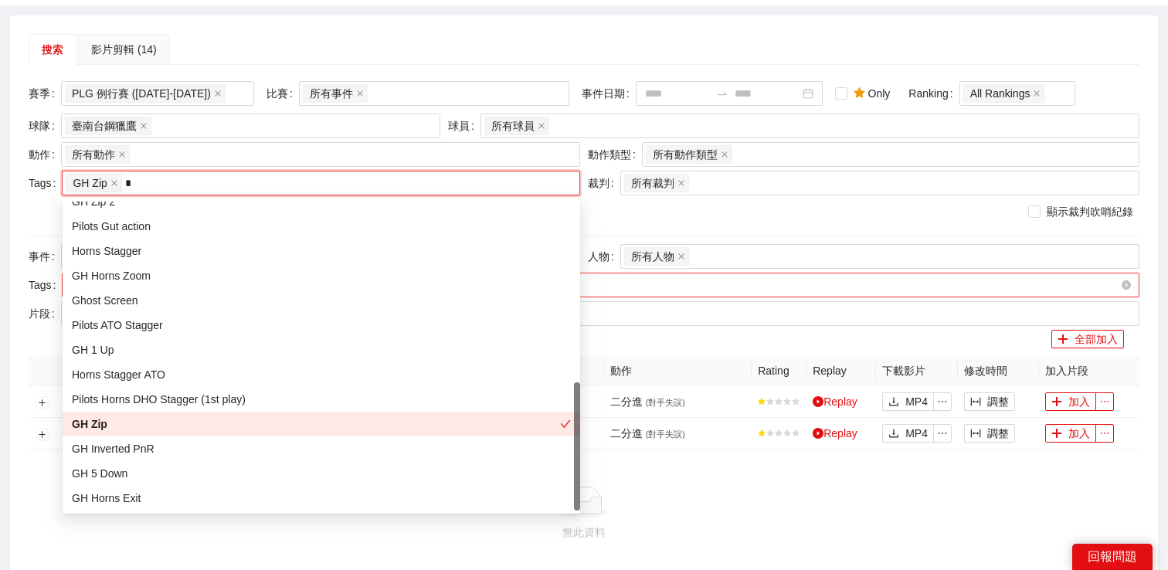
scroll to position [161, 0]
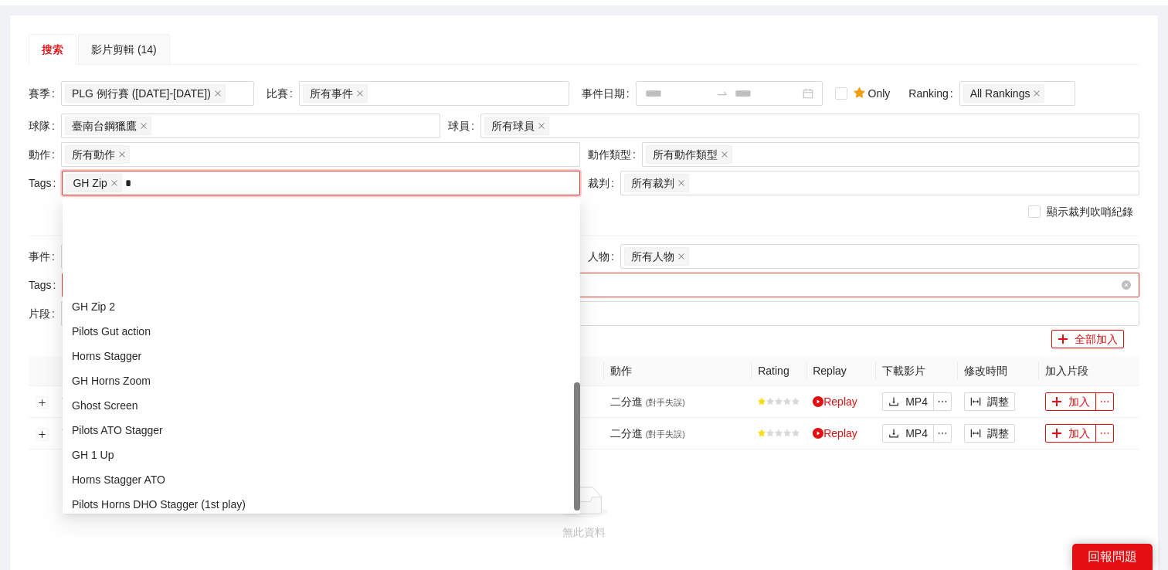
type input "**"
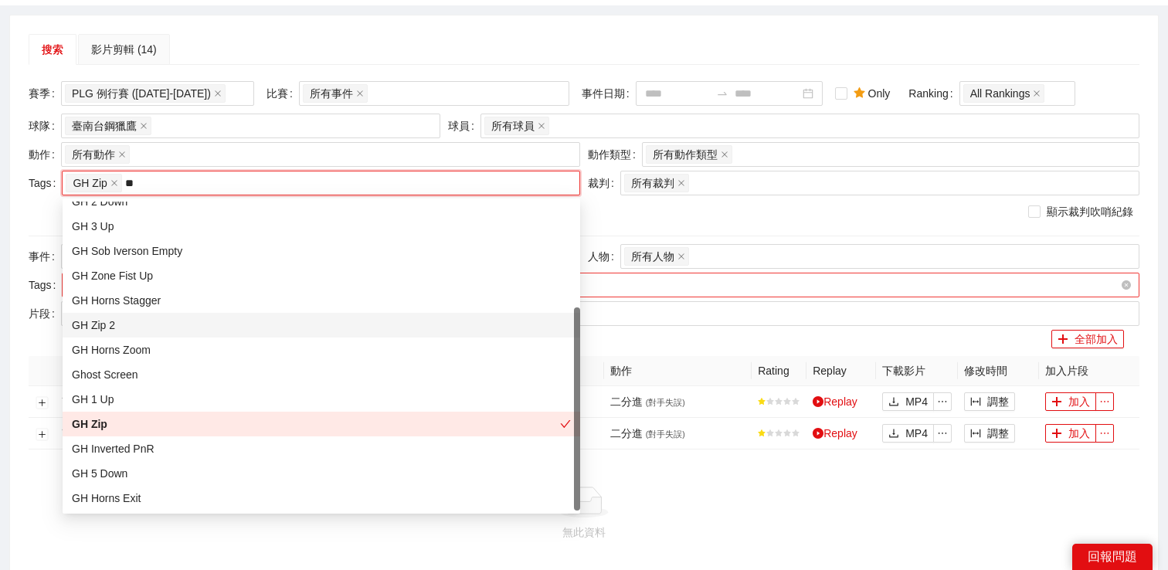
click at [152, 322] on div "GH Zip 2" at bounding box center [321, 325] width 499 height 17
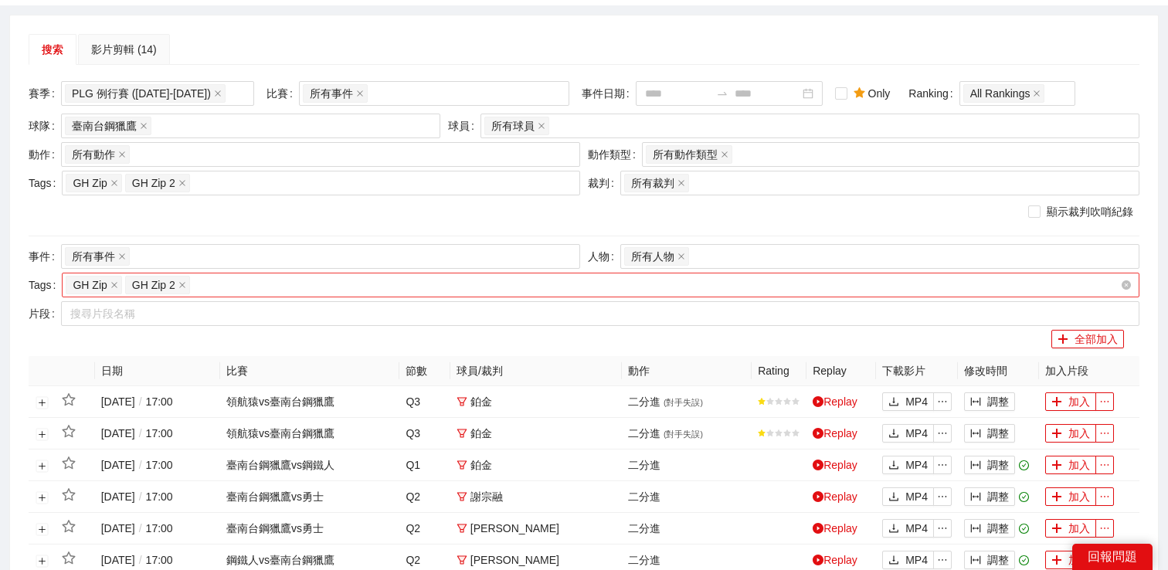
click at [603, 212] on div "顯示裁判吹哨紀錄" at bounding box center [584, 211] width 1111 height 17
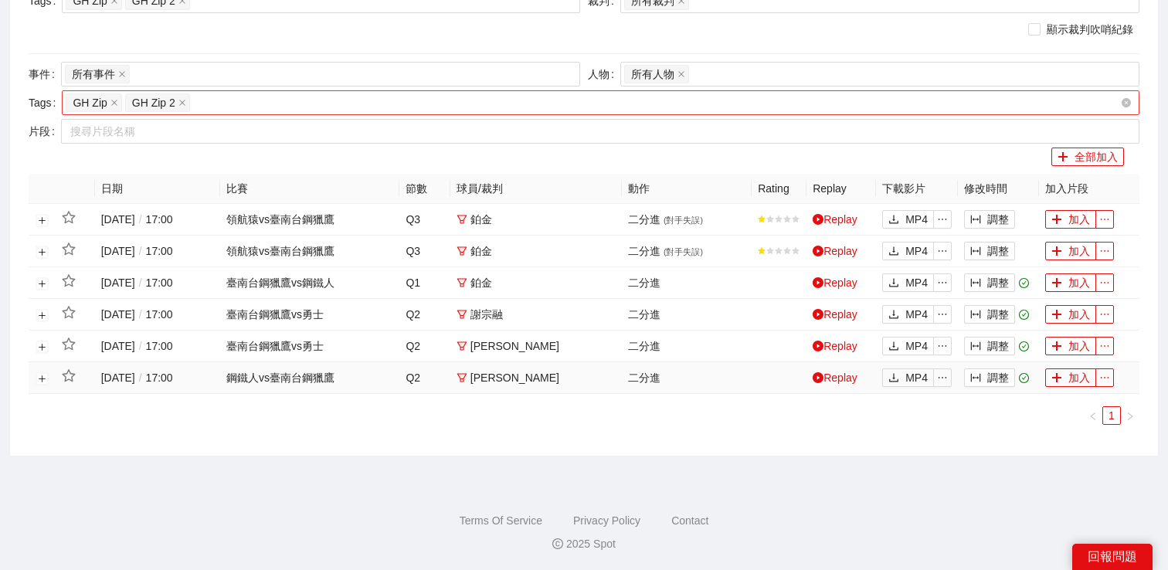
click at [40, 371] on td at bounding box center [42, 378] width 27 height 32
click at [40, 374] on button "展開行" at bounding box center [42, 378] width 12 height 12
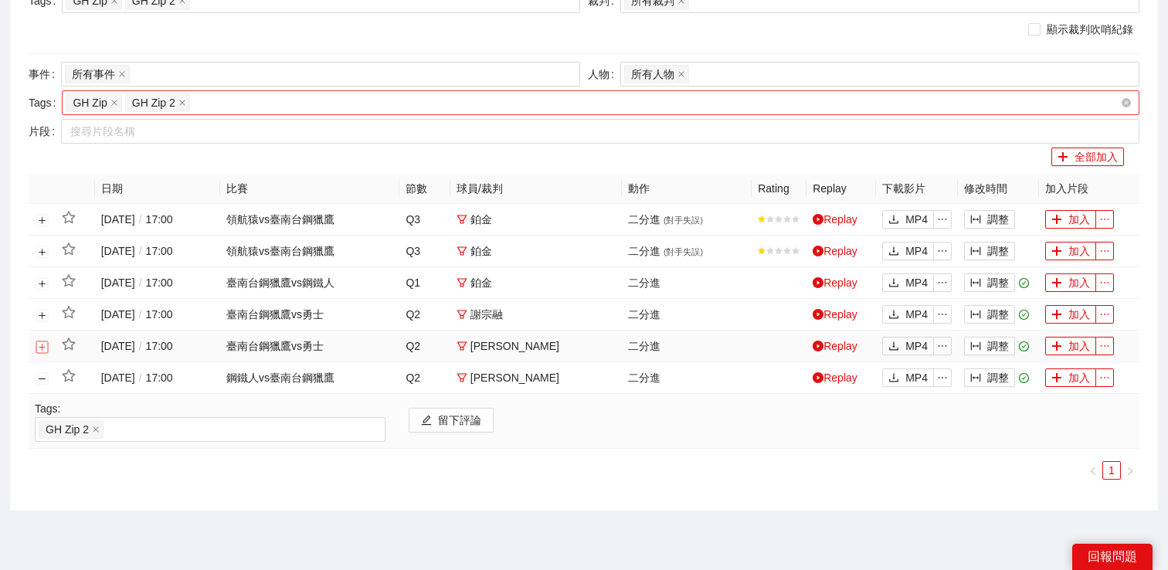
click at [42, 348] on button "展開行" at bounding box center [42, 347] width 12 height 12
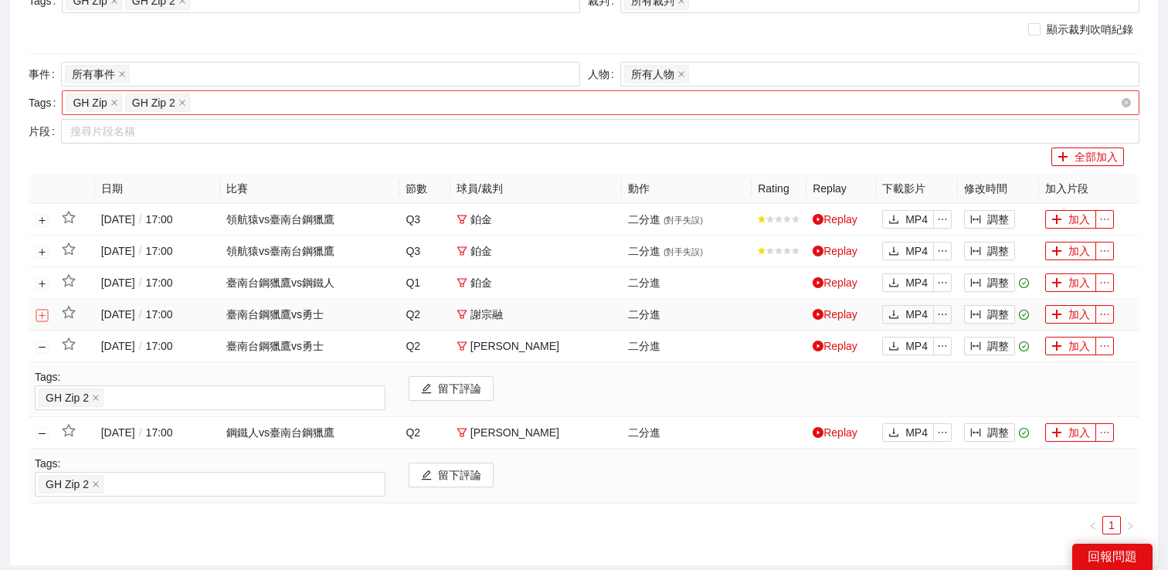
click at [42, 318] on button "展開行" at bounding box center [42, 315] width 12 height 12
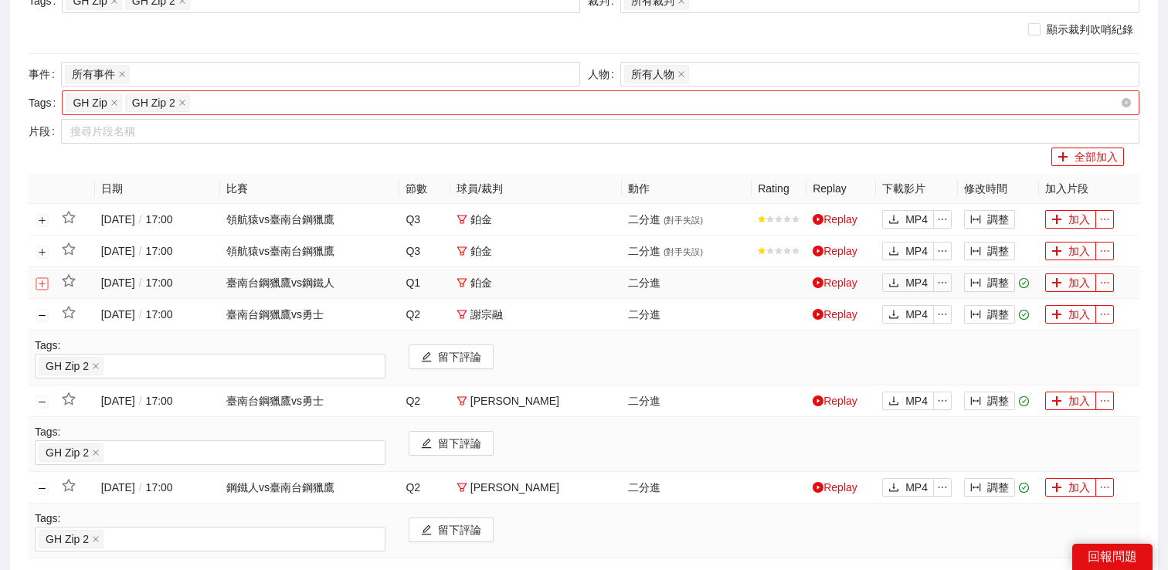
click at [42, 280] on button "展開行" at bounding box center [42, 283] width 12 height 12
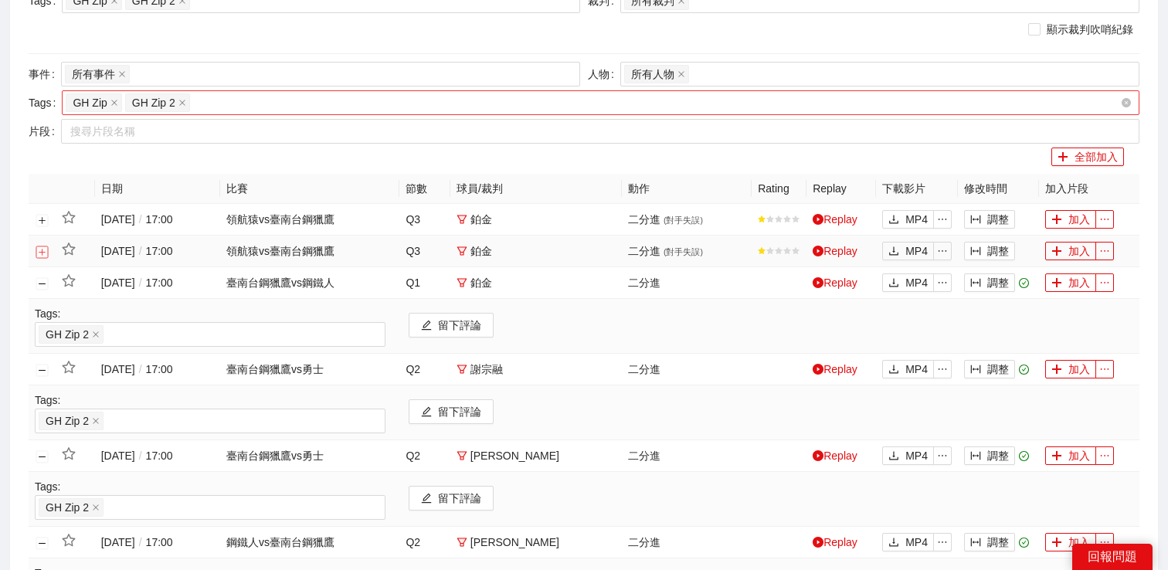
click at [42, 254] on button "展開行" at bounding box center [42, 252] width 12 height 12
click at [44, 253] on button "展開行" at bounding box center [42, 252] width 12 height 12
click at [44, 224] on button "展開行" at bounding box center [42, 220] width 12 height 12
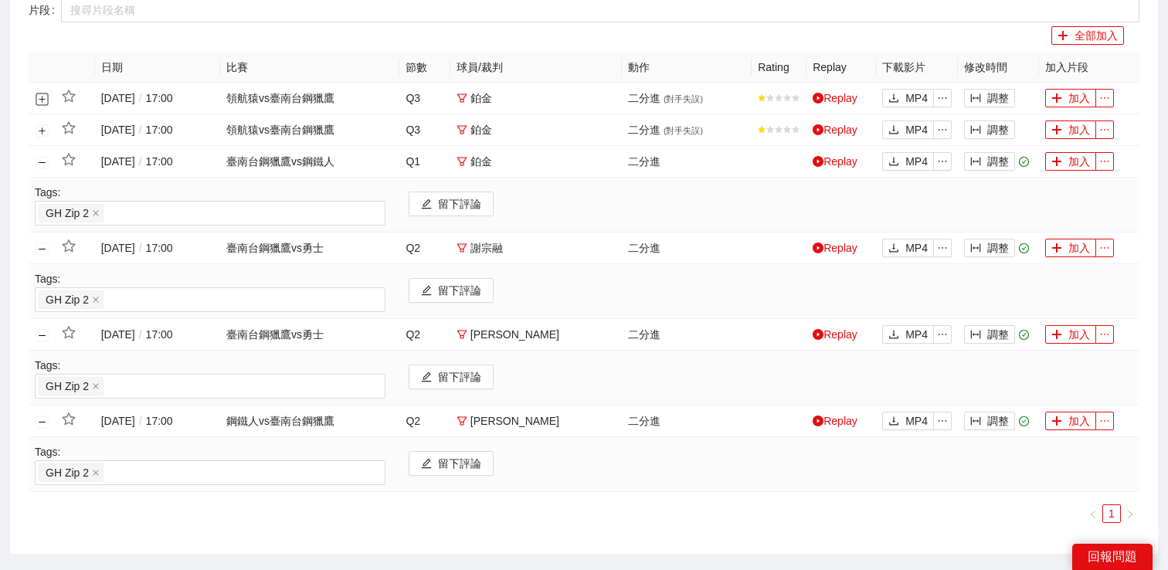
scroll to position [403, 0]
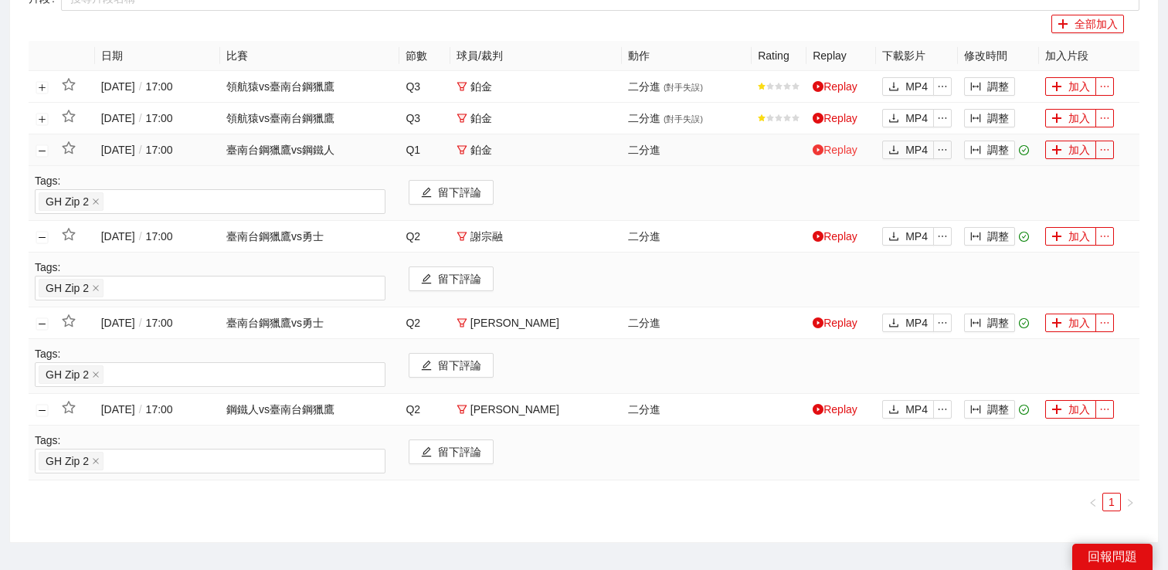
click at [846, 145] on link "Replay" at bounding box center [835, 150] width 45 height 12
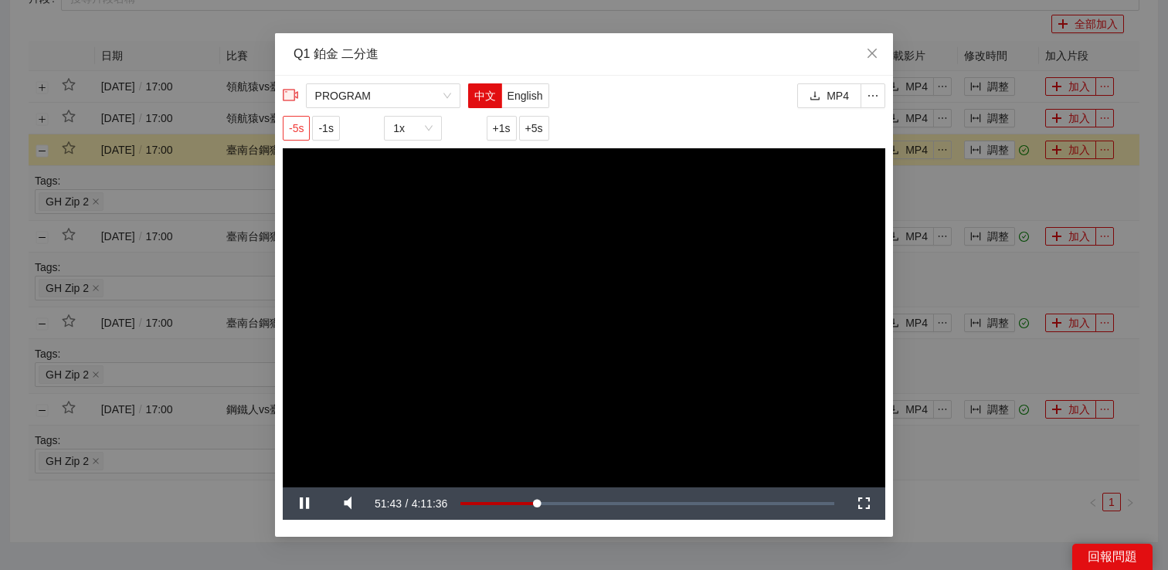
click at [301, 131] on span "-5s" at bounding box center [296, 128] width 15 height 17
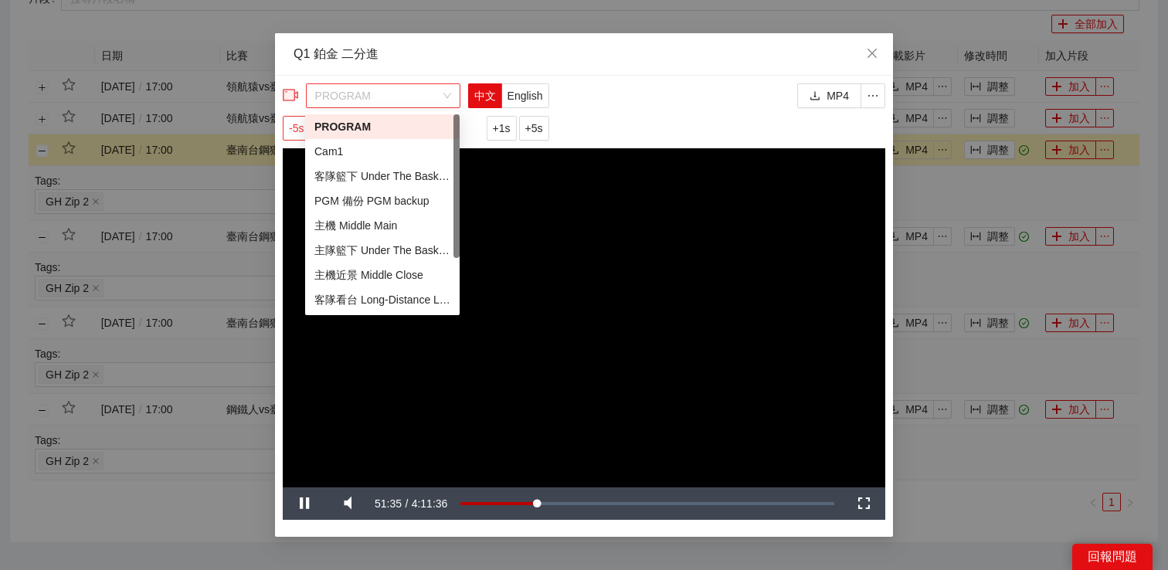
click at [365, 88] on span "PROGRAM" at bounding box center [383, 95] width 136 height 23
click at [359, 221] on div "主機 Middle Main" at bounding box center [382, 225] width 136 height 17
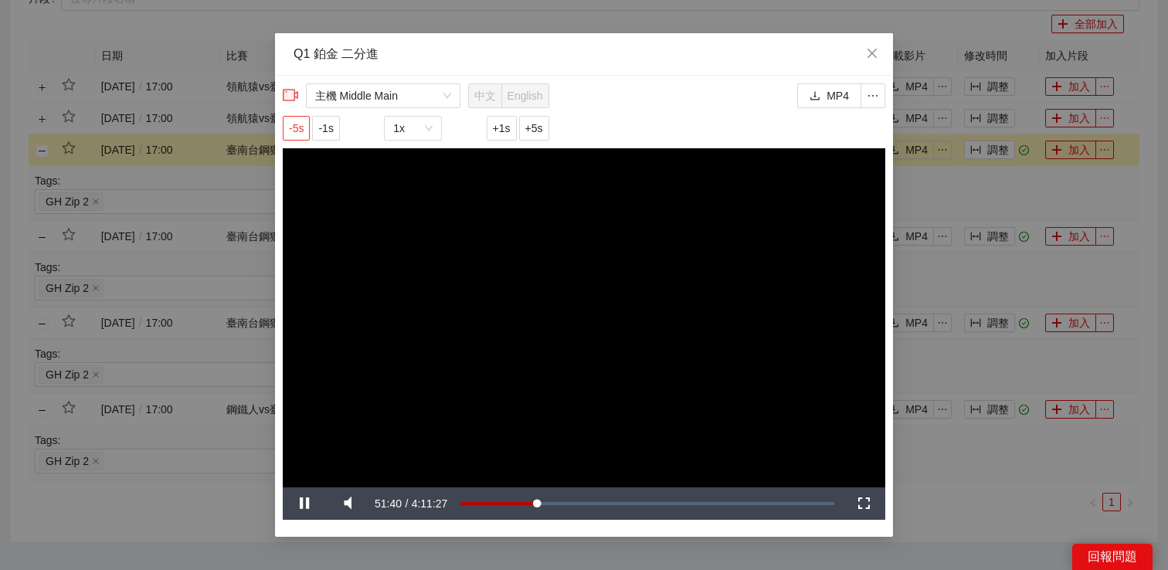
click at [294, 130] on span "-5s" at bounding box center [296, 128] width 15 height 17
click at [870, 54] on icon "close" at bounding box center [872, 53] width 12 height 12
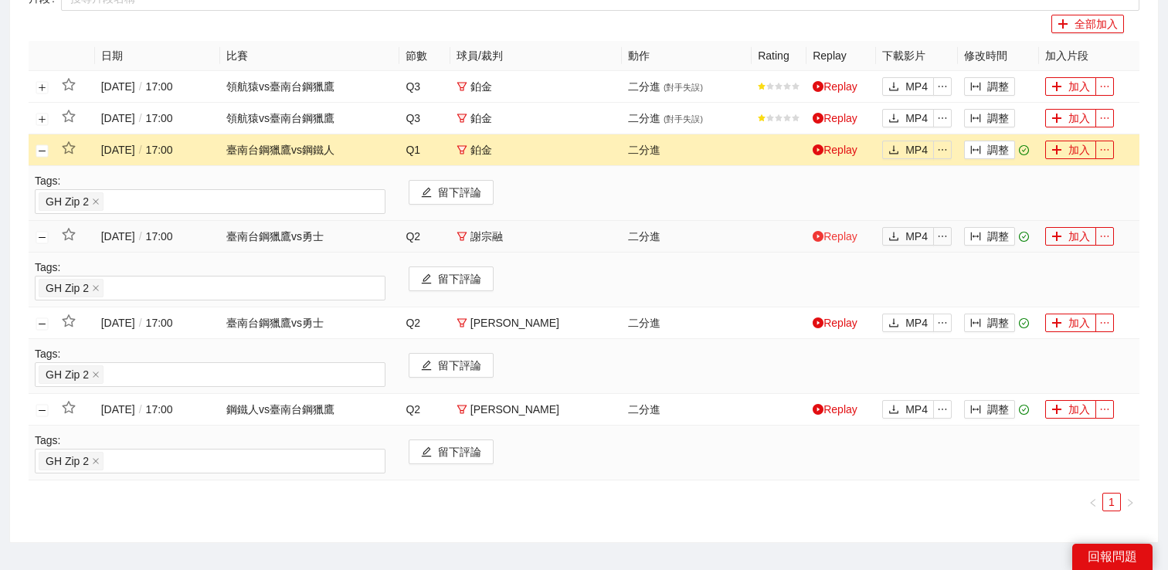
click at [831, 234] on link "Replay" at bounding box center [835, 236] width 45 height 12
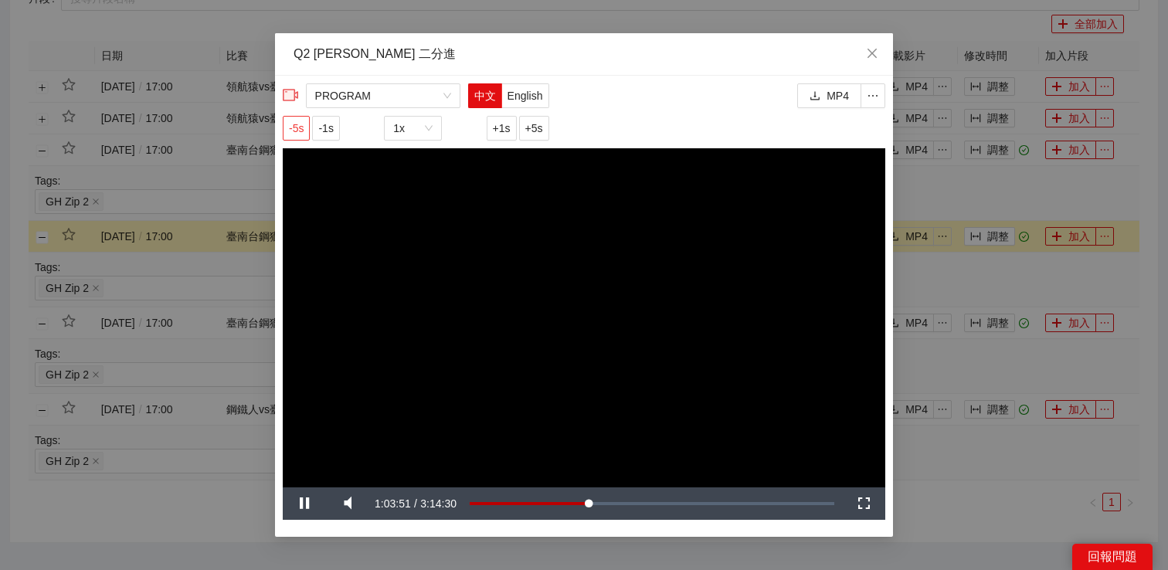
click at [291, 124] on span "-5s" at bounding box center [296, 128] width 15 height 17
click at [926, 184] on div "**********" at bounding box center [584, 285] width 1168 height 570
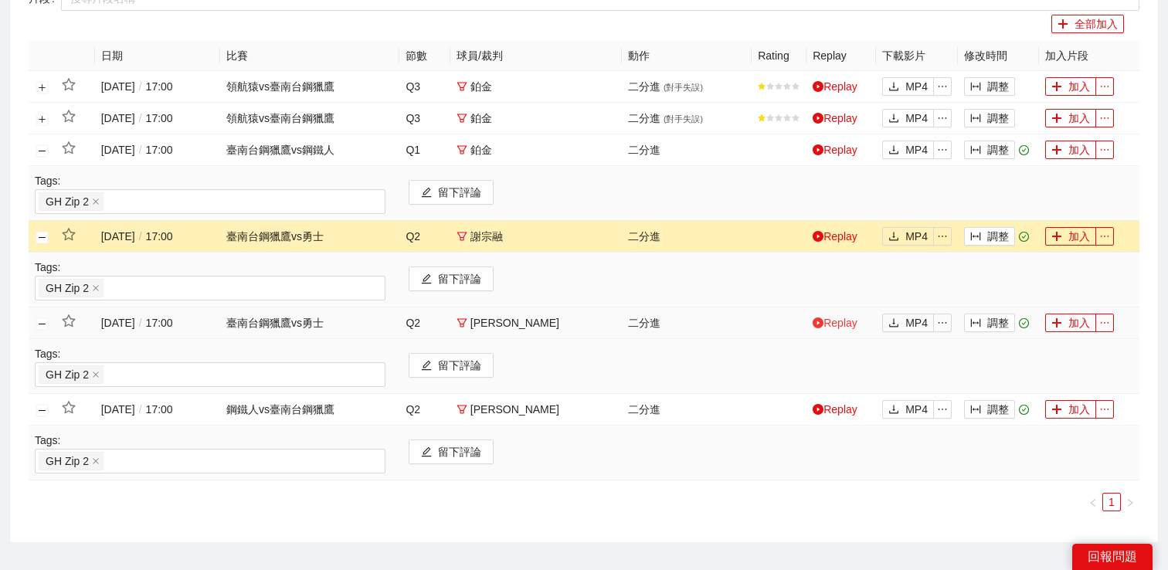
click at [832, 317] on link "Replay" at bounding box center [835, 323] width 45 height 12
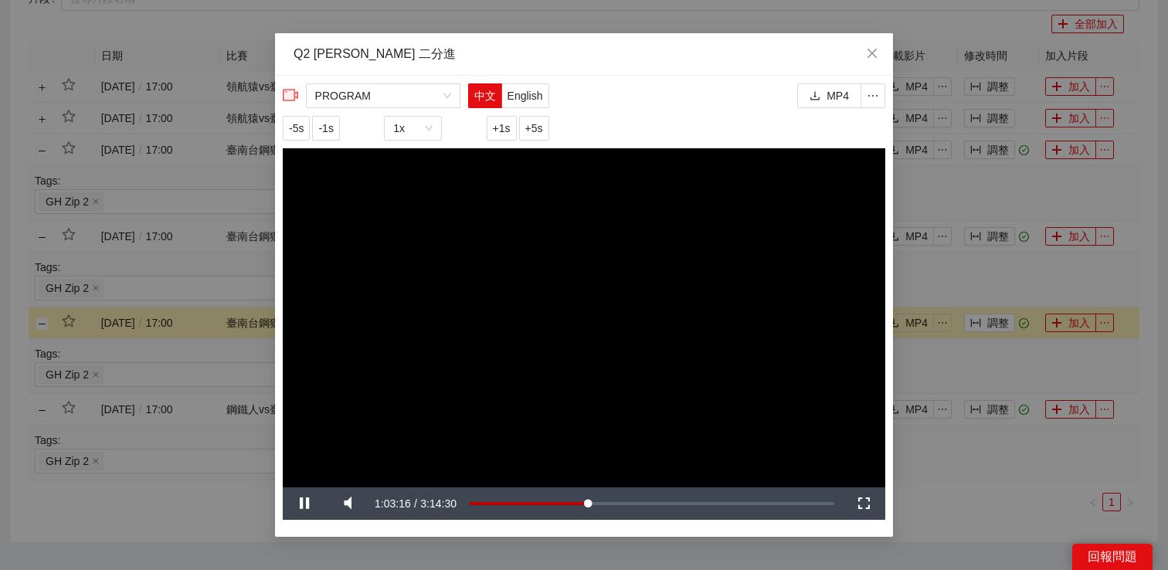
click at [940, 287] on div "**********" at bounding box center [584, 285] width 1168 height 570
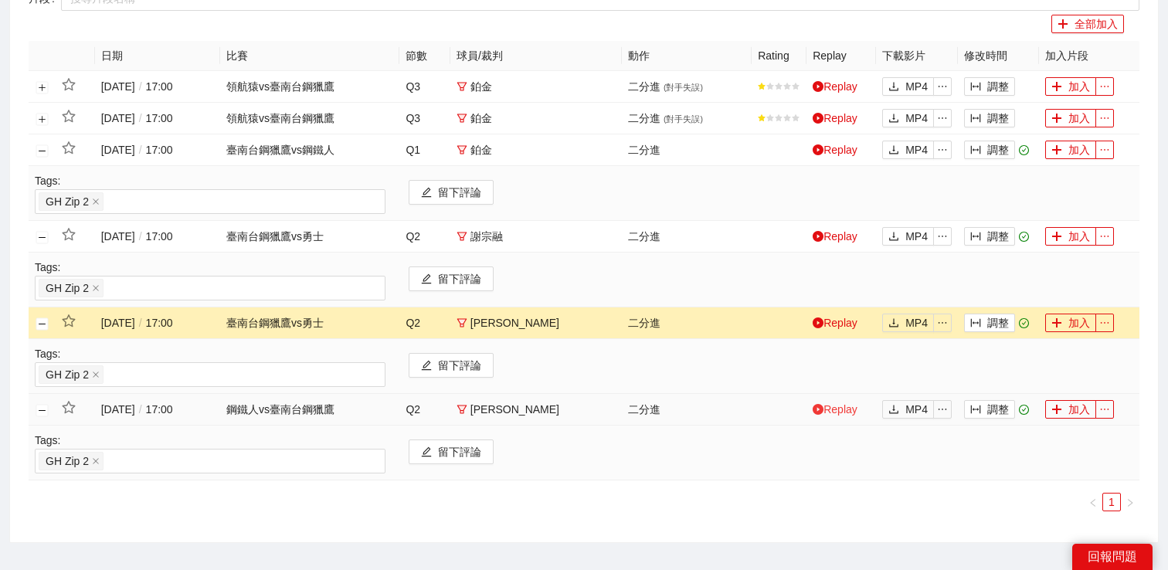
click at [836, 410] on link "Replay" at bounding box center [835, 409] width 45 height 12
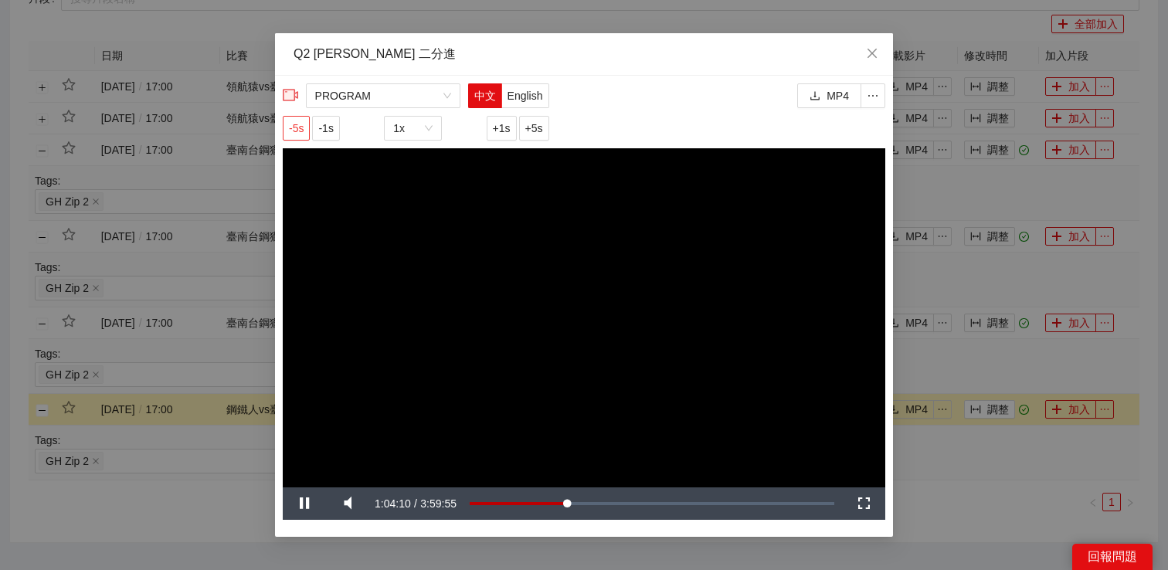
click at [303, 124] on span "-5s" at bounding box center [296, 128] width 15 height 17
click at [372, 105] on span "PROGRAM" at bounding box center [383, 95] width 136 height 23
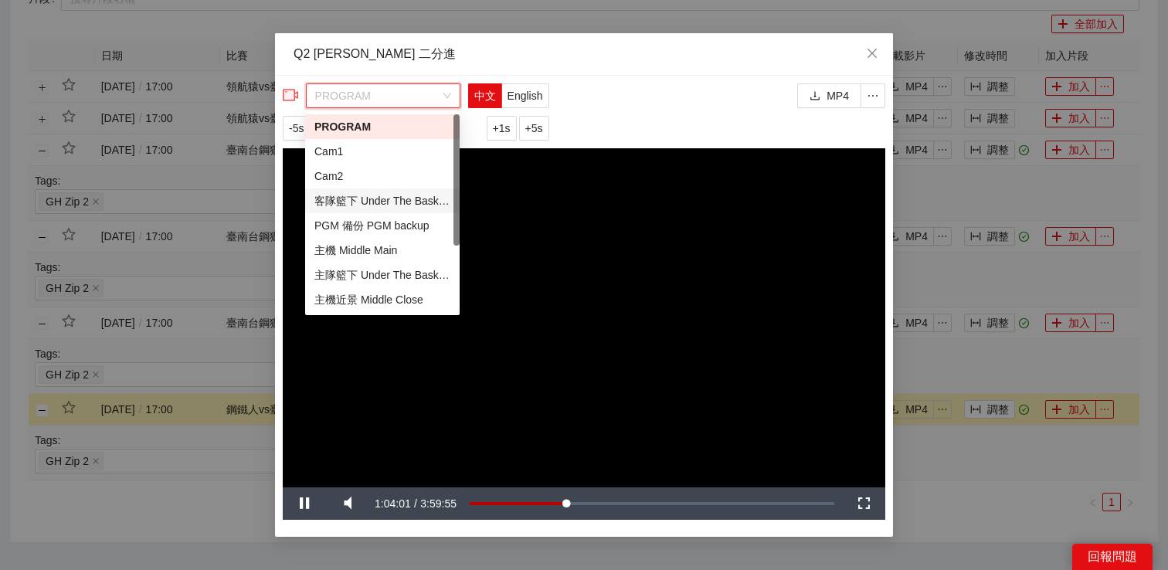
click at [626, 97] on div "PROGRAM 中文 English -5s -1s 1x +1s +5s MP4" at bounding box center [584, 115] width 603 height 65
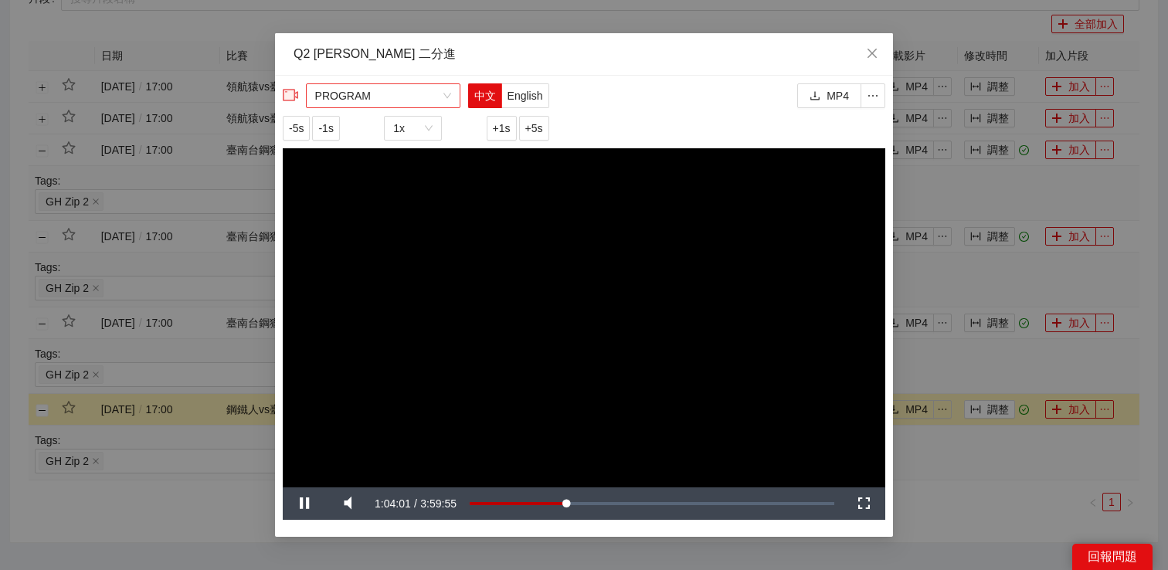
click at [320, 87] on span "PROGRAM" at bounding box center [383, 95] width 136 height 23
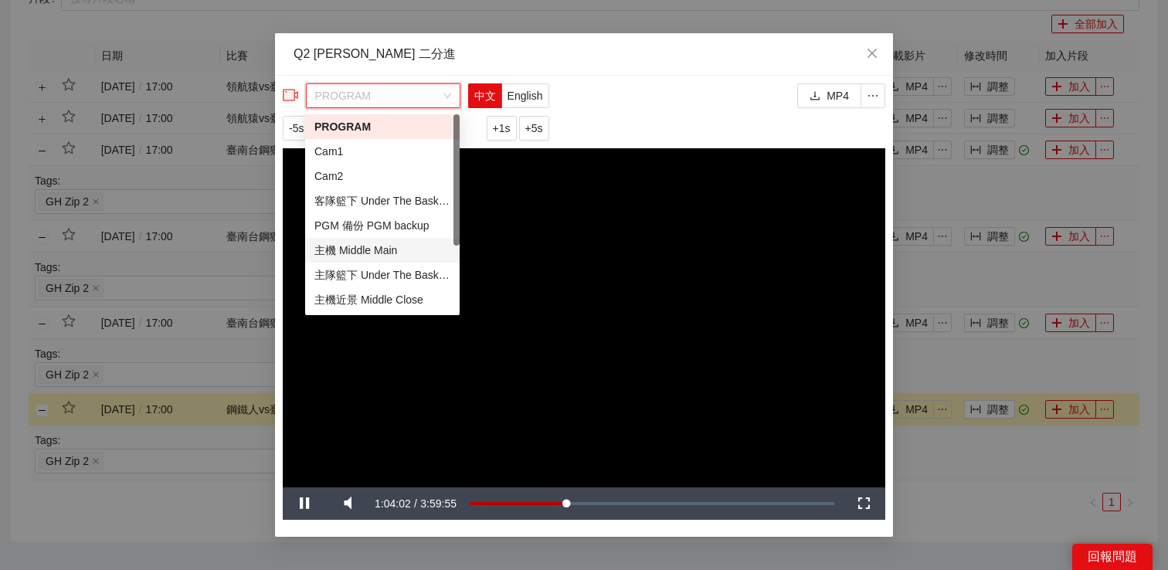
click at [356, 249] on div "主機 Middle Main" at bounding box center [382, 250] width 136 height 17
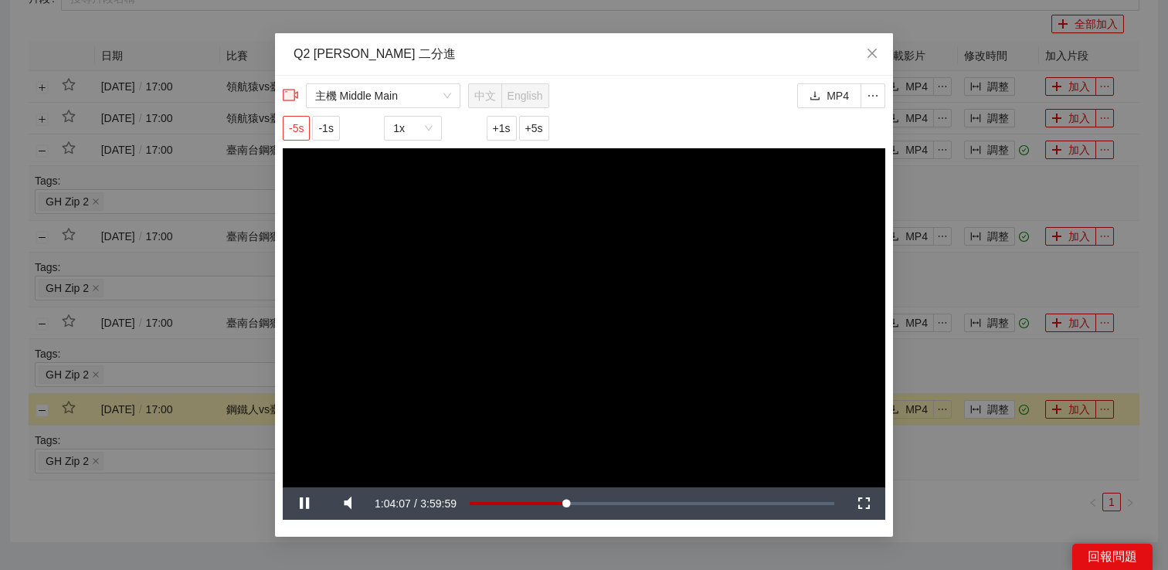
click at [301, 132] on span "-5s" at bounding box center [296, 128] width 15 height 17
click at [495, 128] on span "+1s" at bounding box center [502, 128] width 18 height 17
click at [329, 125] on span "-1s" at bounding box center [325, 128] width 15 height 17
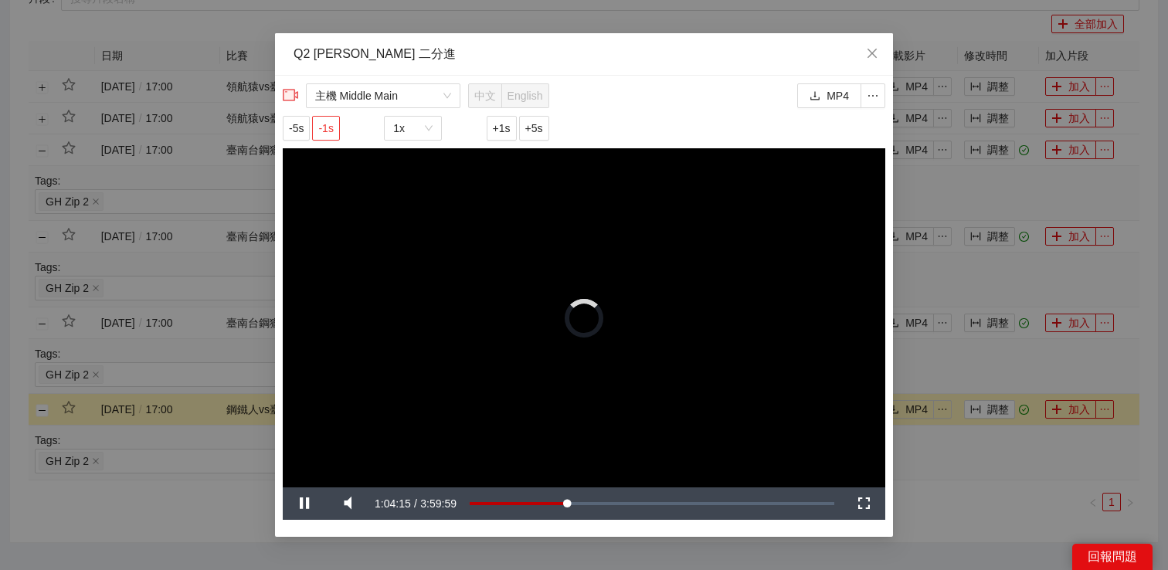
click at [329, 125] on span "-1s" at bounding box center [325, 128] width 15 height 17
click at [306, 127] on button "-5s" at bounding box center [296, 128] width 27 height 25
click at [938, 265] on div "**********" at bounding box center [584, 285] width 1168 height 570
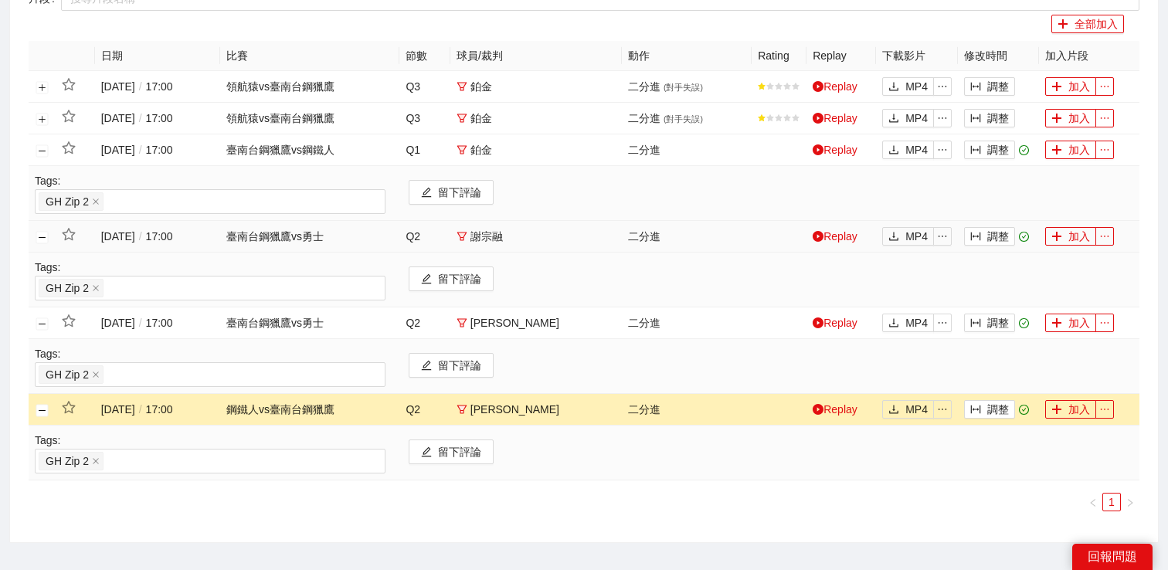
scroll to position [267, 0]
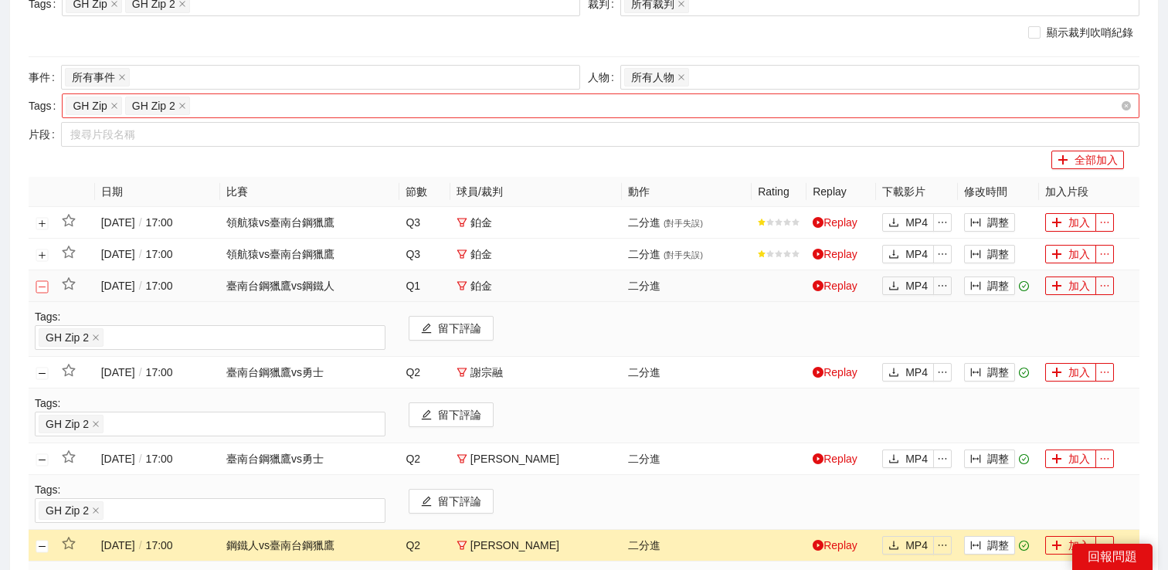
click at [44, 292] on button "關閉行" at bounding box center [42, 286] width 12 height 12
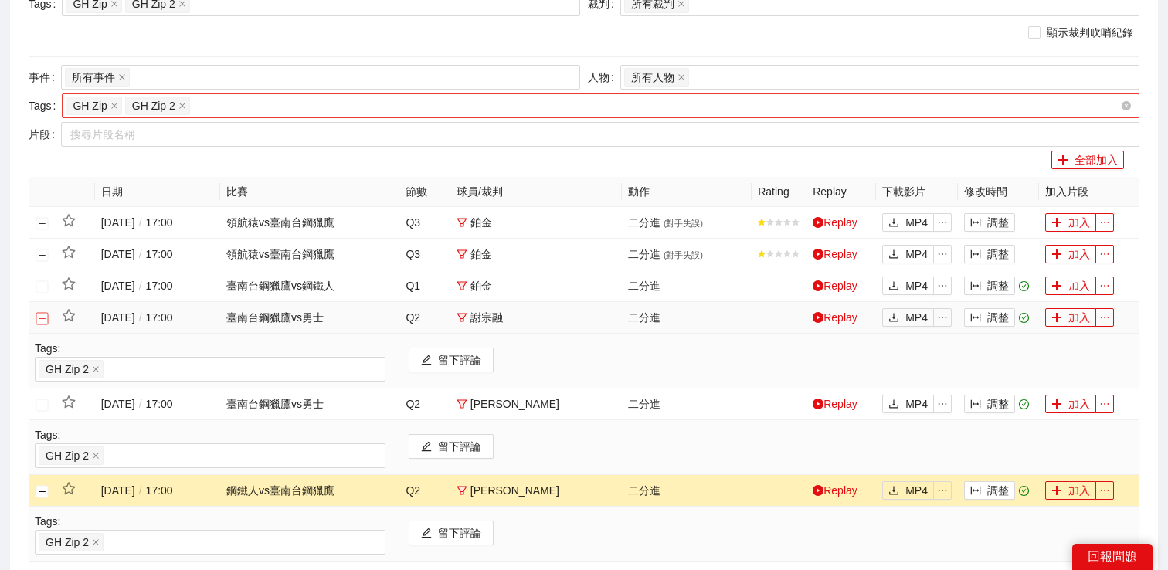
click at [42, 319] on button "關閉行" at bounding box center [42, 318] width 12 height 12
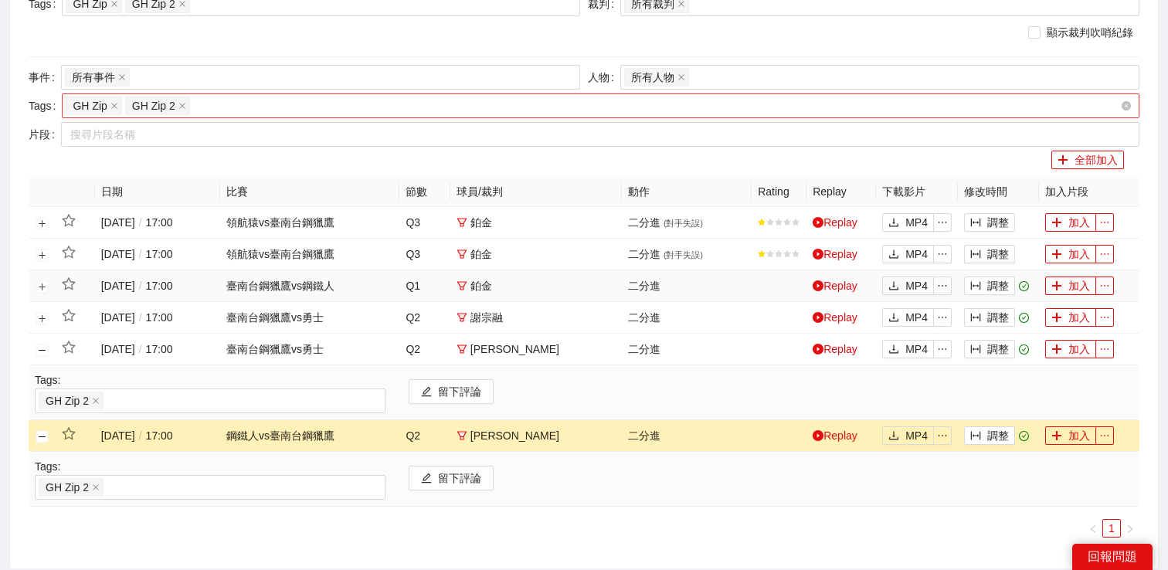
click at [42, 294] on td at bounding box center [42, 286] width 27 height 32
click at [42, 290] on button "展開行" at bounding box center [42, 286] width 12 height 12
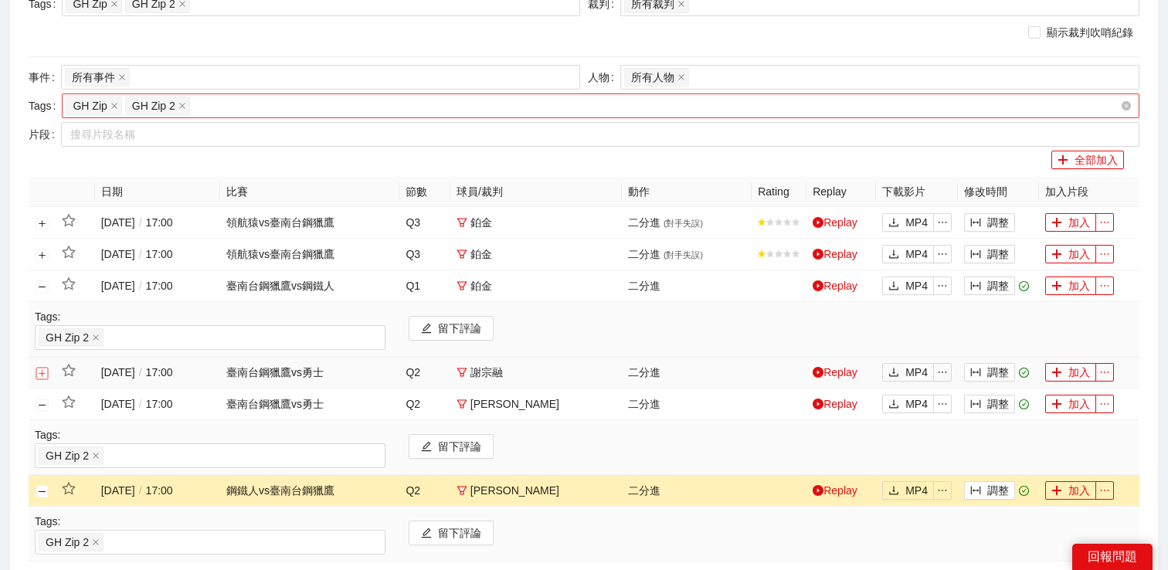
click at [42, 371] on button "展開行" at bounding box center [42, 373] width 12 height 12
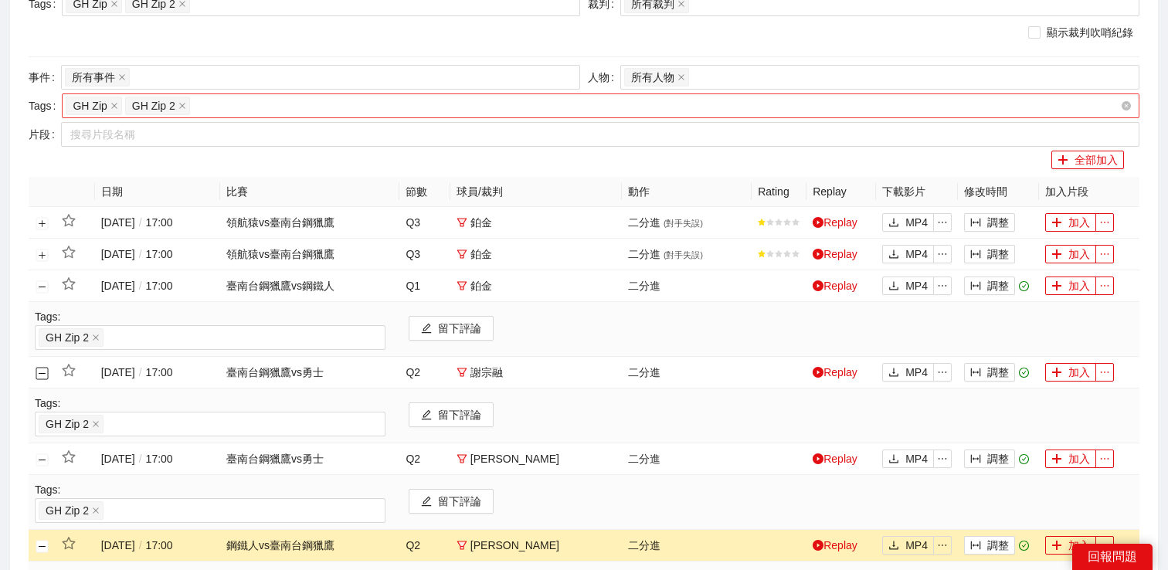
scroll to position [422, 0]
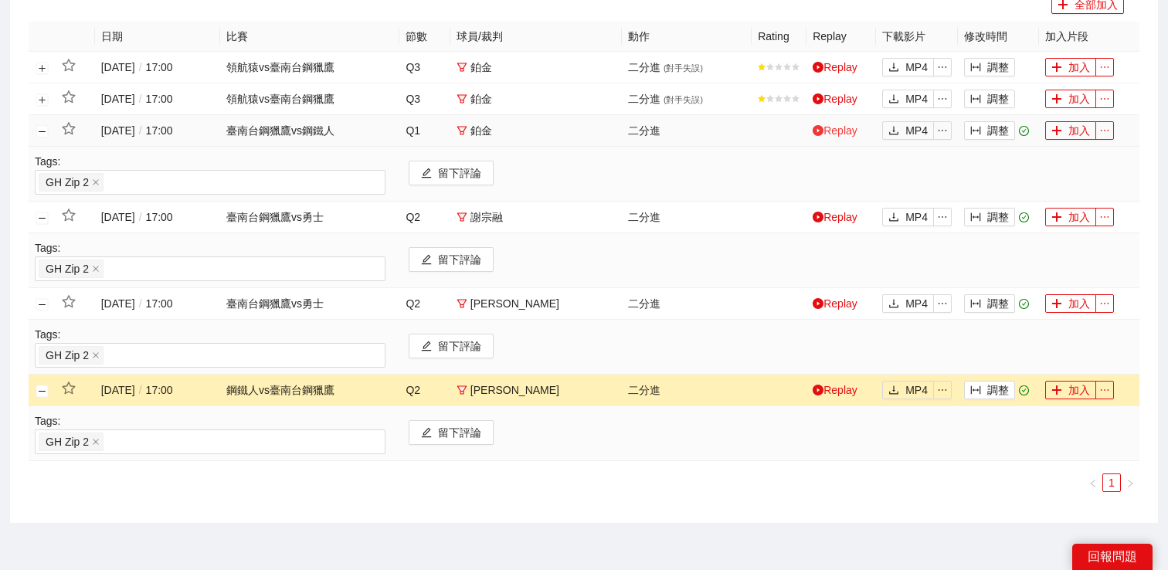
click at [848, 130] on link "Replay" at bounding box center [835, 130] width 45 height 12
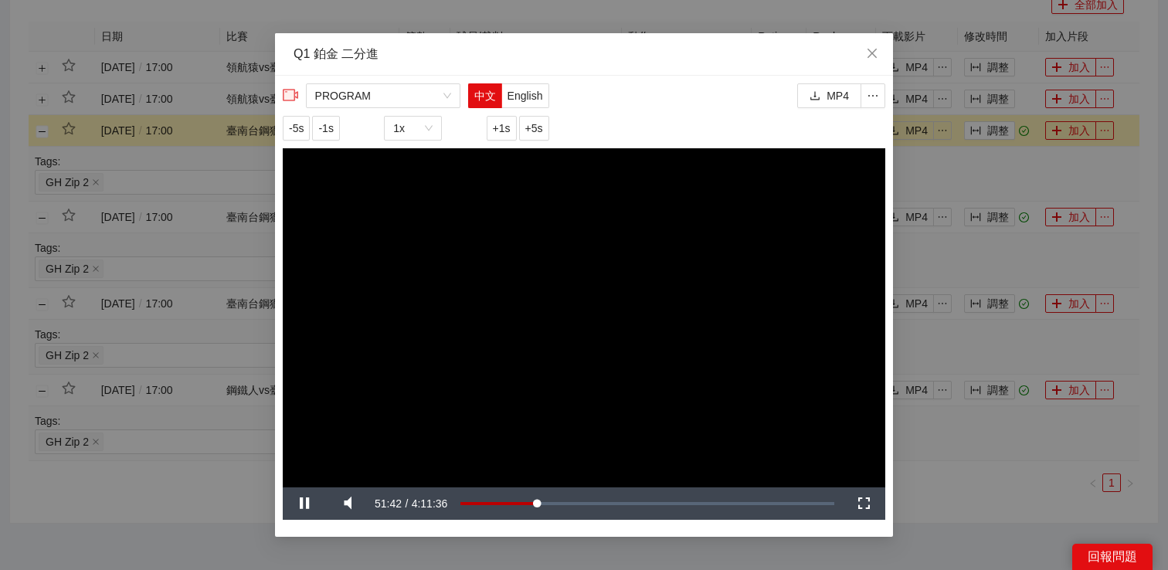
click at [912, 177] on div "**********" at bounding box center [584, 285] width 1168 height 570
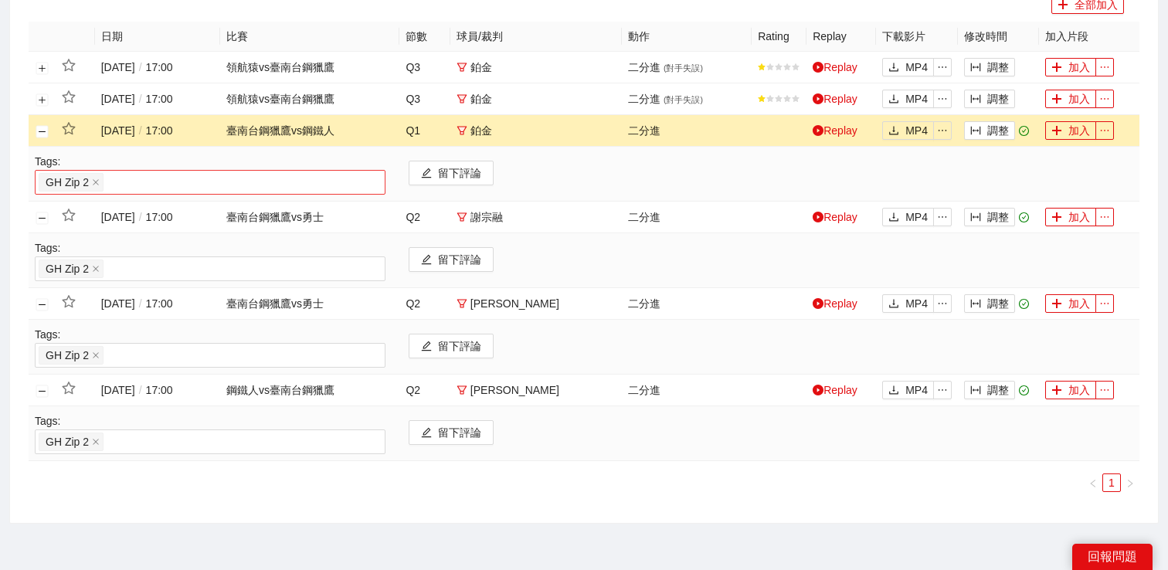
click at [121, 192] on div "GH Zip 2" at bounding box center [210, 182] width 351 height 25
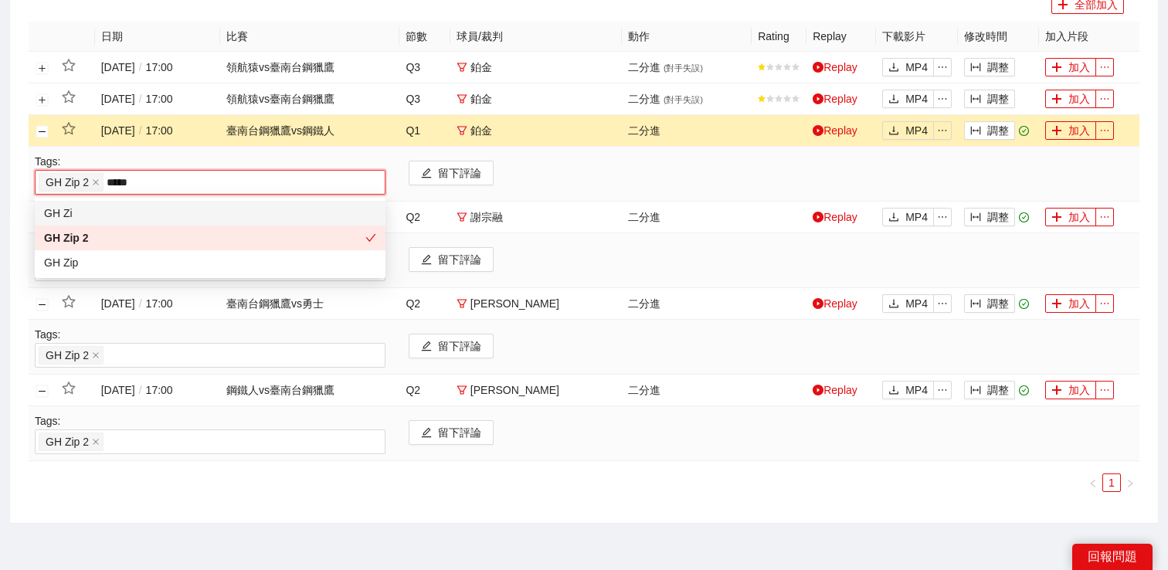
type input "******"
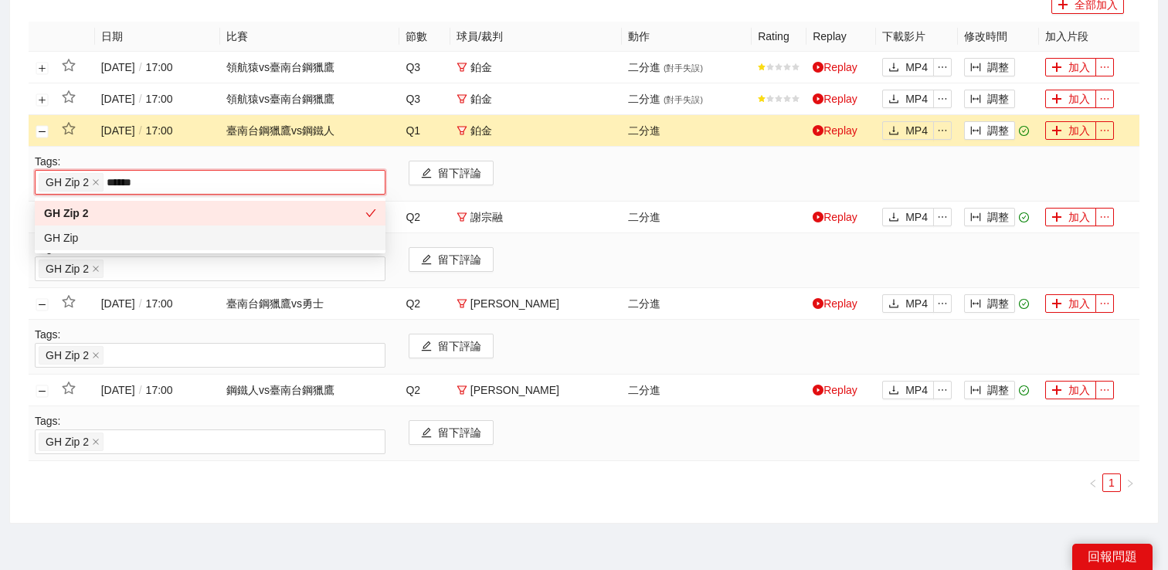
click at [90, 236] on div "GH Zip" at bounding box center [210, 237] width 332 height 17
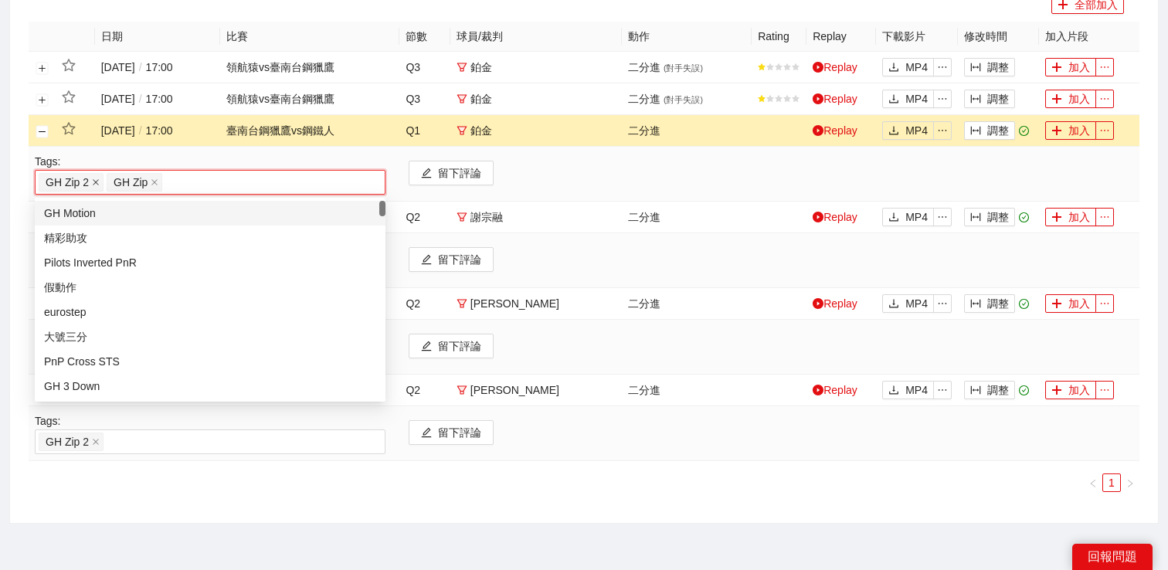
click at [97, 176] on span at bounding box center [96, 182] width 8 height 17
click at [7, 189] on div "搜索 影片剪輯 (14) 賽季 PLG 例行賽 ([DATE]-[DATE]) 比賽 所有事件 事件日期 Only Ranking All Rankings …" at bounding box center [584, 102] width 1168 height 844
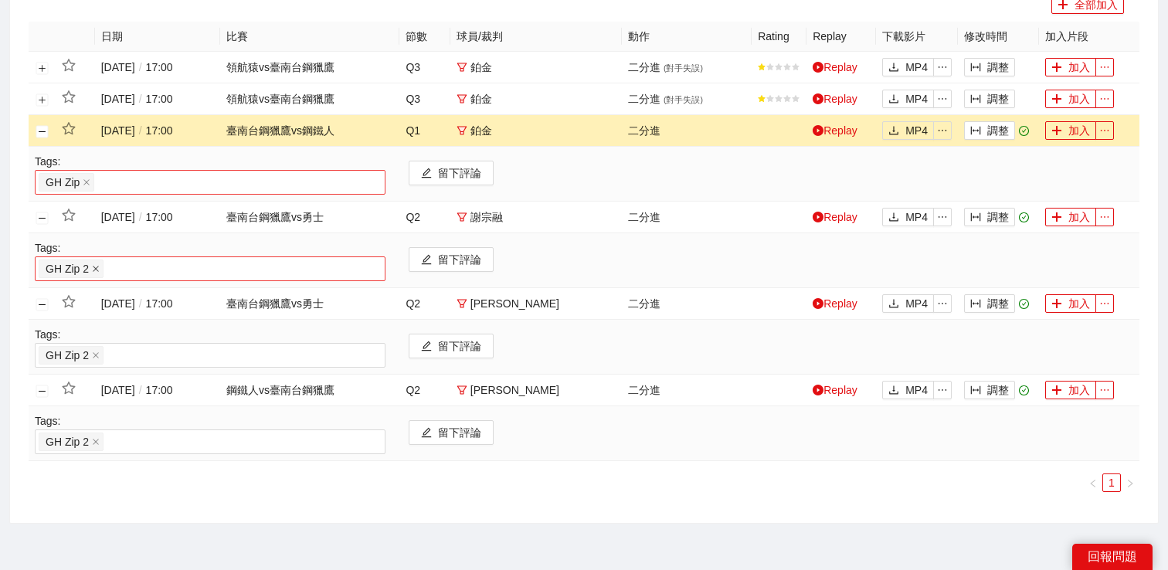
click at [97, 269] on icon "close" at bounding box center [96, 269] width 6 height 6
click at [114, 273] on div at bounding box center [210, 269] width 343 height 19
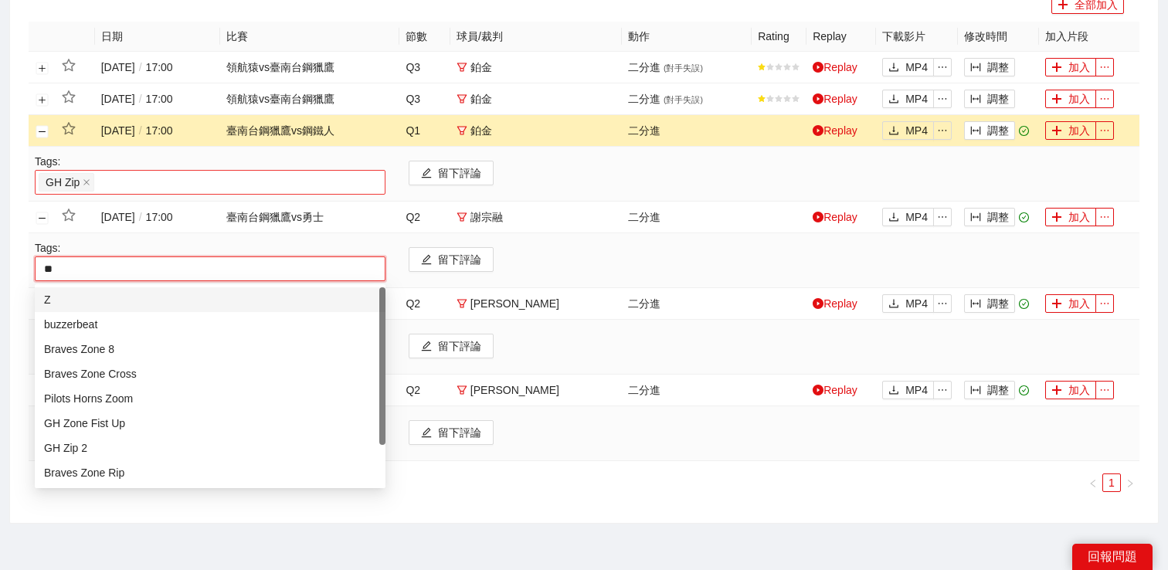
type input "***"
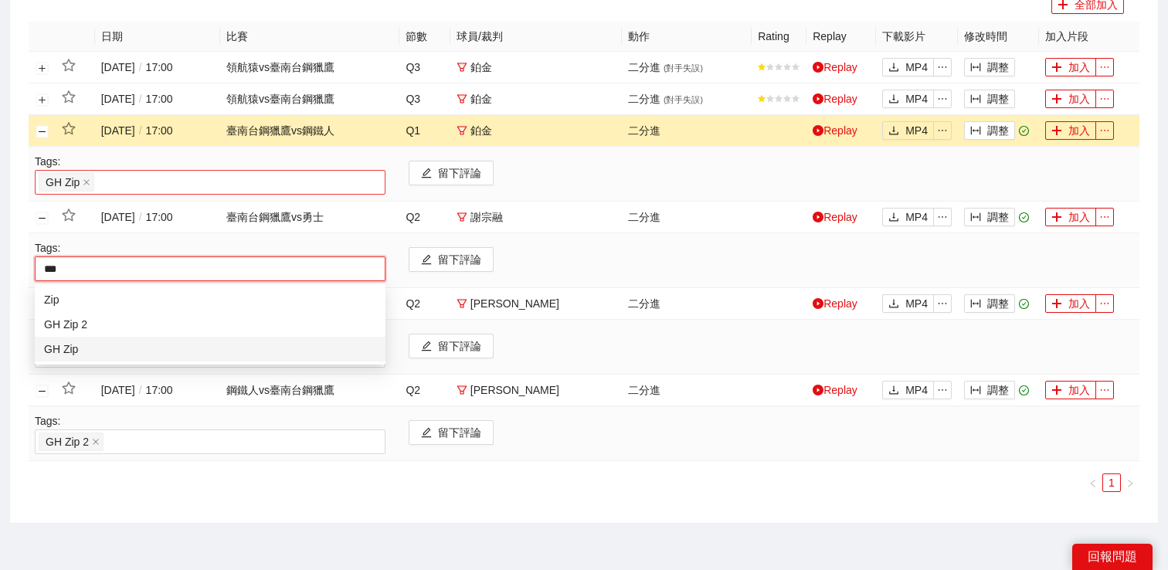
click at [103, 343] on div "GH Zip" at bounding box center [210, 349] width 332 height 17
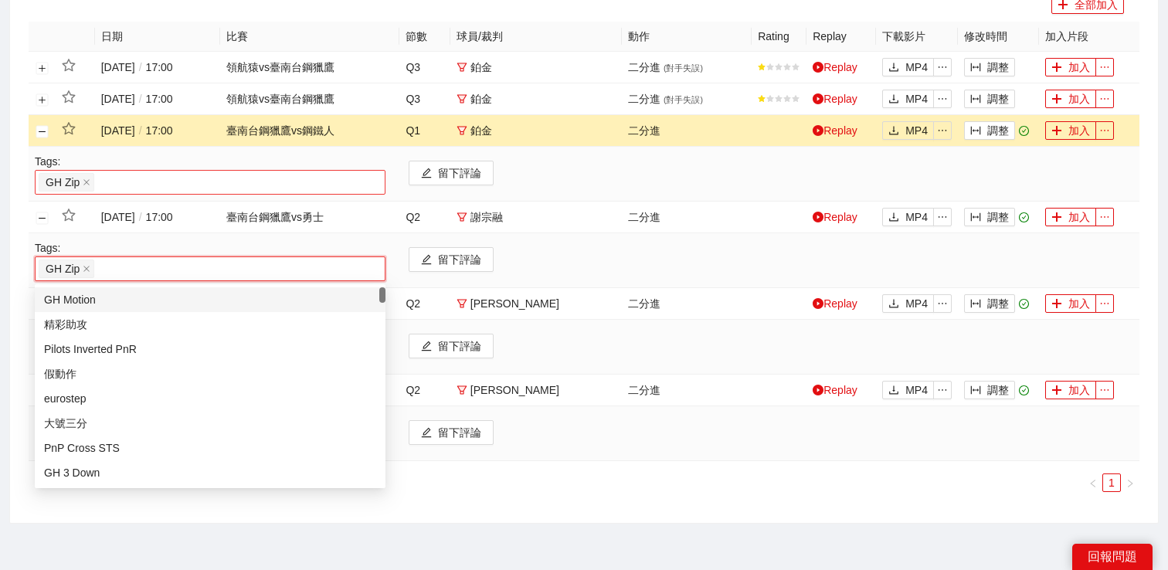
click at [10, 282] on div "搜索 影片剪輯 (14) 賽季 PLG 例行賽 ([DATE]-[DATE]) 比賽 所有事件 事件日期 Only Ranking All Rankings …" at bounding box center [584, 102] width 1148 height 842
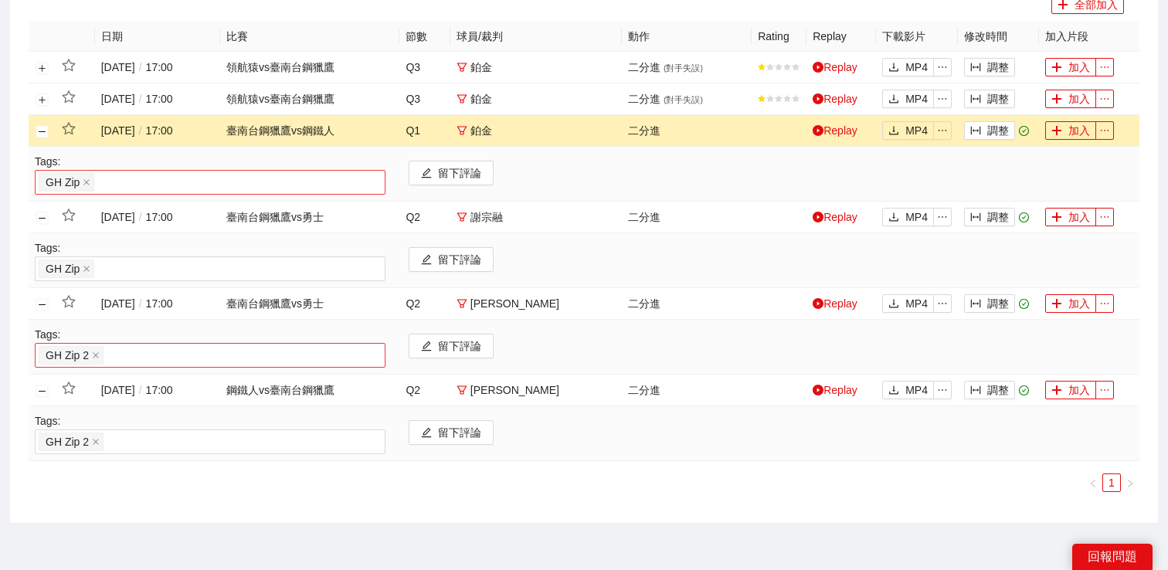
click at [117, 351] on div "GH Zip 2" at bounding box center [210, 356] width 343 height 22
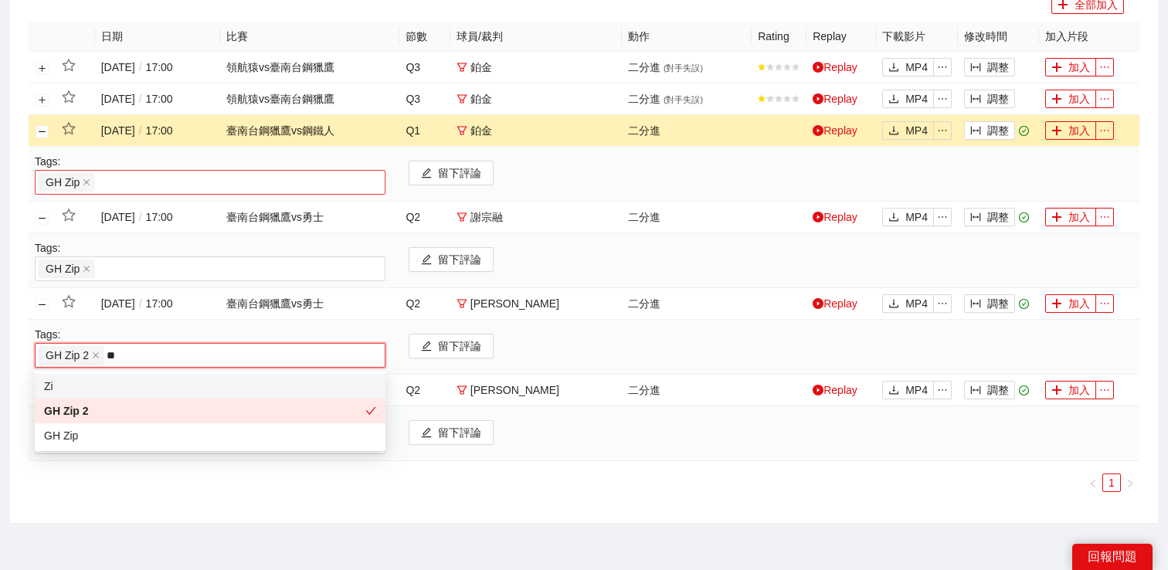
type input "***"
click at [99, 433] on div "GH Zip" at bounding box center [210, 435] width 332 height 17
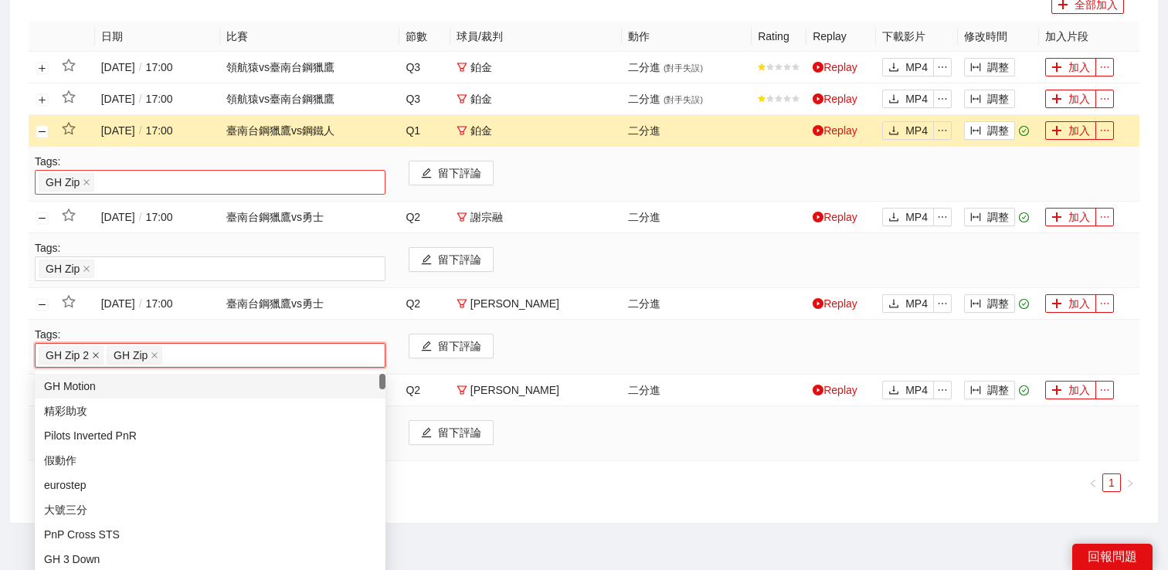
click at [95, 355] on icon "close" at bounding box center [96, 356] width 8 height 8
click at [14, 389] on div "搜索 影片剪輯 (14) 賽季 PLG 例行賽 ([DATE]-[DATE]) 比賽 所有事件 事件日期 Only Ranking All Rankings …" at bounding box center [584, 102] width 1148 height 842
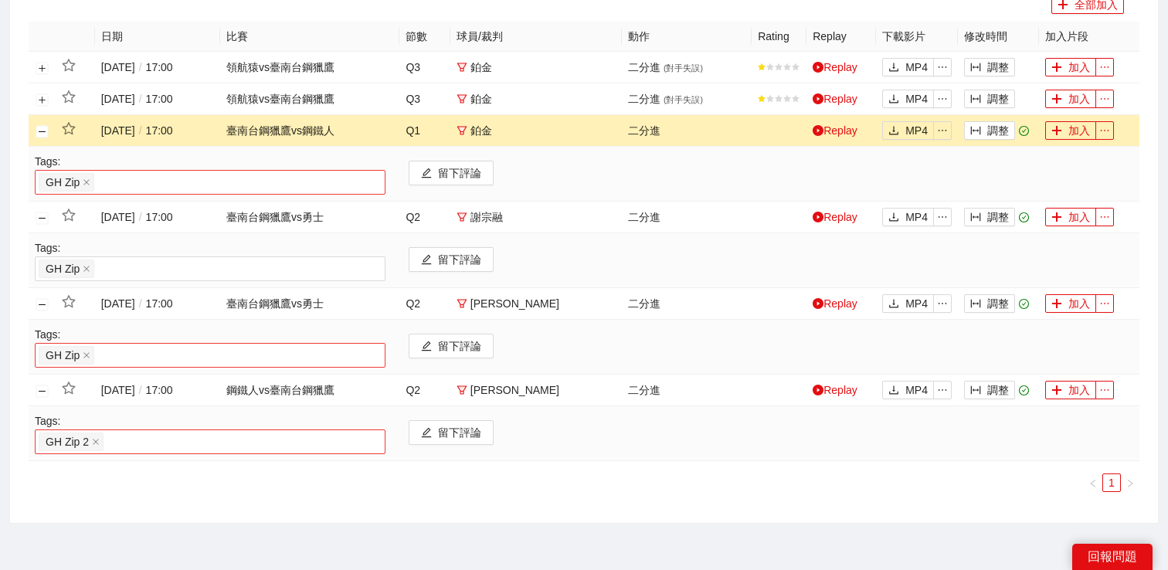
click at [122, 438] on div "GH Zip 2" at bounding box center [210, 442] width 343 height 22
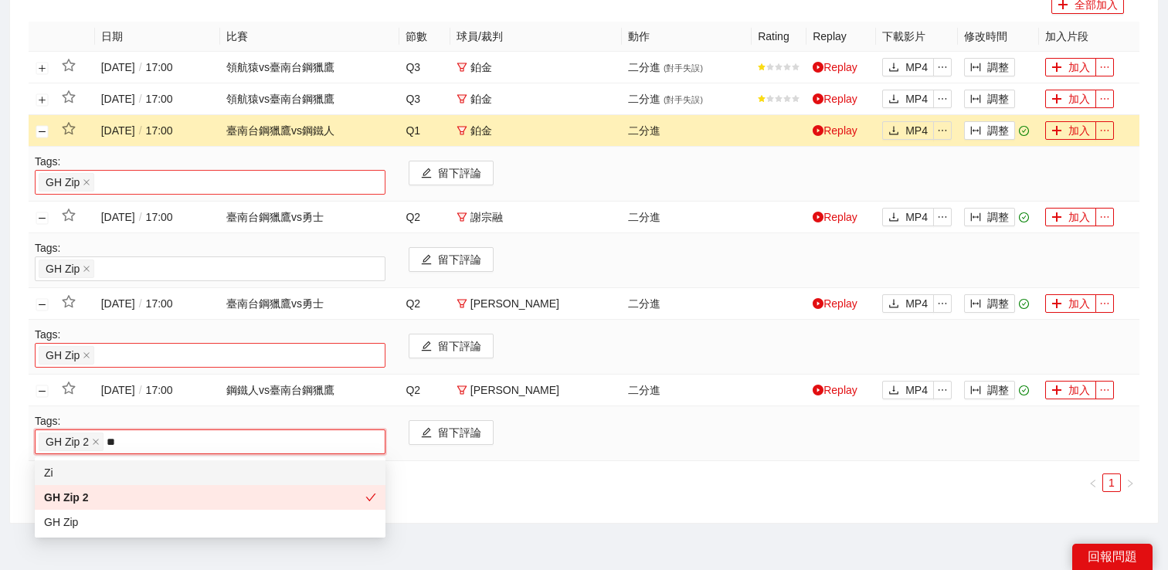
type input "***"
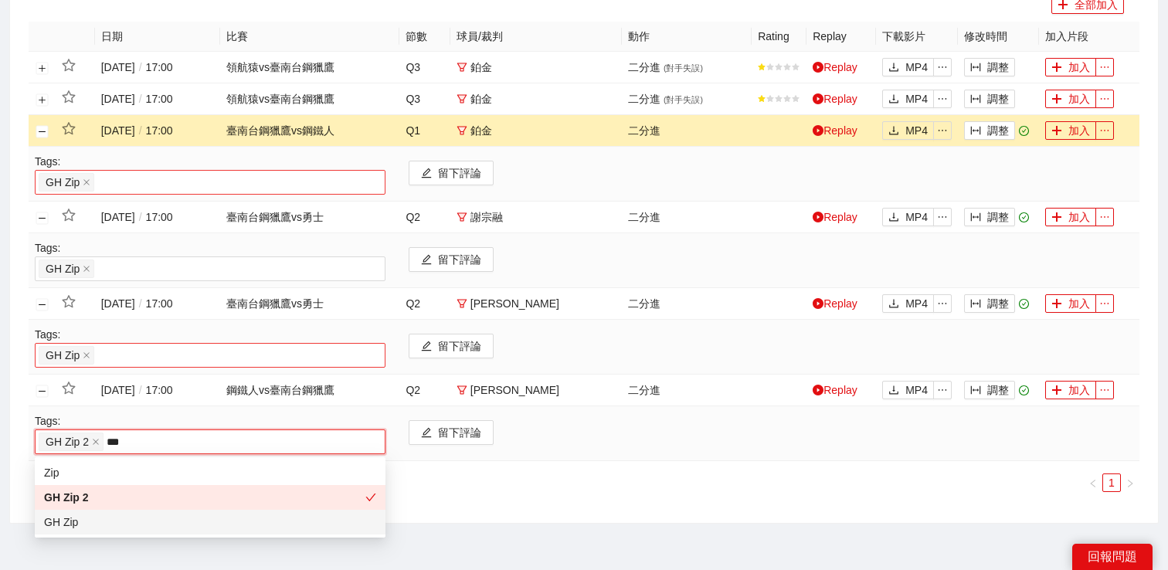
click at [89, 521] on div "GH Zip" at bounding box center [210, 522] width 332 height 17
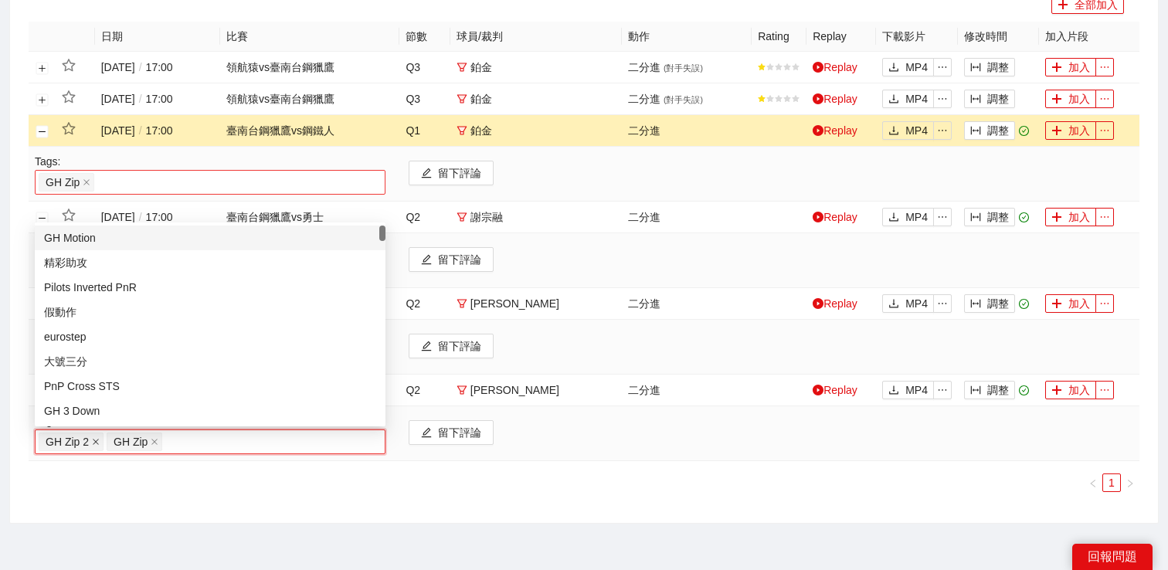
click at [94, 440] on icon "close" at bounding box center [96, 442] width 8 height 8
click at [14, 471] on div "搜索 影片剪輯 (14) 賽季 PLG 例行賽 ([DATE]-[DATE]) 比賽 所有事件 事件日期 Only Ranking All Rankings …" at bounding box center [584, 102] width 1148 height 842
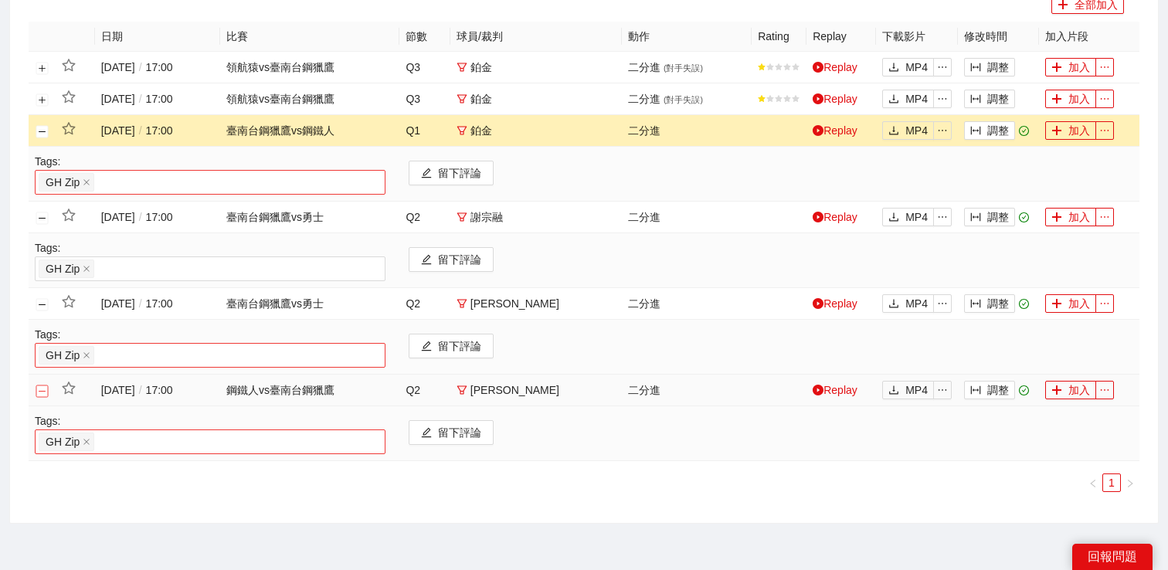
click at [42, 392] on button "關閉行" at bounding box center [42, 391] width 12 height 12
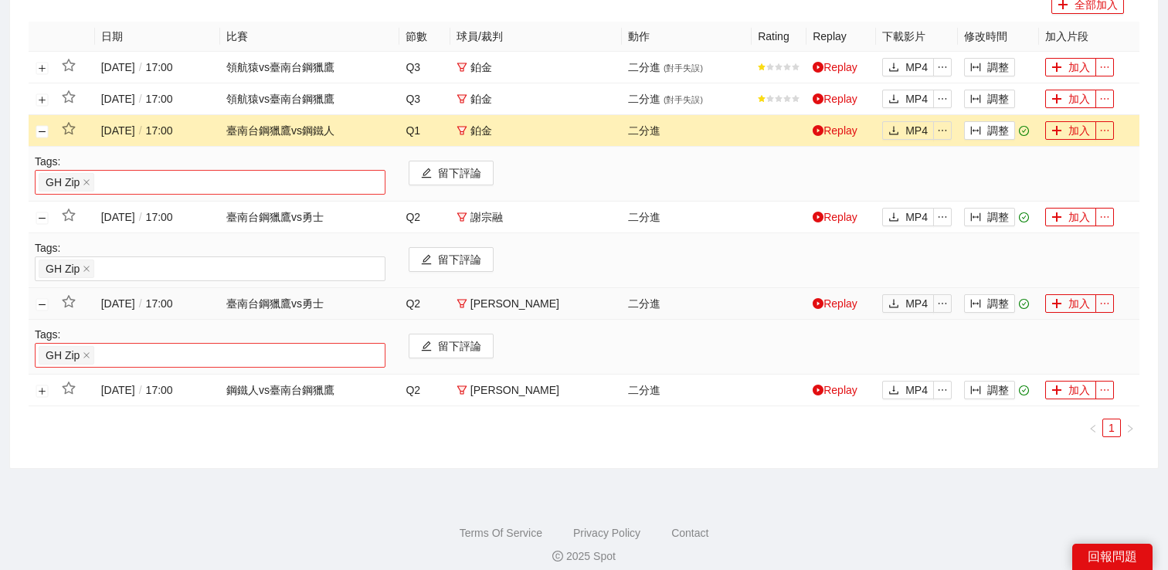
click at [42, 312] on td at bounding box center [42, 304] width 27 height 32
click at [42, 309] on button "關閉行" at bounding box center [42, 304] width 12 height 12
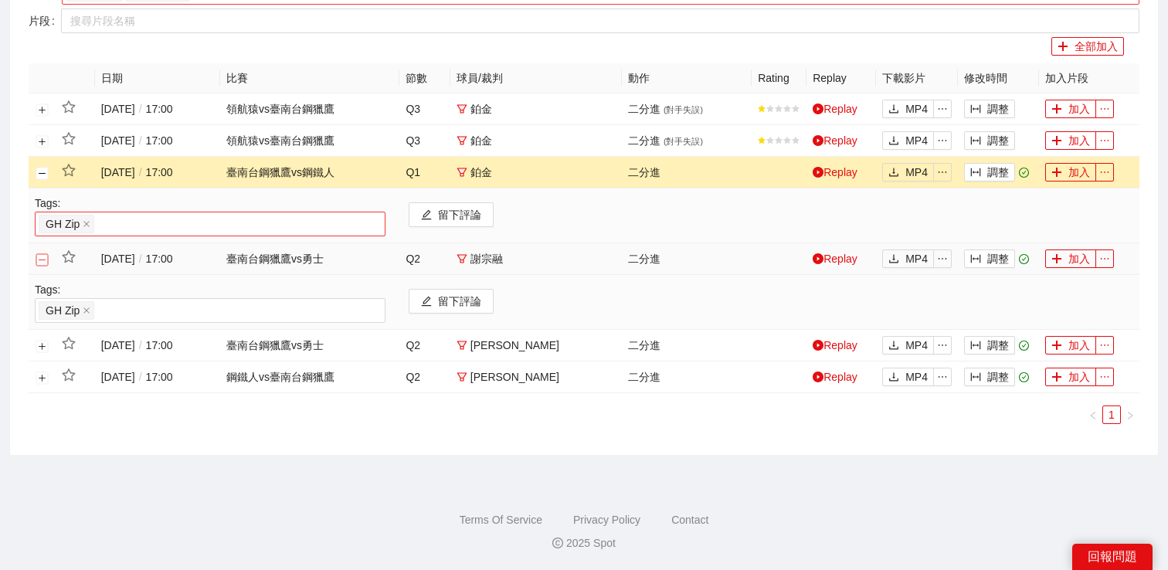
click at [42, 260] on button "關閉行" at bounding box center [42, 259] width 12 height 12
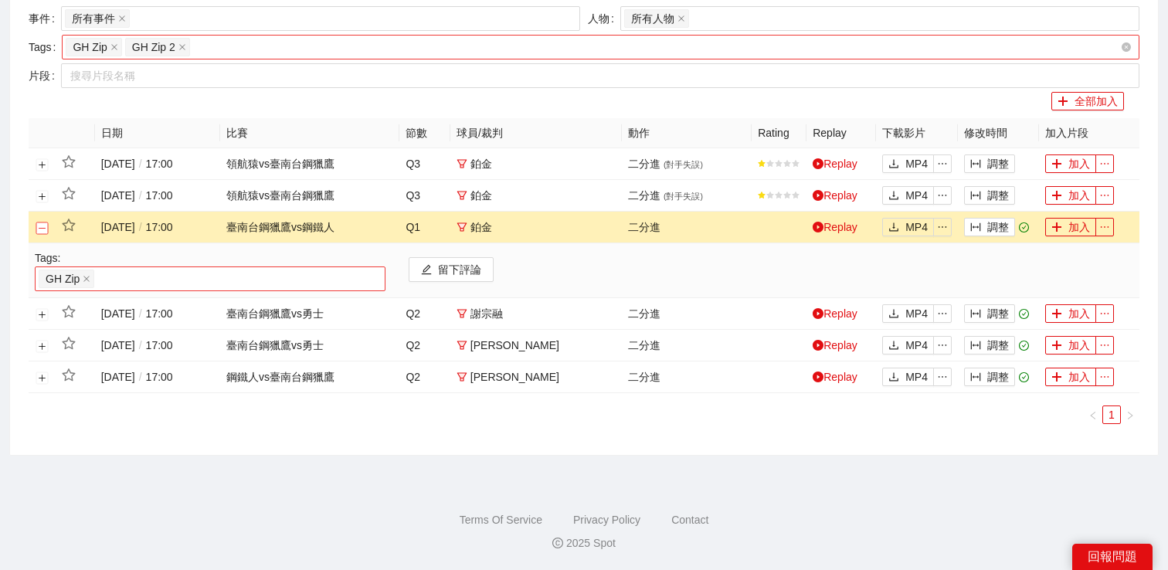
click at [42, 226] on button "關閉行" at bounding box center [42, 228] width 12 height 12
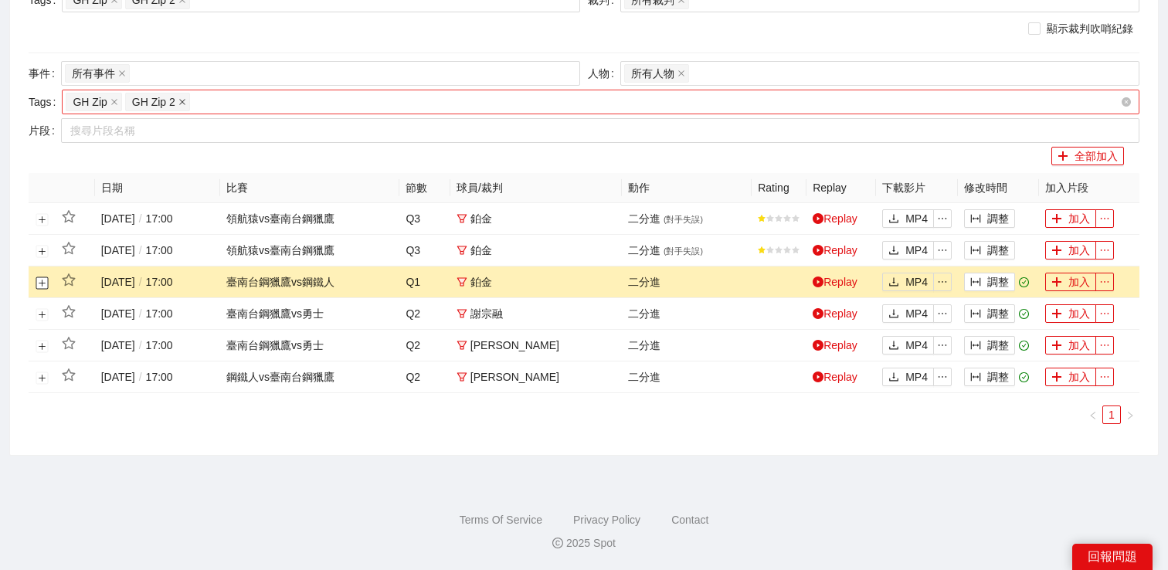
click at [182, 101] on icon "close" at bounding box center [182, 102] width 8 height 8
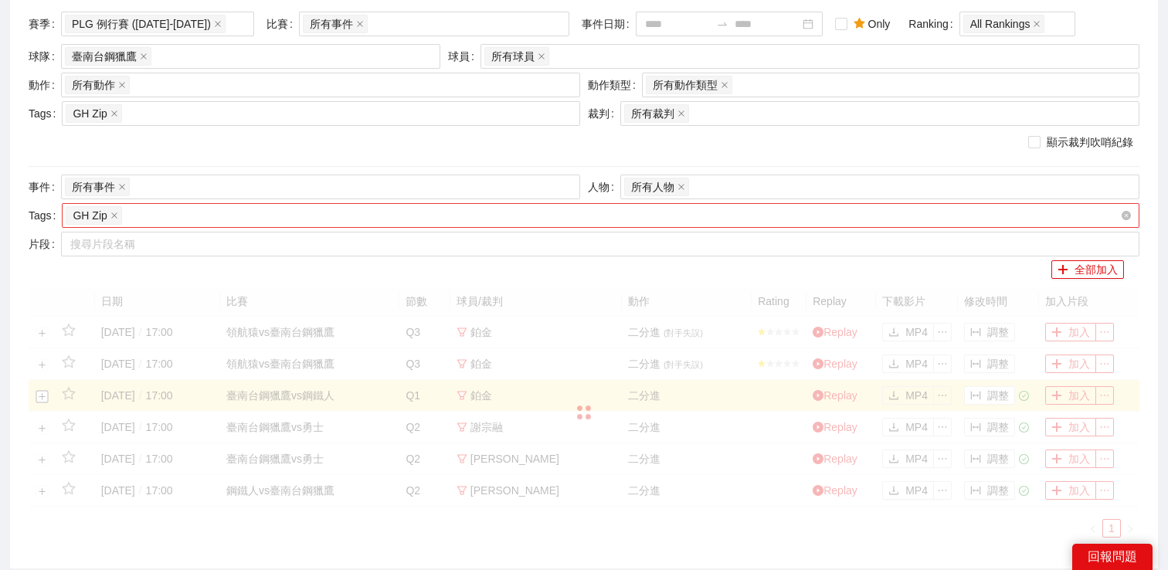
scroll to position [6, 0]
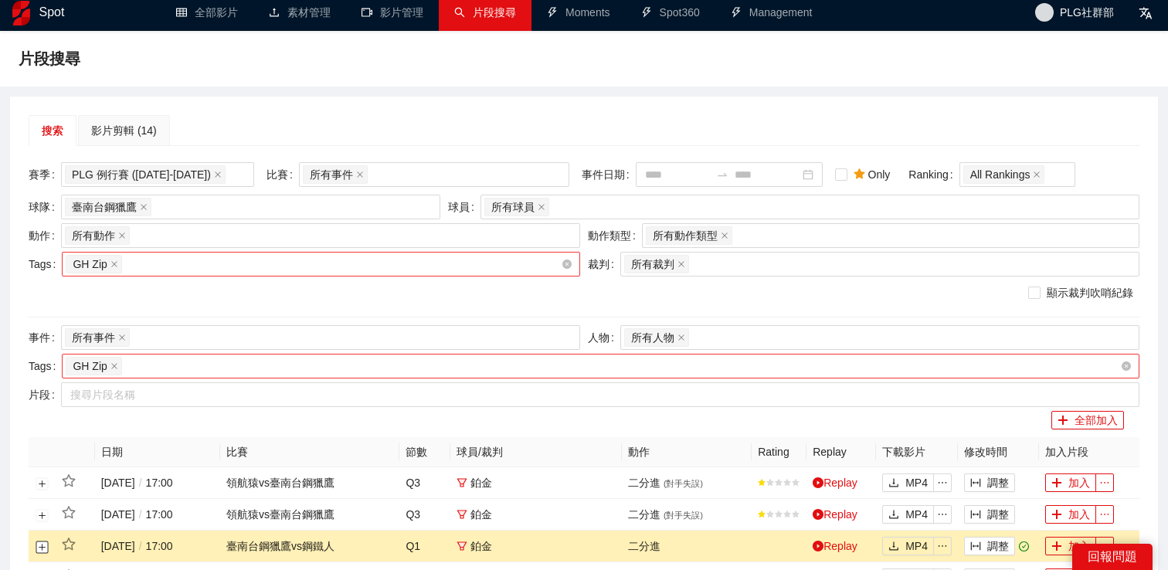
click at [158, 260] on div "GH Zip" at bounding box center [313, 264] width 495 height 22
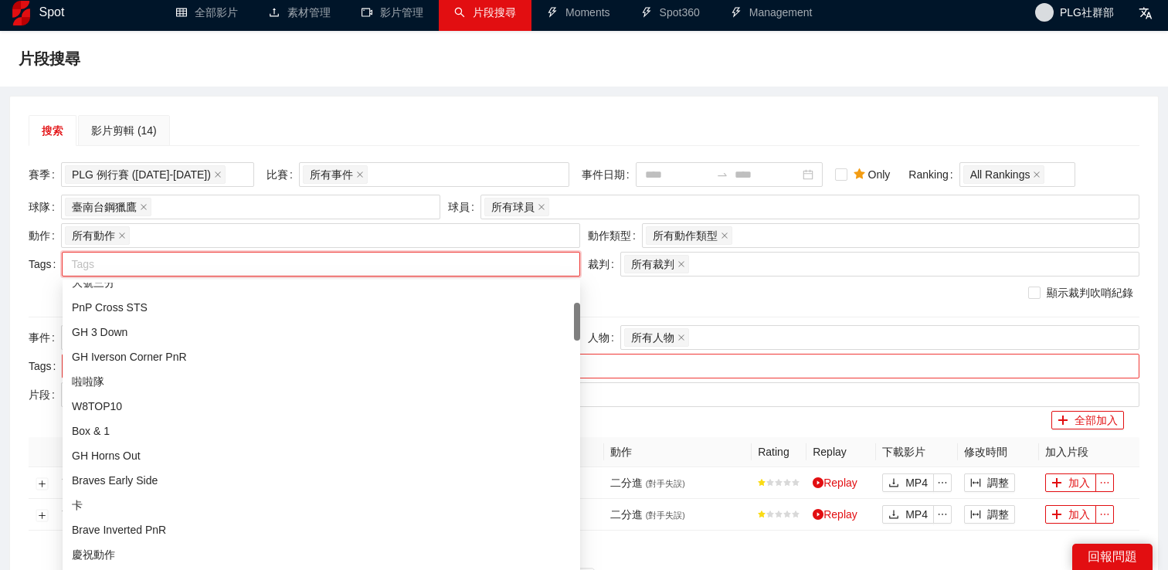
type input "*"
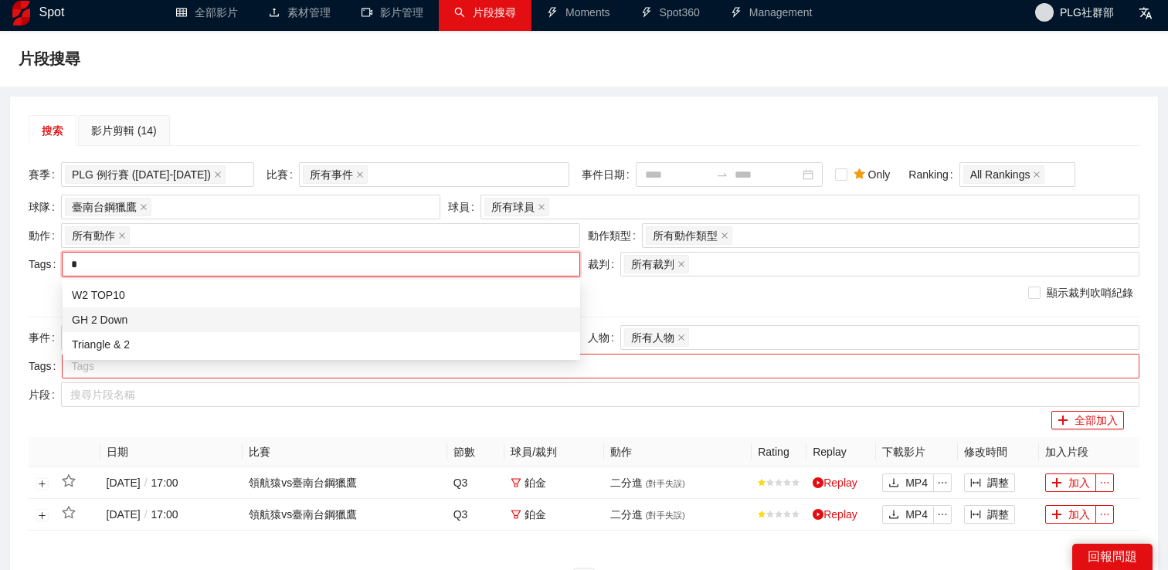
click at [155, 315] on div "GH 2 Down" at bounding box center [321, 319] width 499 height 17
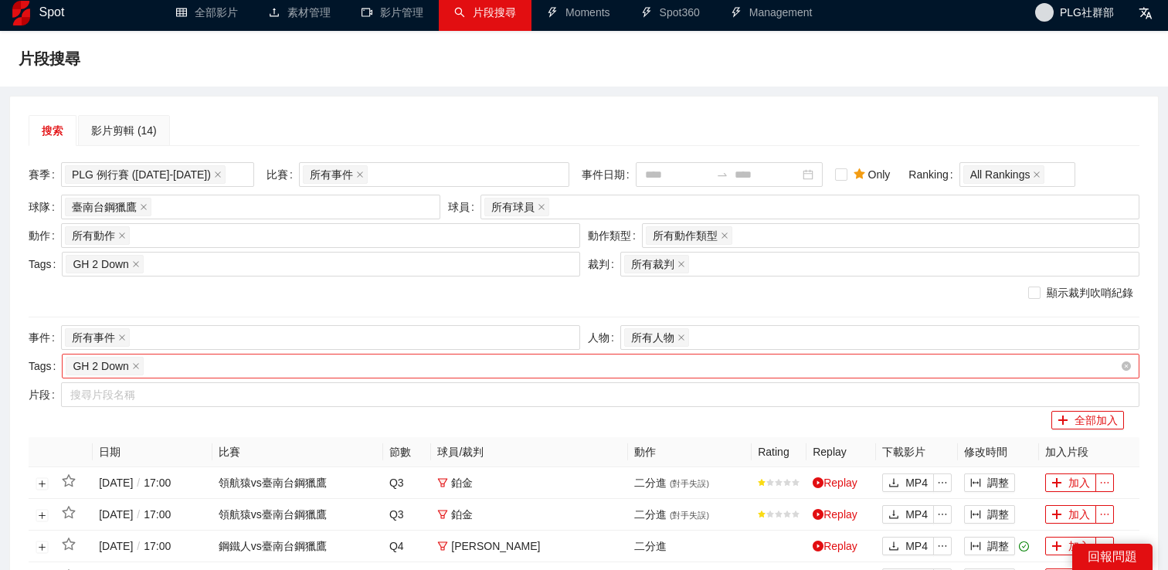
click at [27, 294] on div "顯示裁判吹哨紀錄" at bounding box center [584, 294] width 1119 height 29
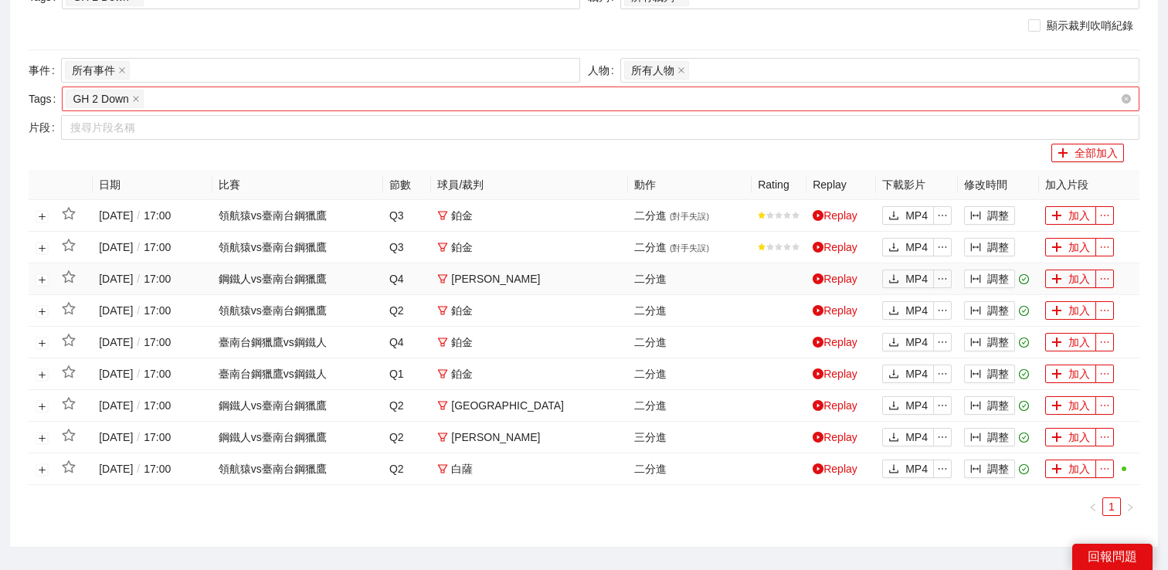
scroll to position [304, 0]
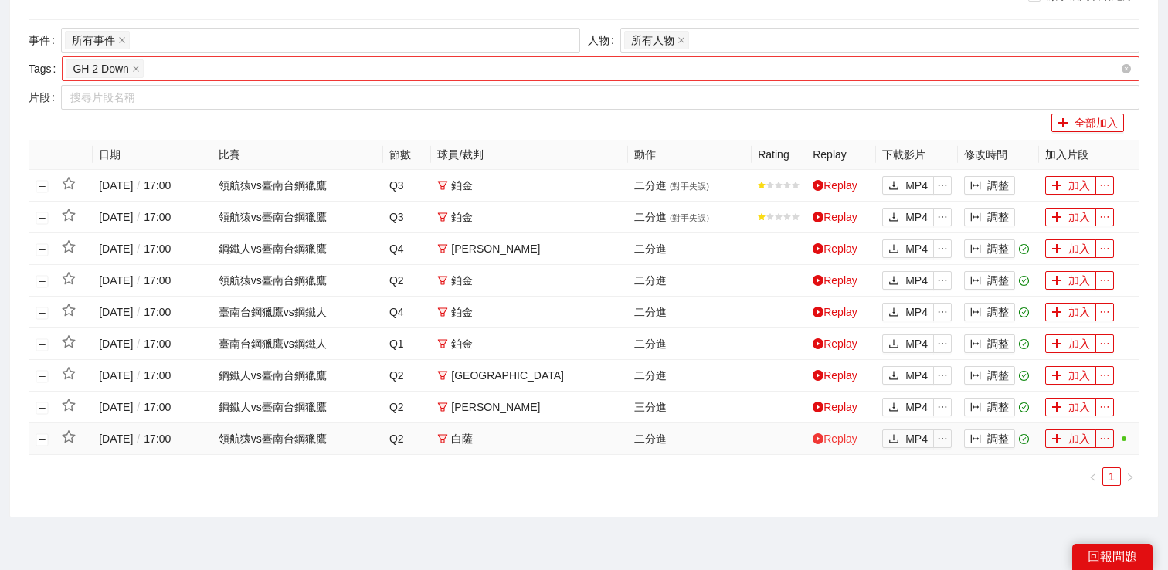
click at [839, 434] on link "Replay" at bounding box center [835, 439] width 45 height 12
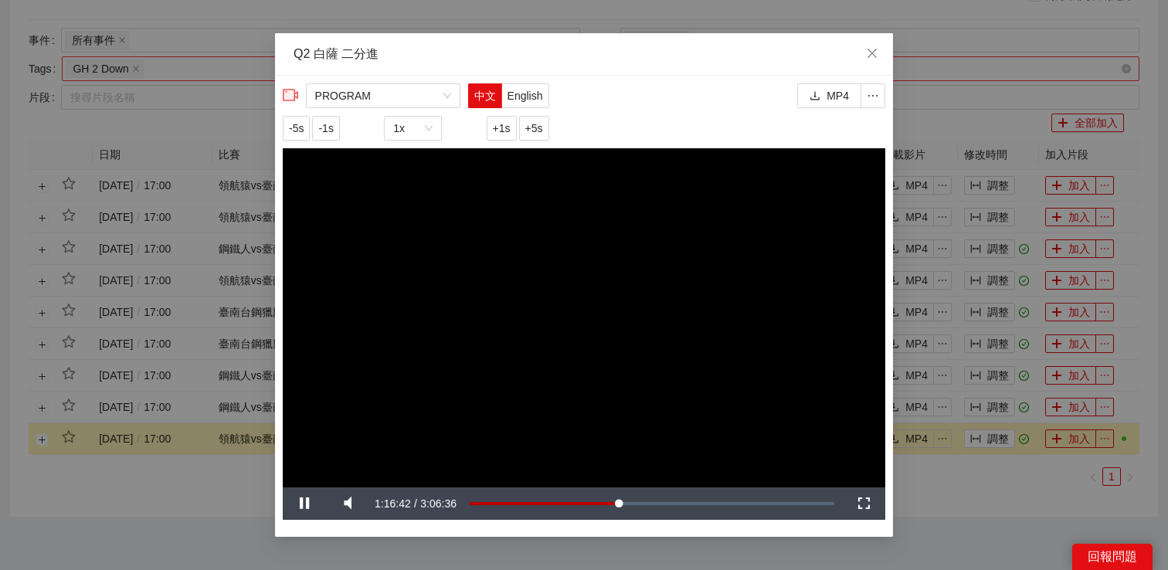
click at [916, 485] on div "**********" at bounding box center [584, 285] width 1168 height 570
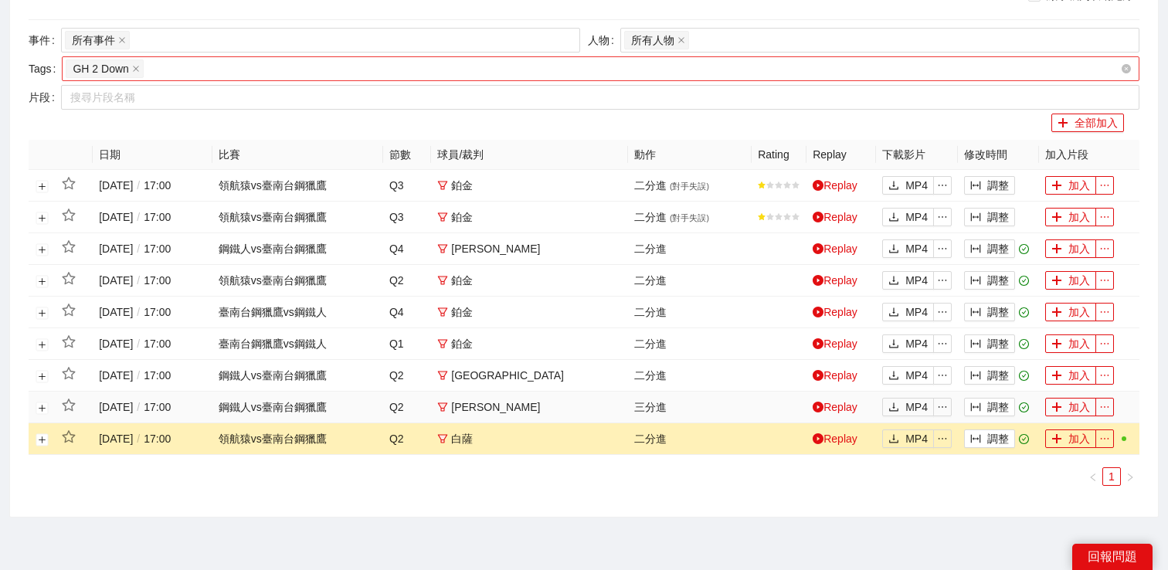
click at [845, 413] on td "Replay" at bounding box center [842, 408] width 70 height 32
click at [841, 406] on link "Replay" at bounding box center [835, 407] width 45 height 12
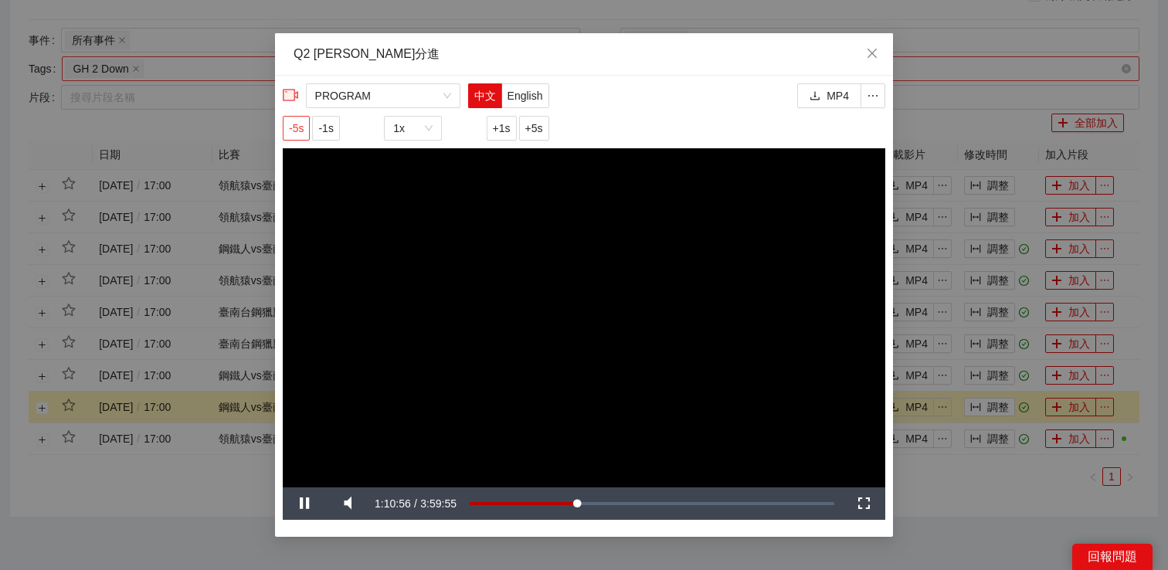
click at [303, 125] on span "-5s" at bounding box center [296, 128] width 15 height 17
click at [957, 484] on div "**********" at bounding box center [584, 285] width 1168 height 570
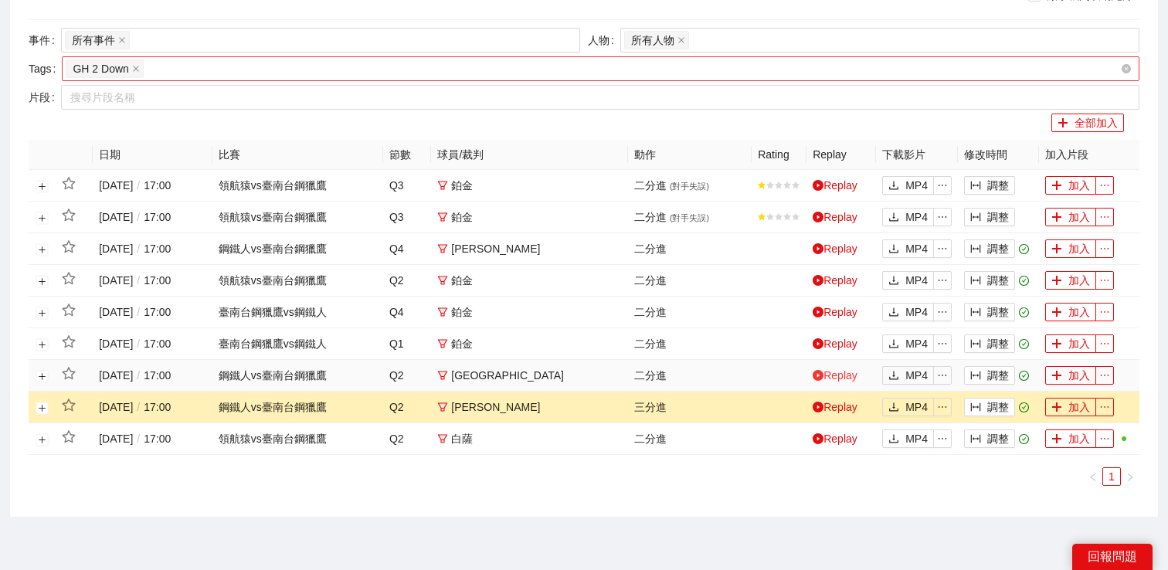
click at [838, 372] on link "Replay" at bounding box center [835, 375] width 45 height 12
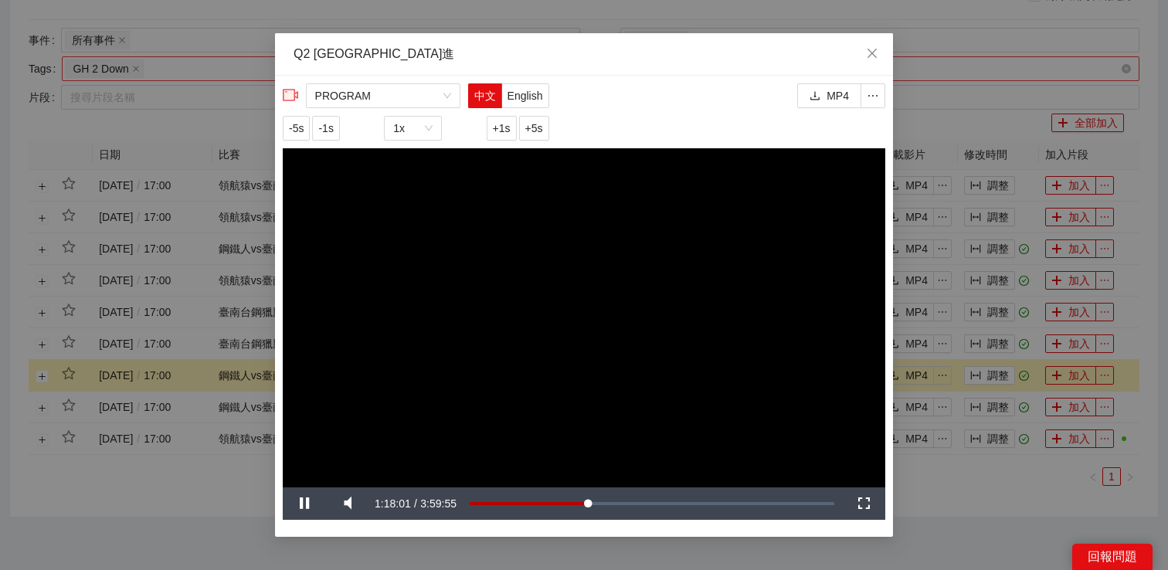
click at [926, 484] on div "**********" at bounding box center [584, 285] width 1168 height 570
